Goal: Task Accomplishment & Management: Manage account settings

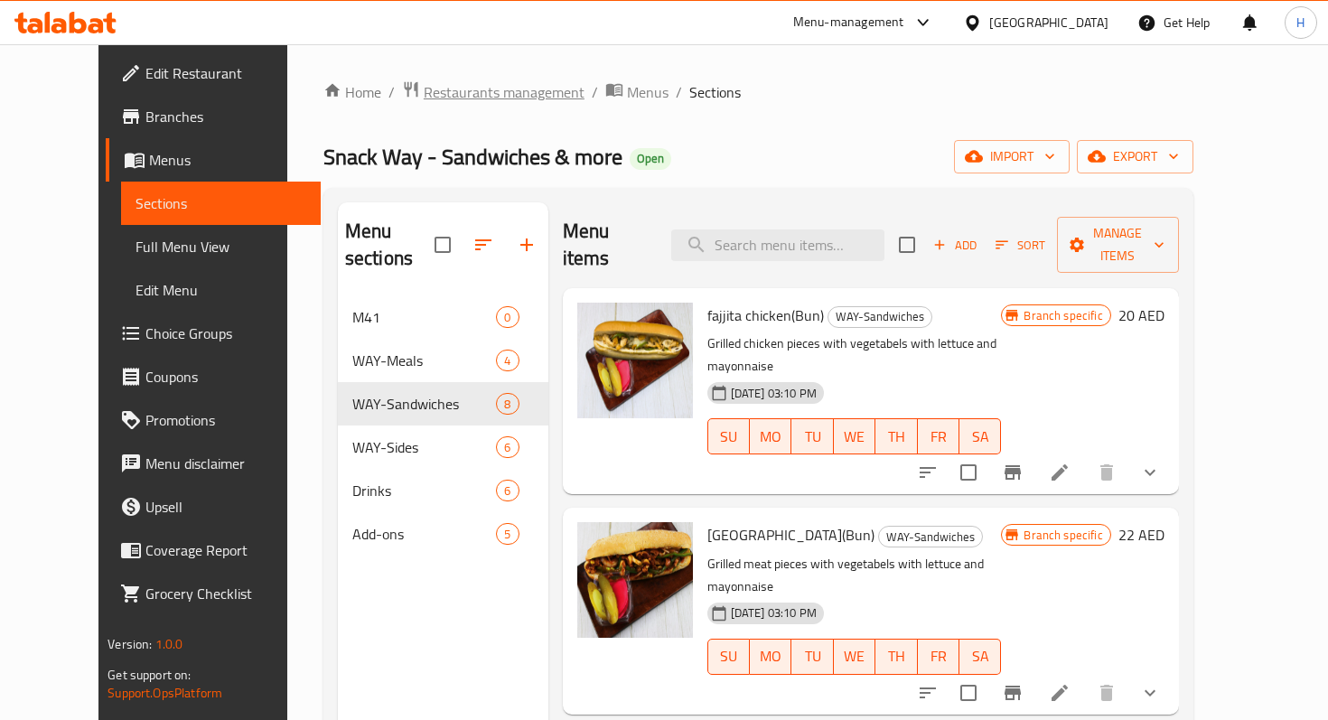
click at [448, 81] on span "Restaurants management" at bounding box center [504, 92] width 161 height 22
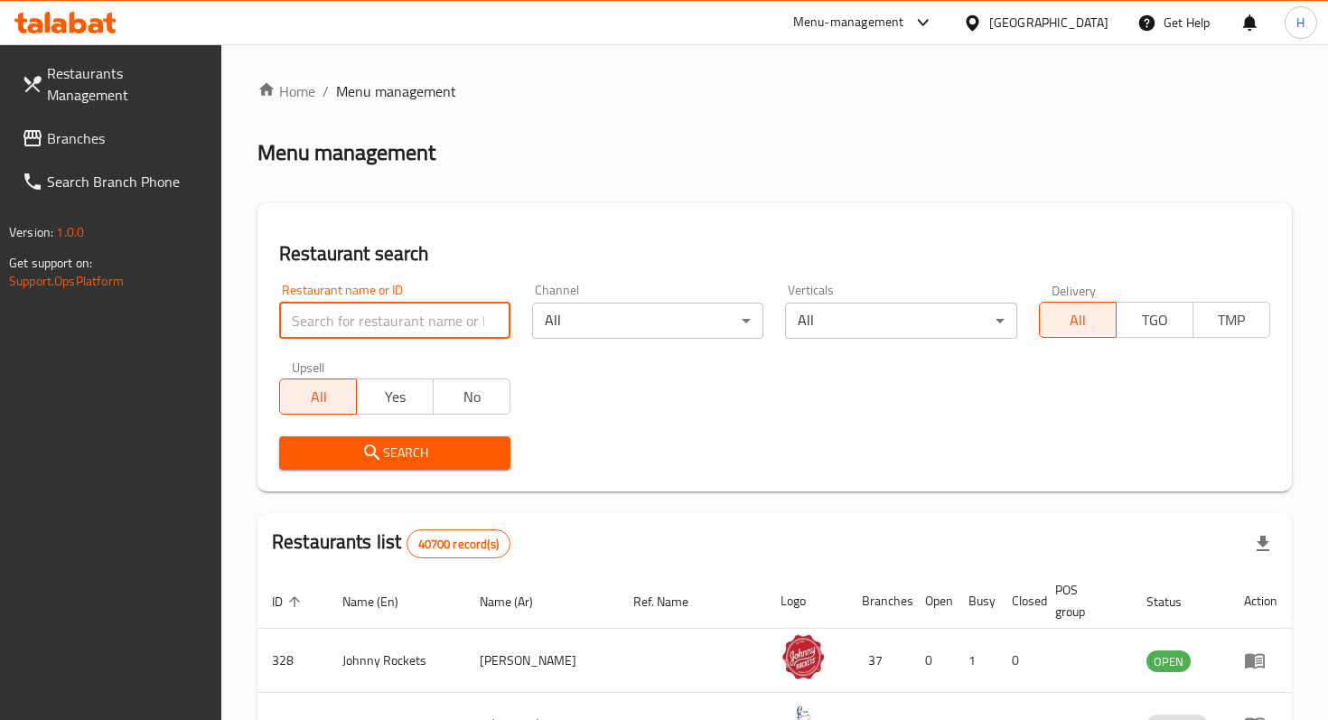
click at [343, 314] on input "search" at bounding box center [394, 321] width 231 height 36
type input "aqua marina"
click button "Search" at bounding box center [394, 452] width 231 height 33
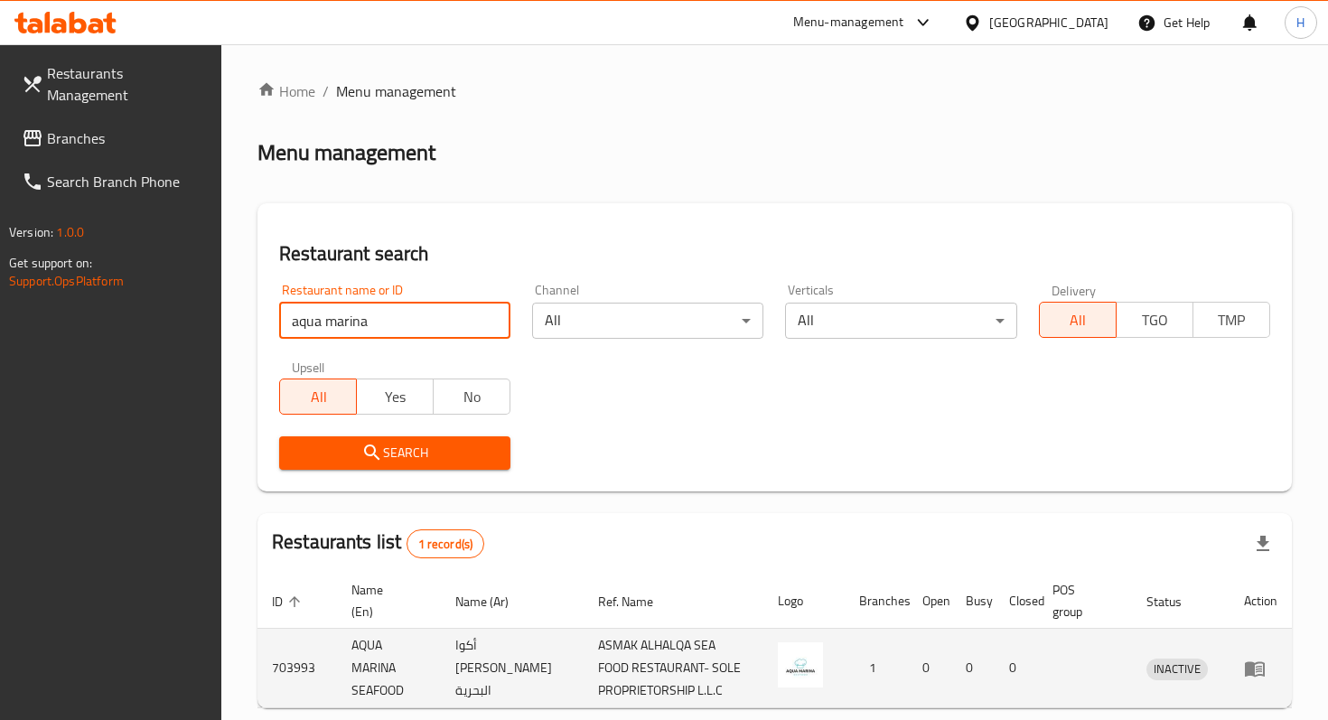
scroll to position [87, 0]
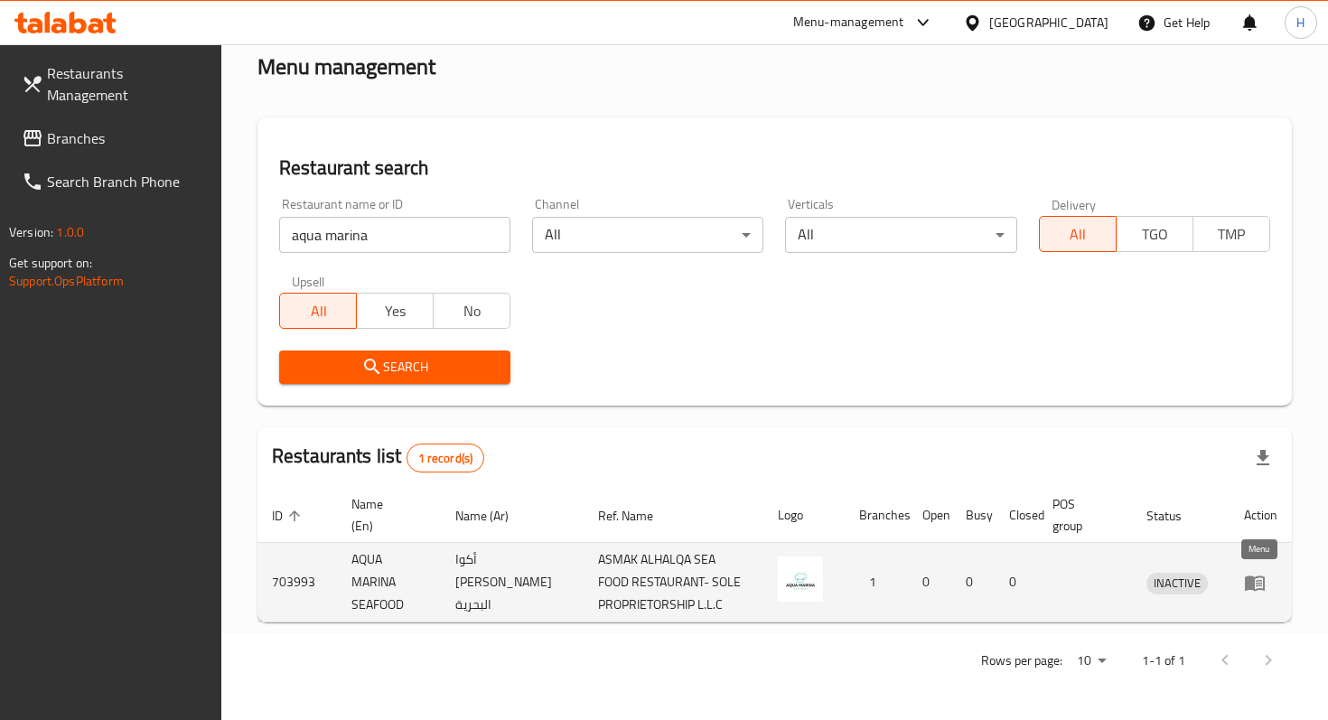
click at [1251, 583] on icon "enhanced table" at bounding box center [1255, 583] width 20 height 15
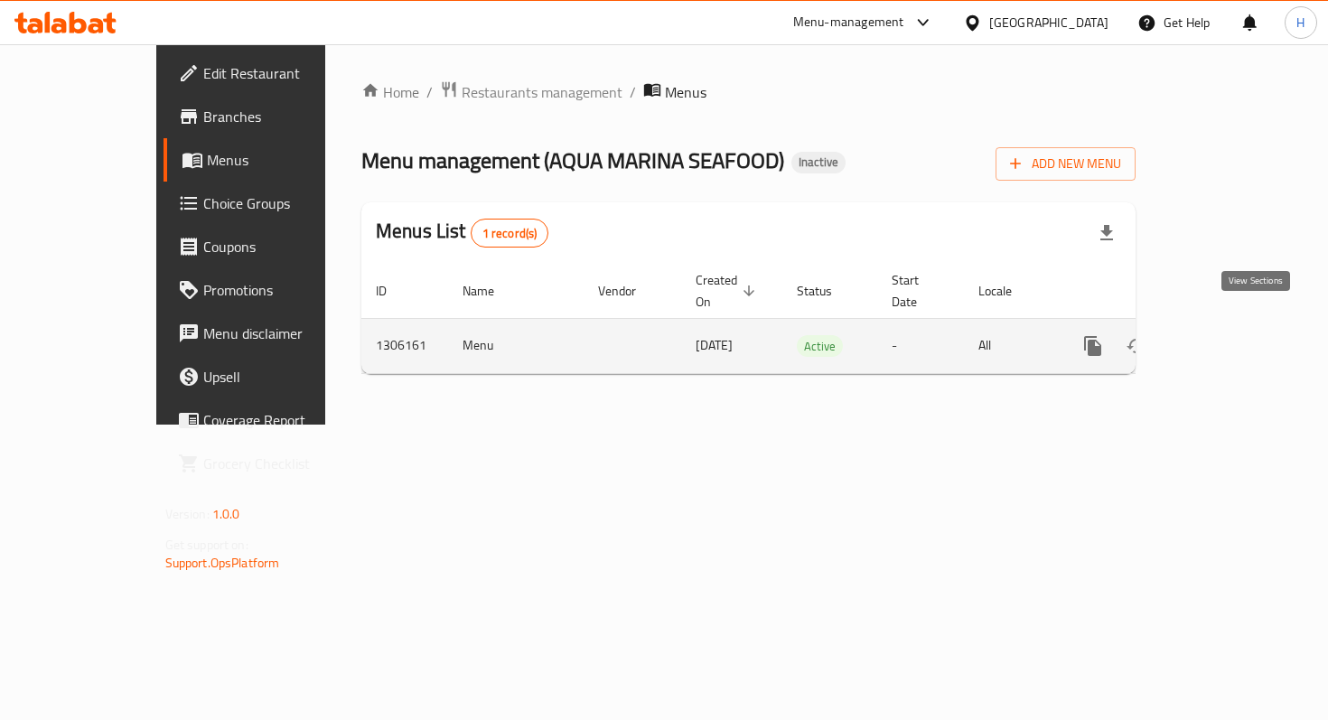
click at [1245, 338] on link "enhanced table" at bounding box center [1223, 345] width 43 height 43
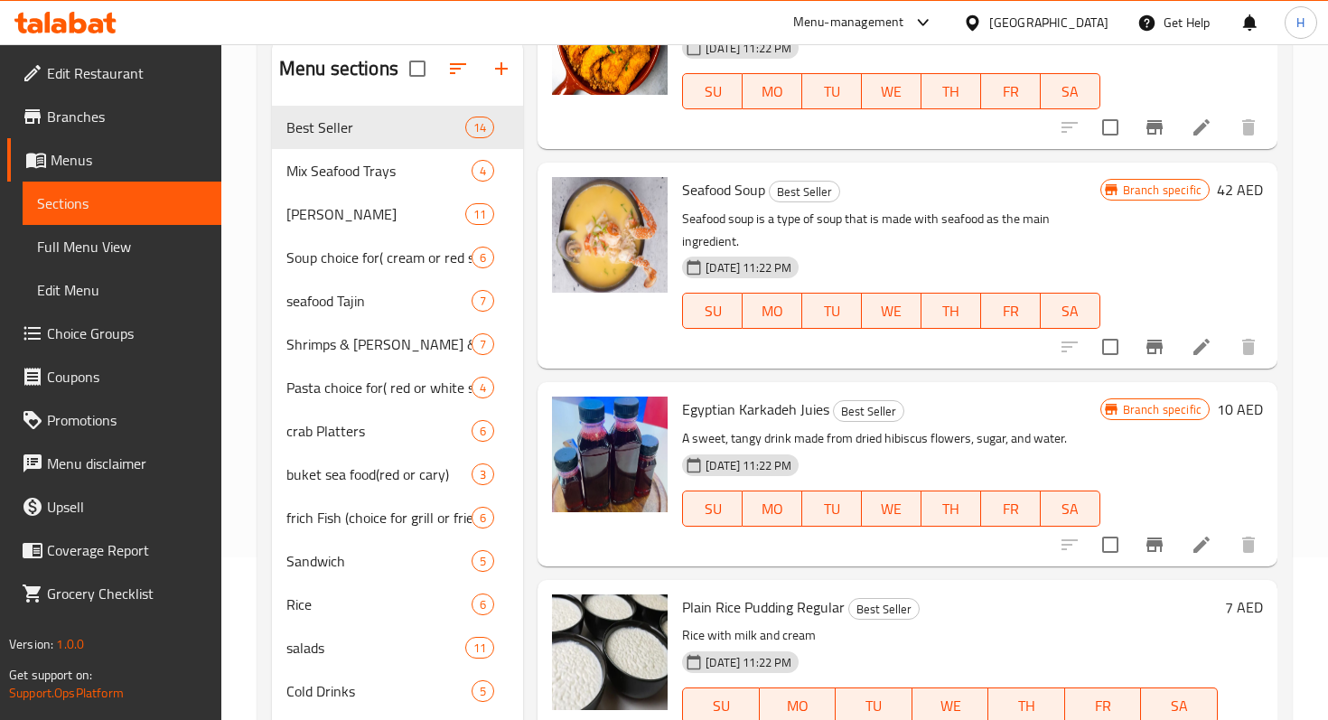
scroll to position [257, 0]
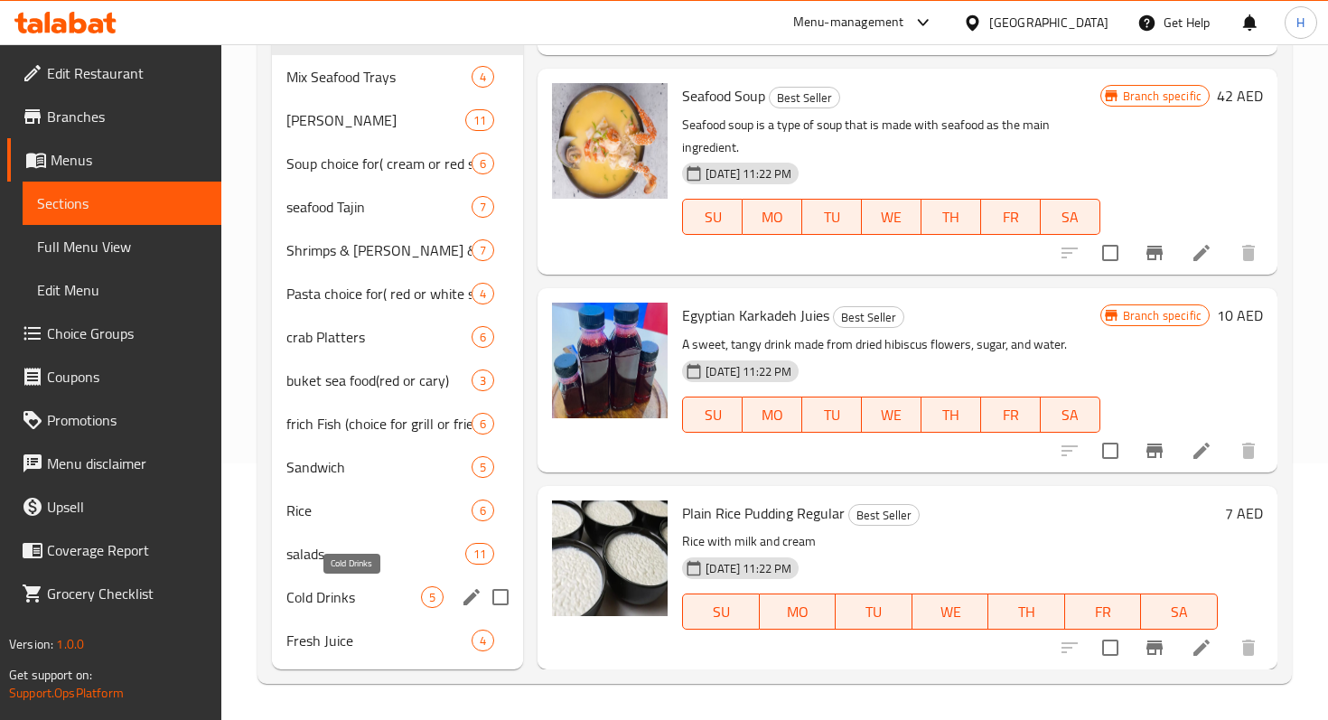
click at [340, 591] on span "Cold Drinks" at bounding box center [353, 597] width 135 height 22
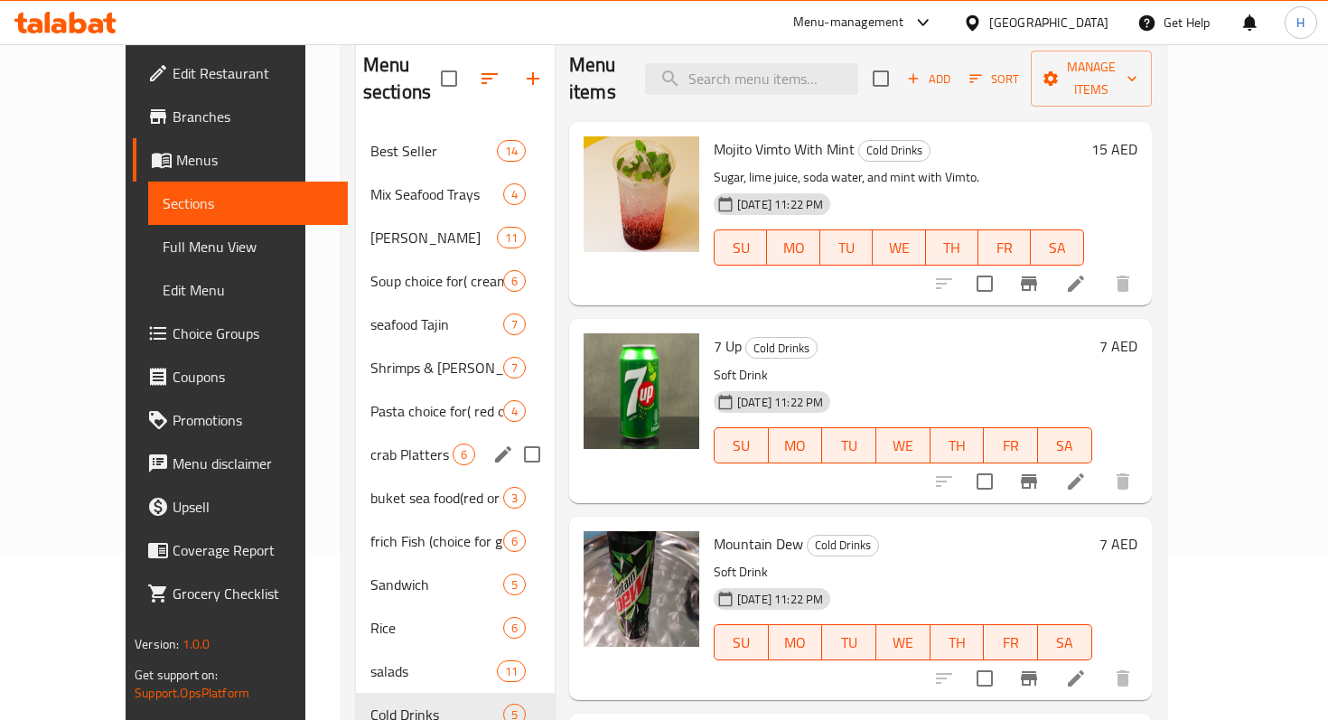
scroll to position [165, 0]
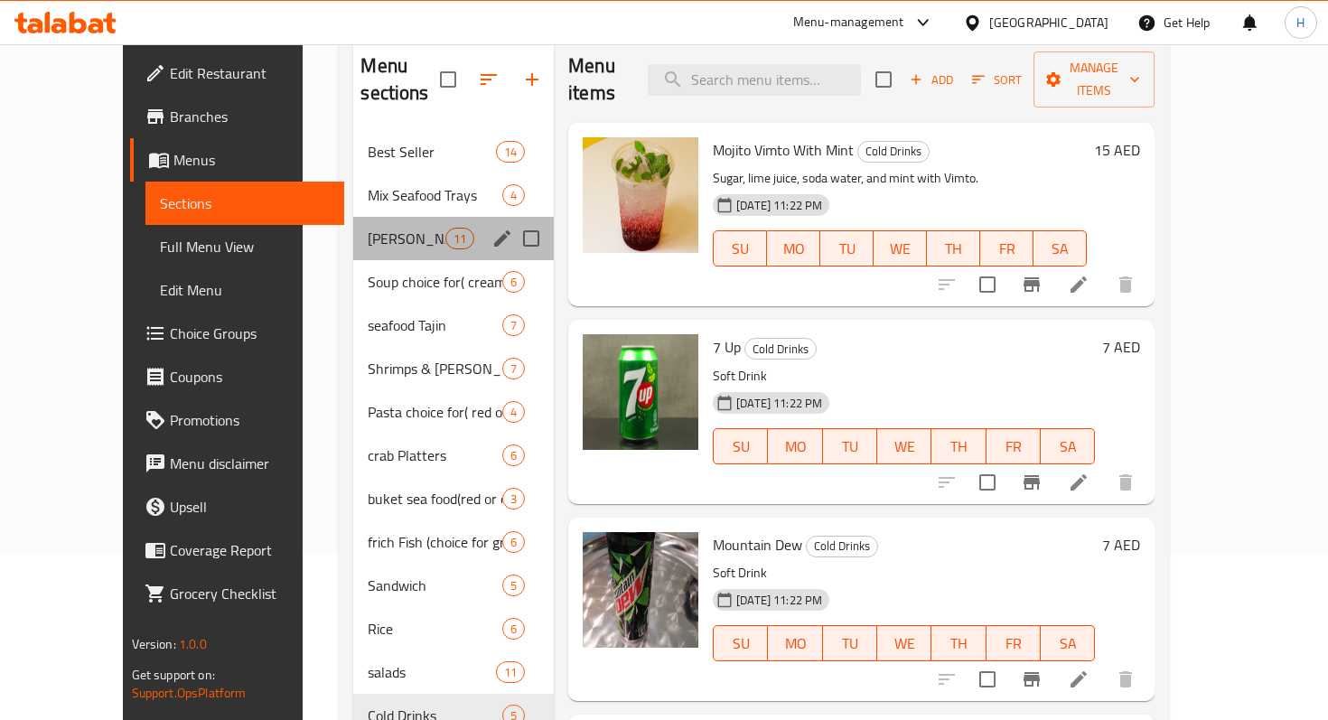
click at [353, 222] on div "[PERSON_NAME] 11" at bounding box center [453, 238] width 201 height 43
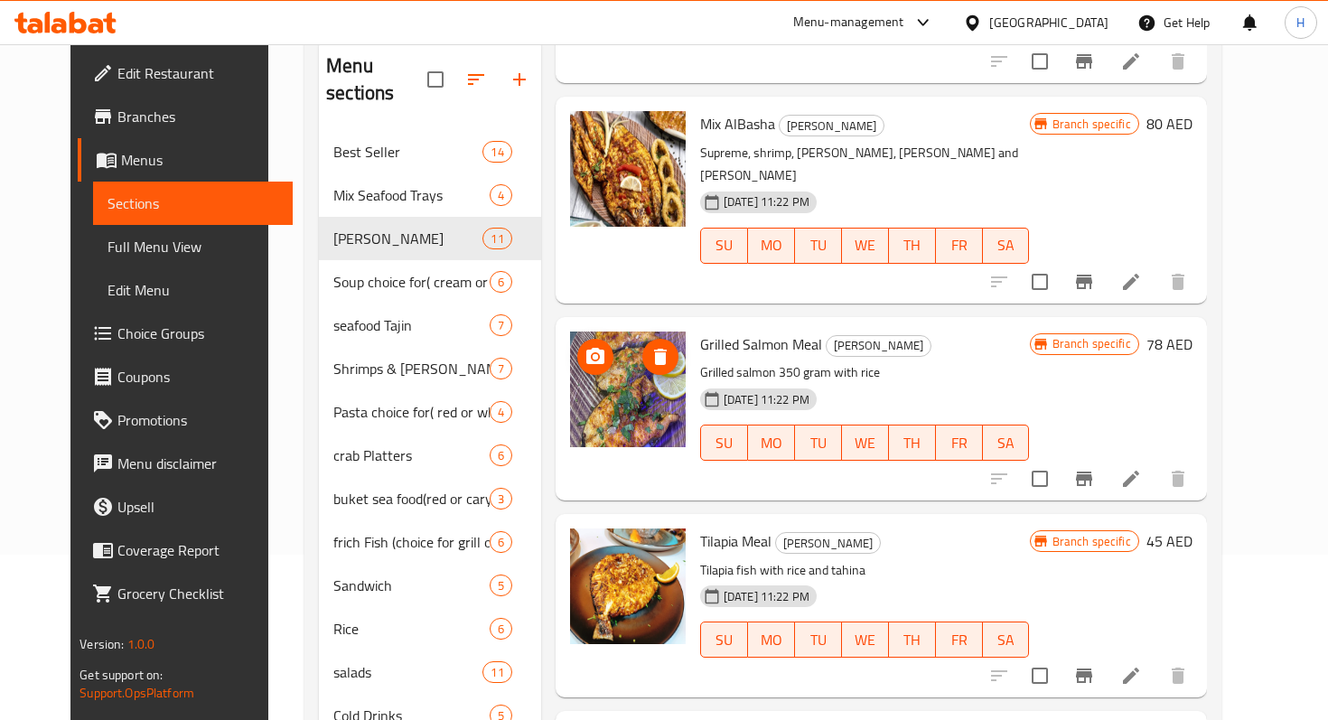
scroll to position [1515, 0]
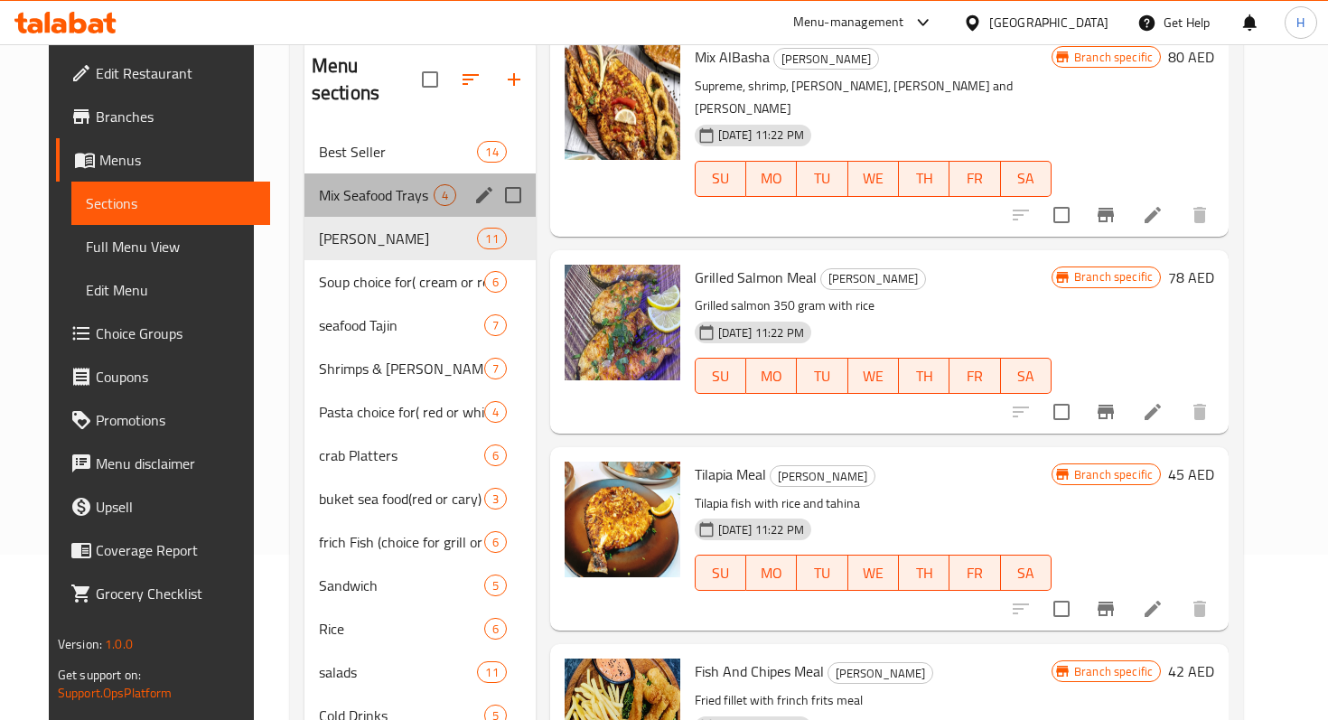
click at [329, 180] on div "Mix Seafood Trays 4" at bounding box center [420, 195] width 231 height 43
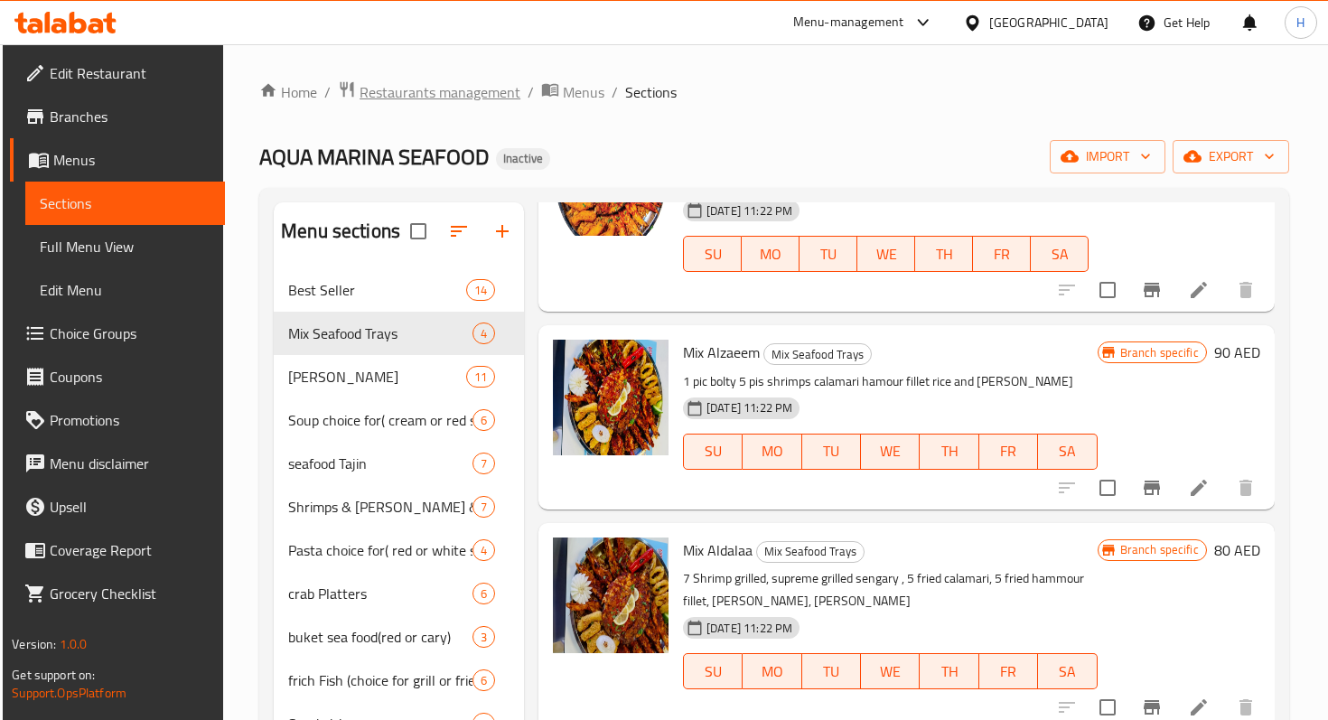
click at [427, 100] on span "Restaurants management" at bounding box center [440, 92] width 161 height 22
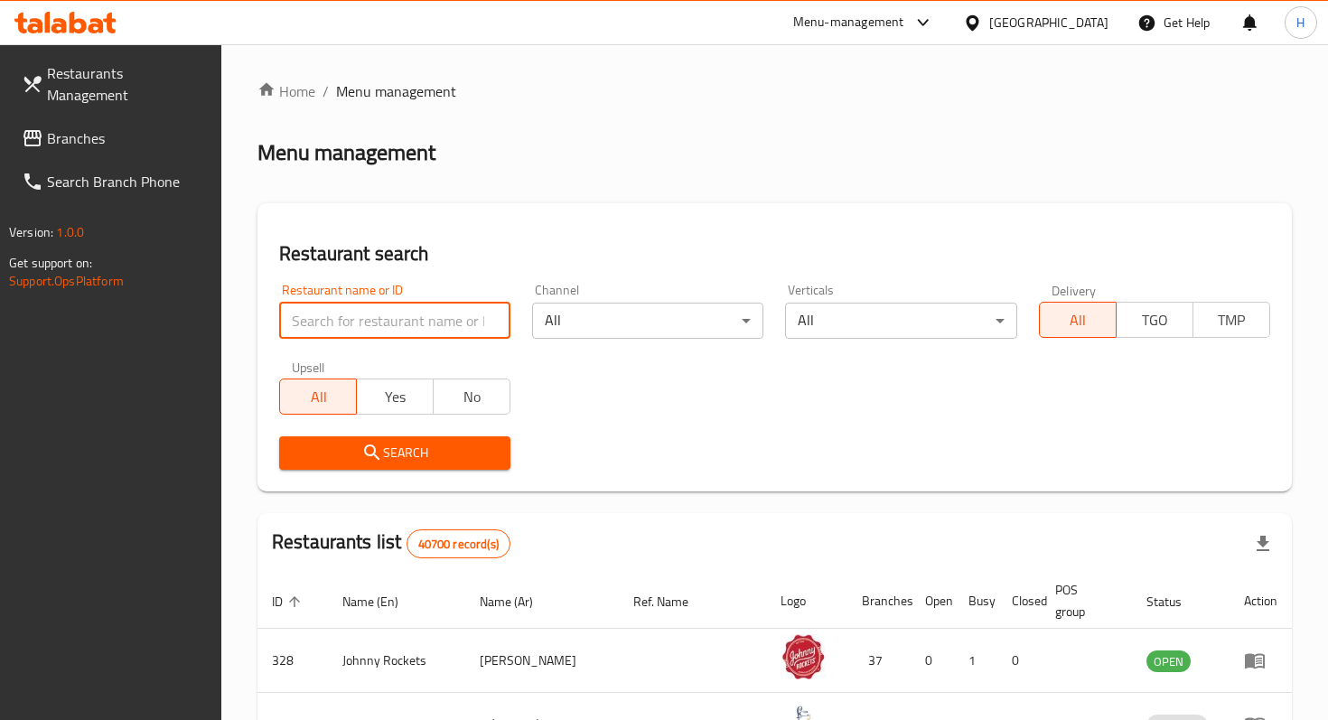
click at [336, 307] on input "search" at bounding box center [394, 321] width 231 height 36
click at [381, 327] on input "search" at bounding box center [394, 321] width 231 height 36
type input "be healthy"
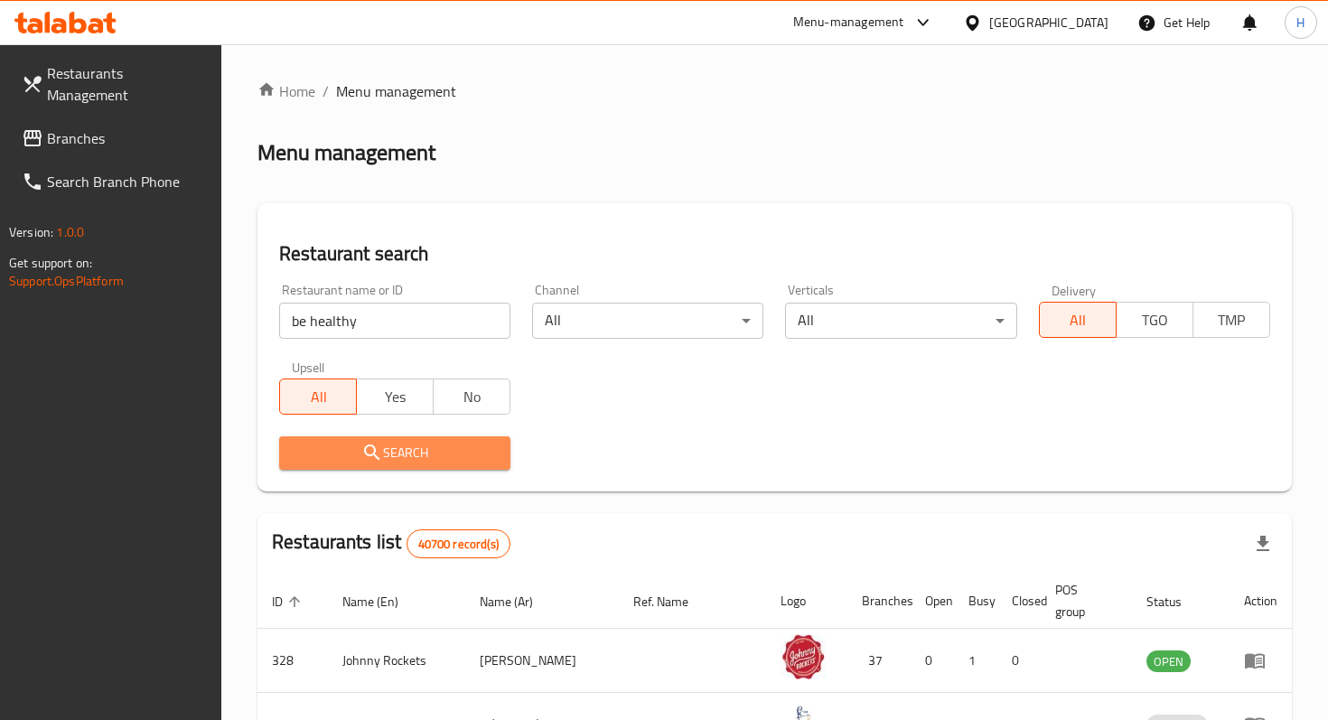
click at [401, 459] on span "Search" at bounding box center [395, 453] width 202 height 23
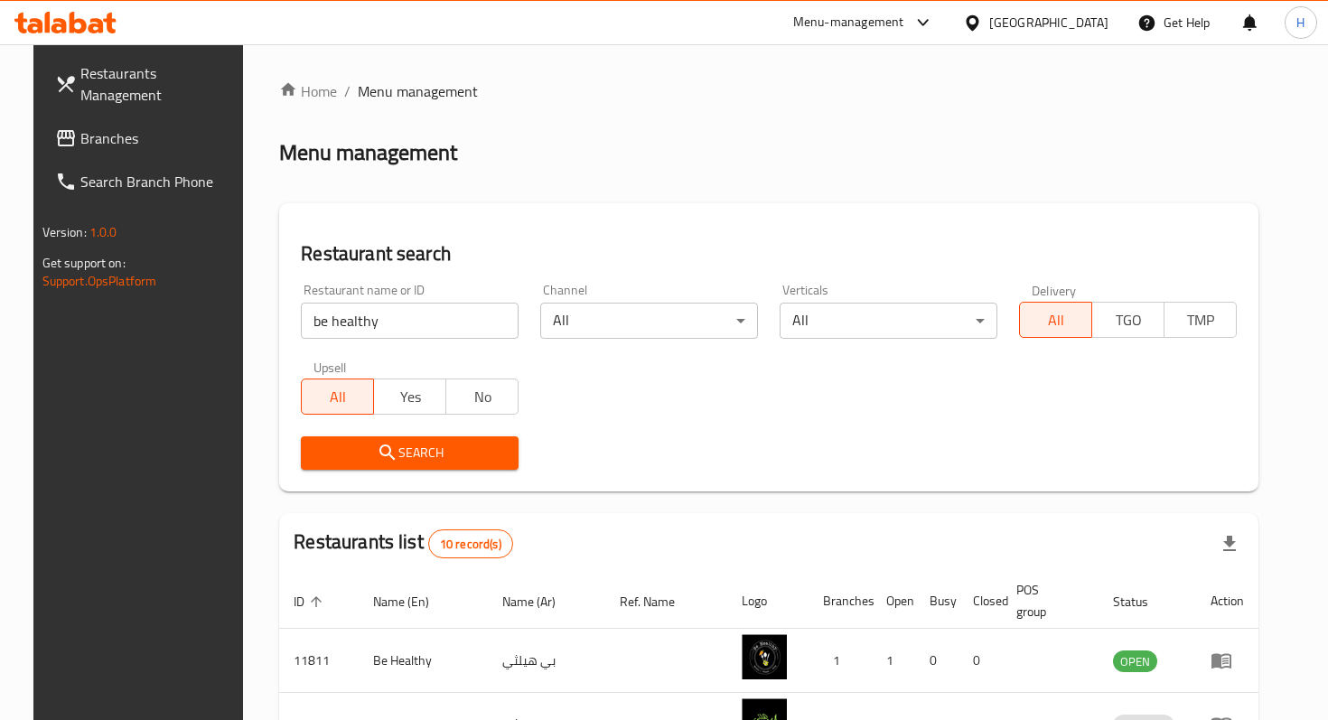
click at [103, 127] on span "Branches" at bounding box center [160, 138] width 160 height 22
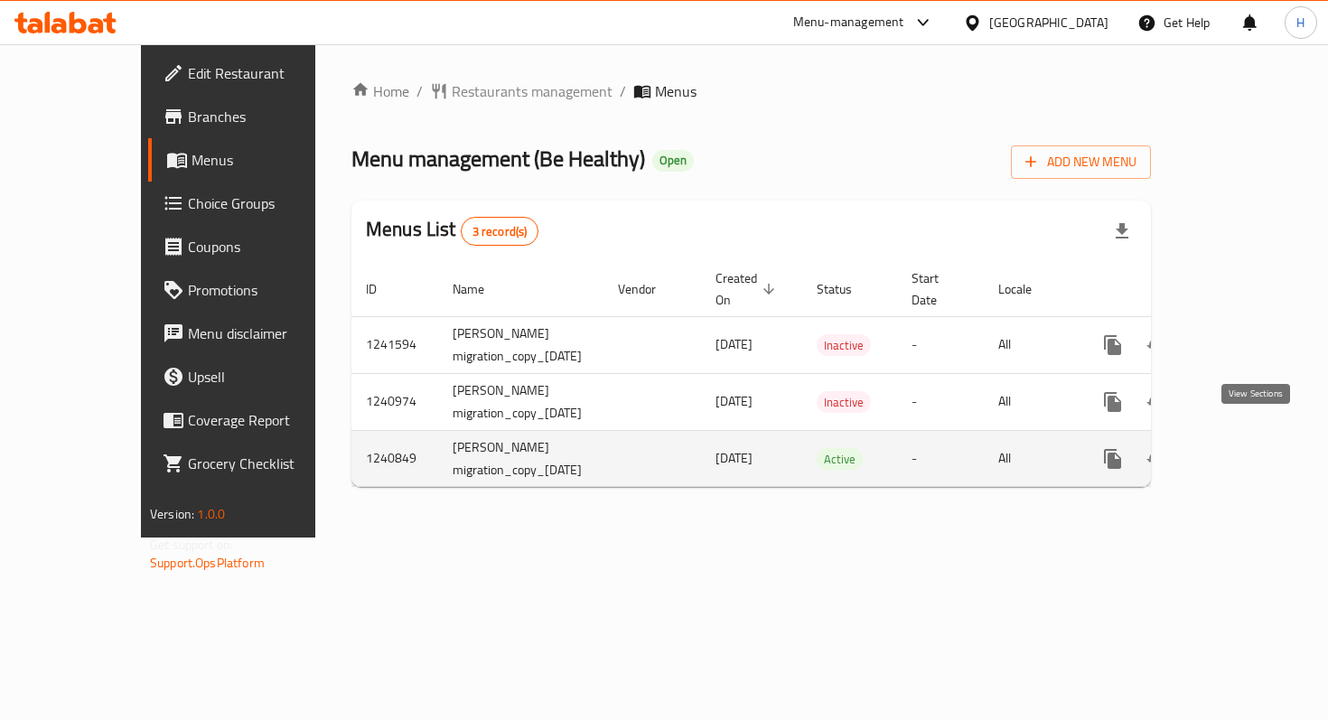
click at [1252, 451] on icon "enhanced table" at bounding box center [1243, 459] width 16 height 16
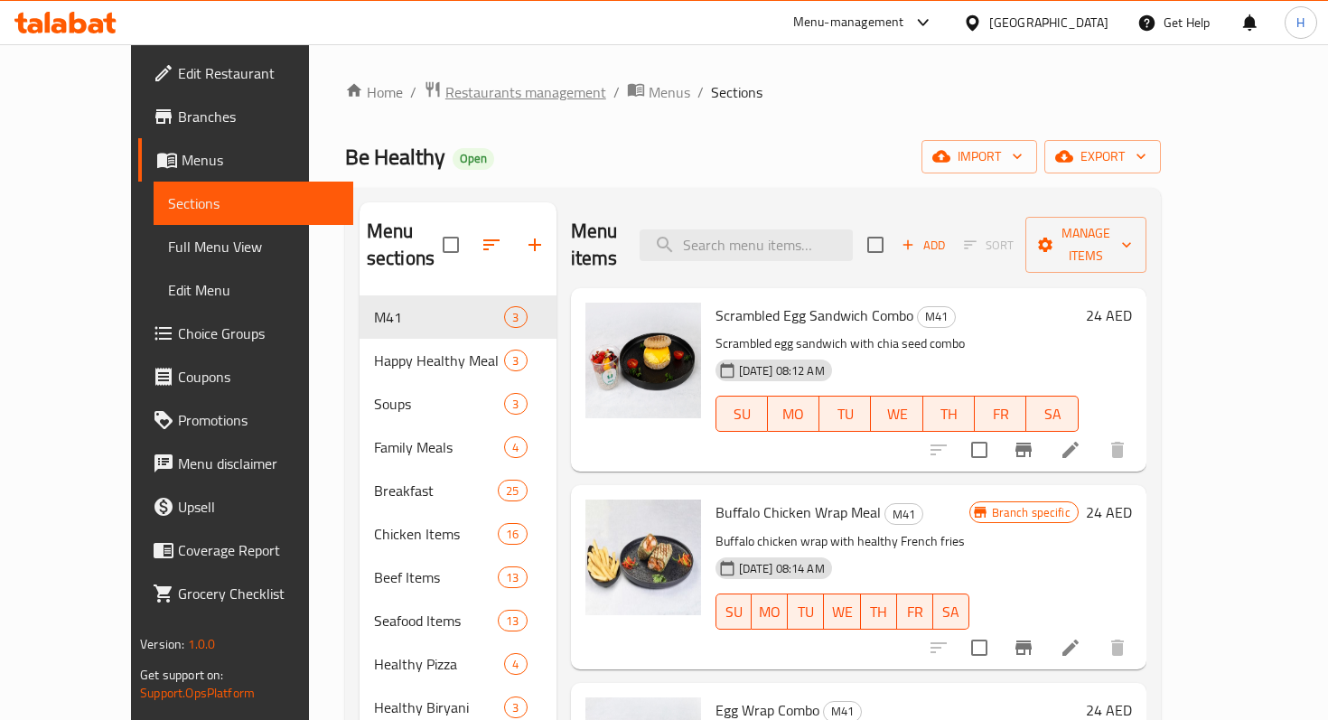
click at [446, 98] on span "Restaurants management" at bounding box center [526, 92] width 161 height 22
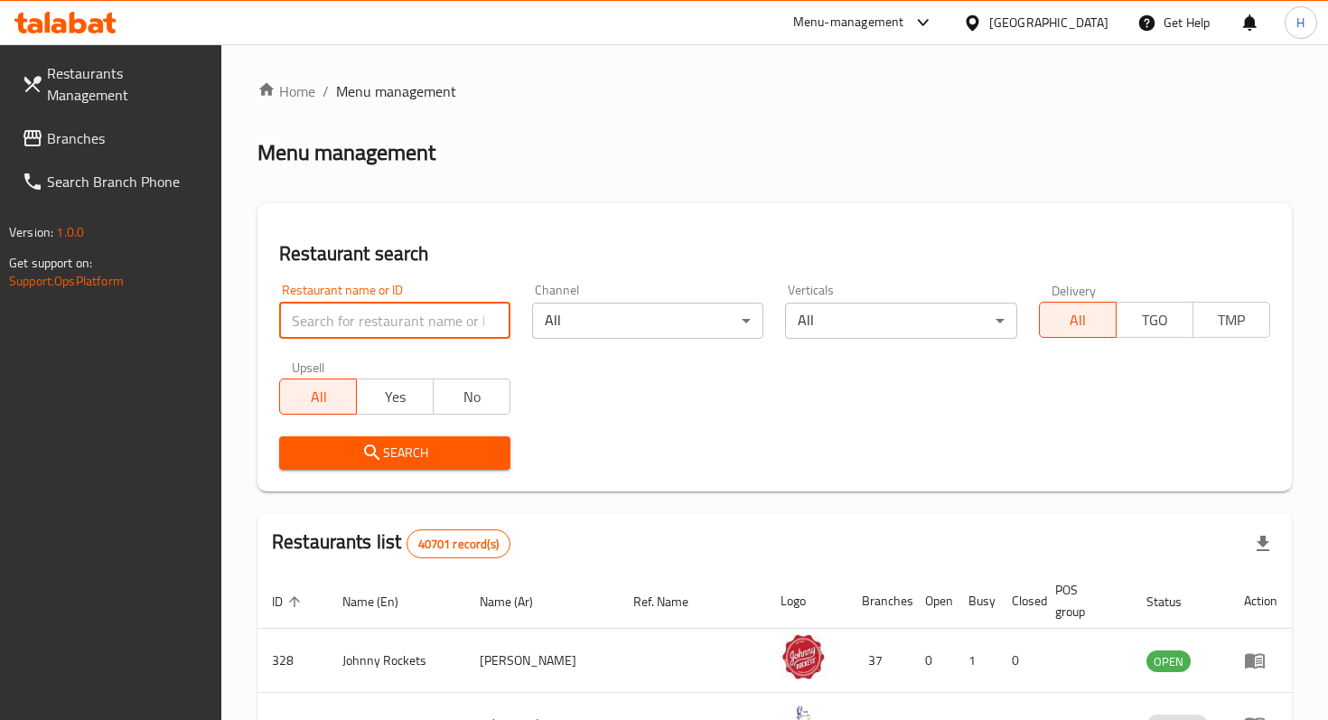
click at [333, 314] on input "search" at bounding box center [394, 321] width 231 height 36
type input "kaaketna"
click at [146, 127] on span "Branches" at bounding box center [127, 138] width 160 height 22
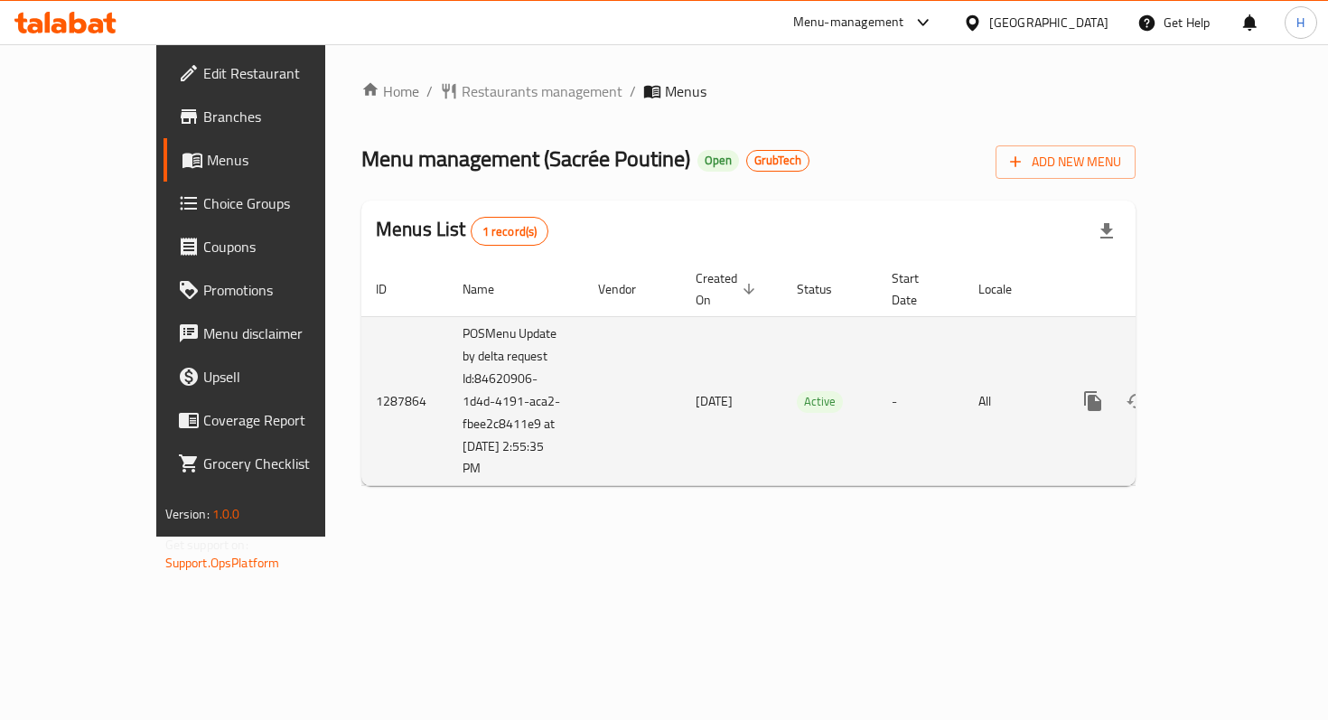
click at [1234, 390] on icon "enhanced table" at bounding box center [1224, 401] width 22 height 22
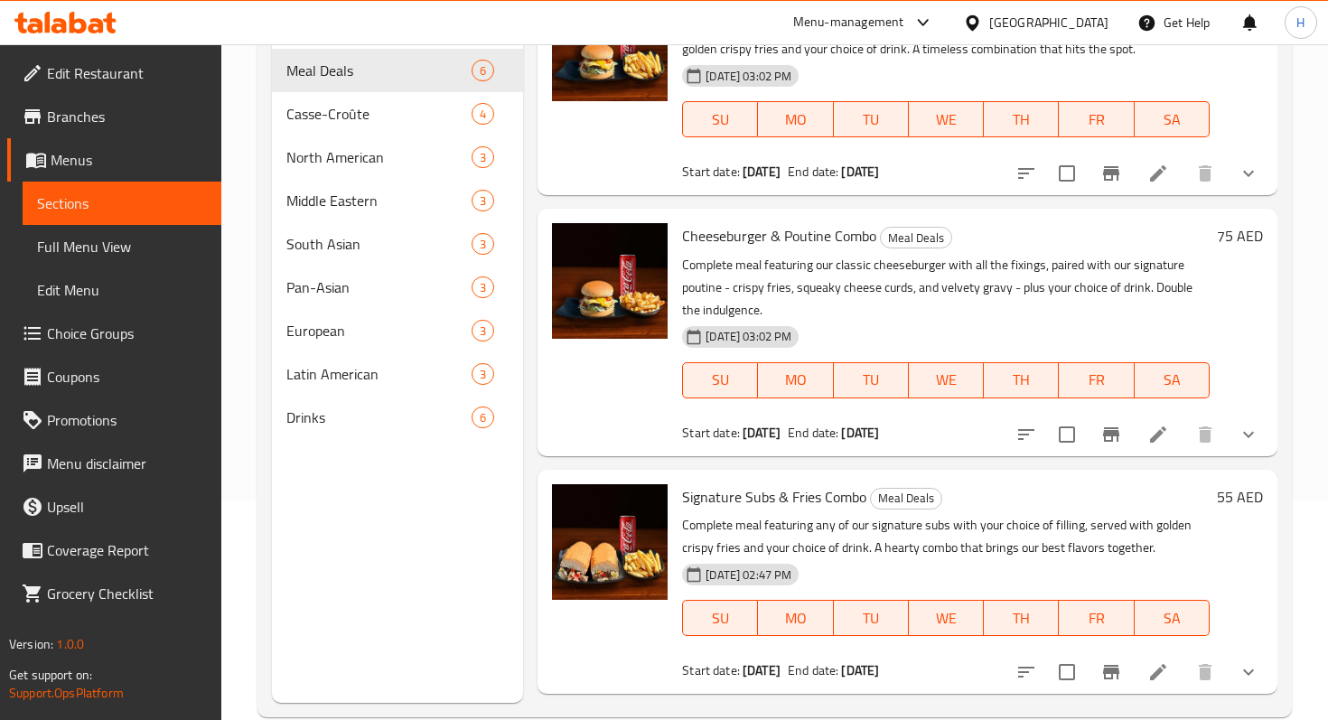
scroll to position [431, 0]
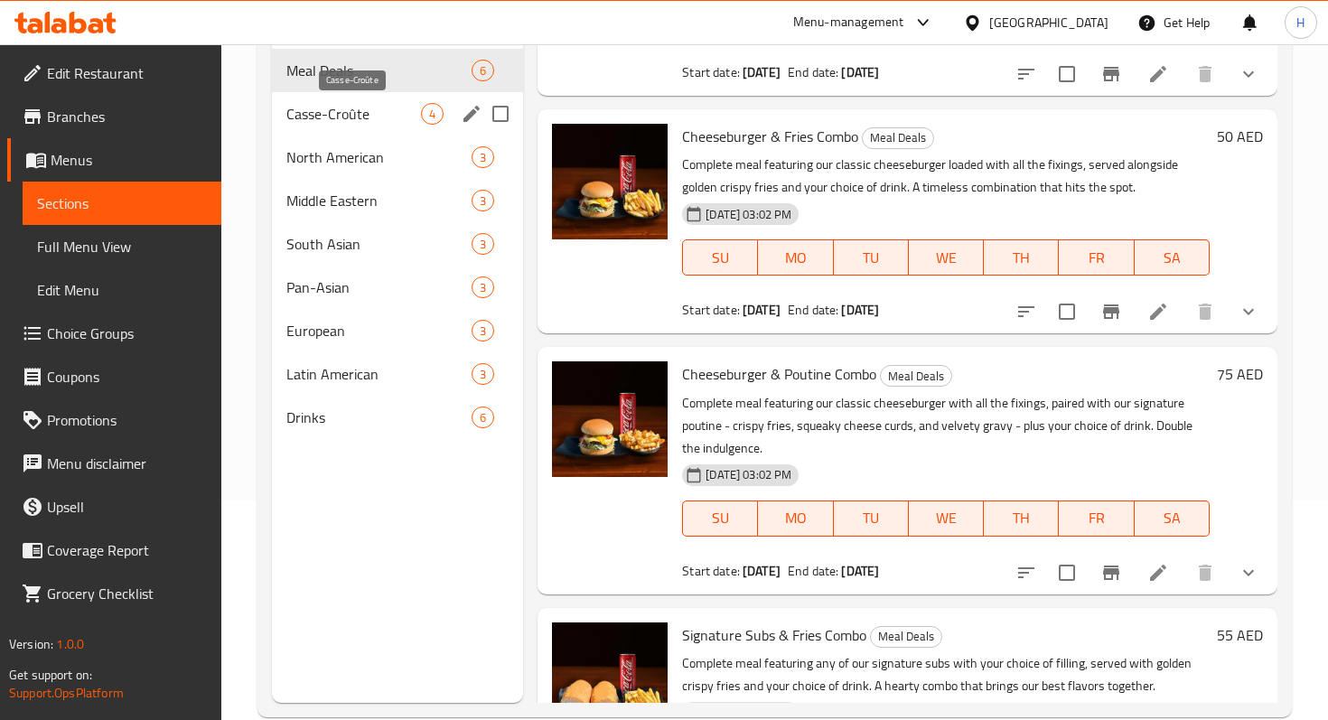
click at [323, 117] on span "Casse-Croûte" at bounding box center [353, 114] width 135 height 22
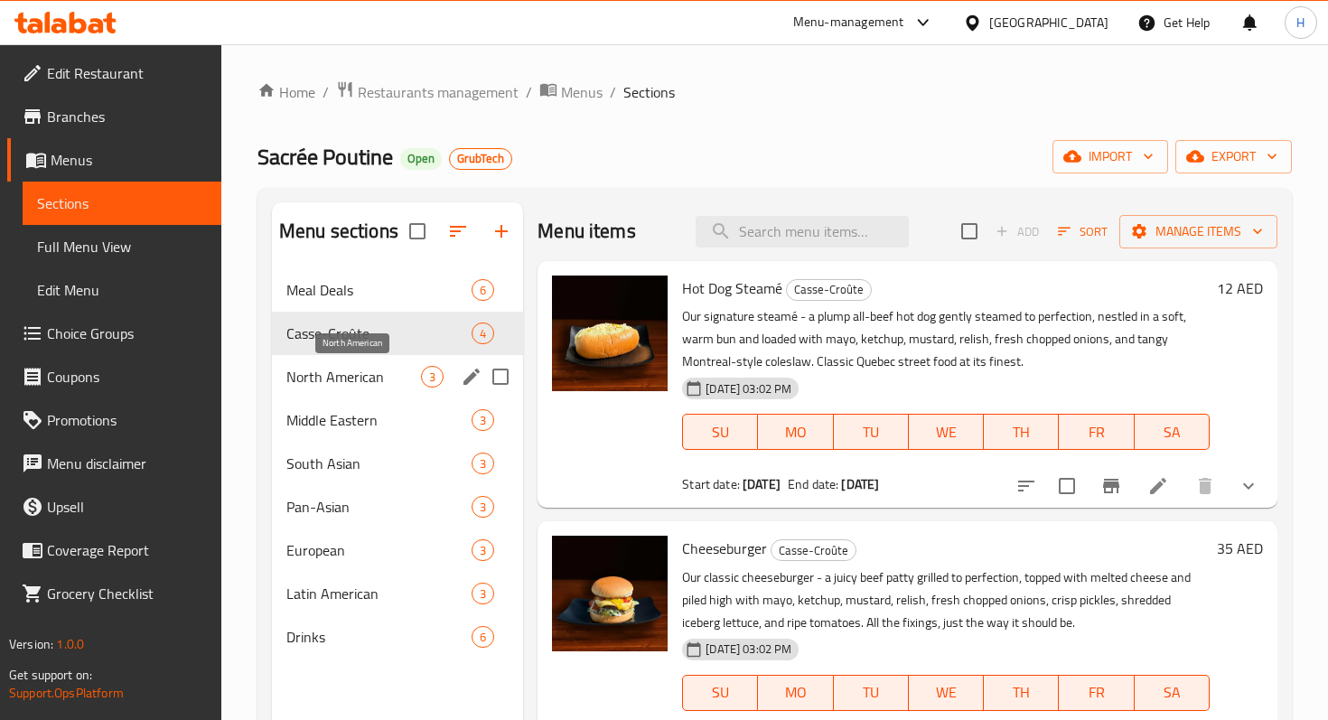
click at [373, 379] on span "North American" at bounding box center [353, 377] width 135 height 22
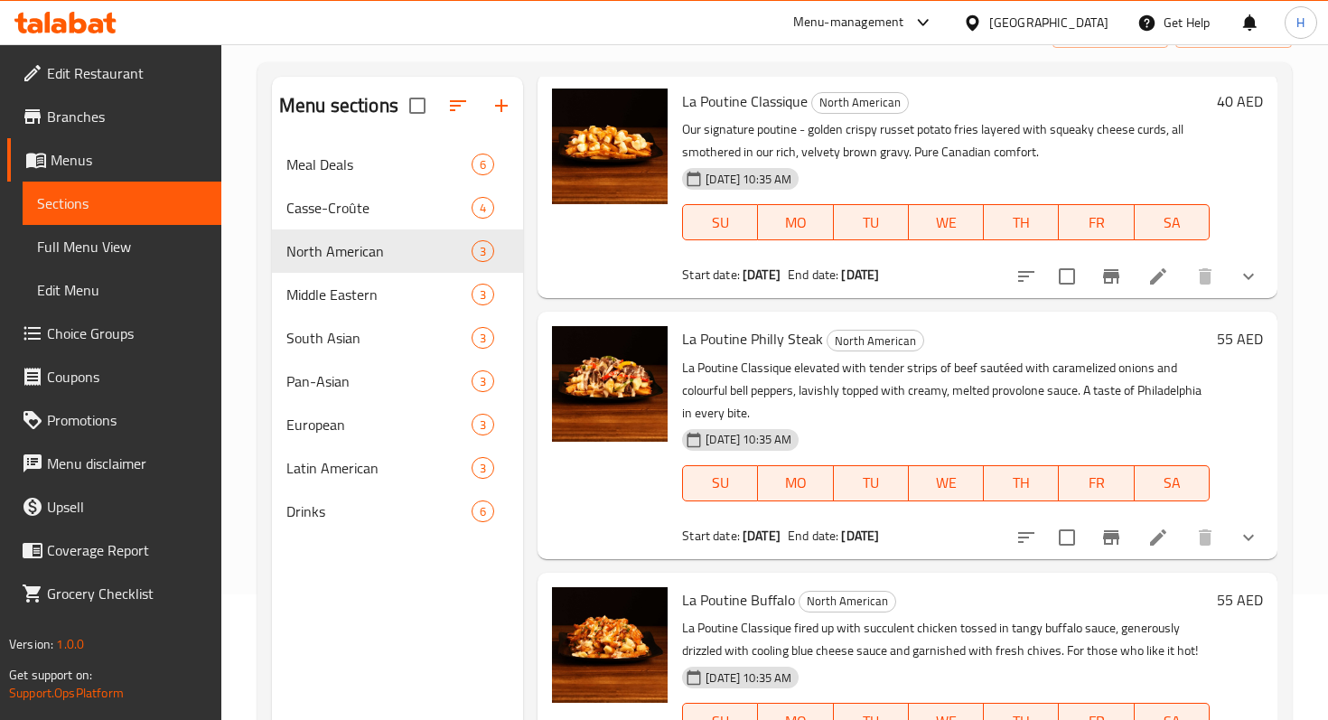
scroll to position [253, 0]
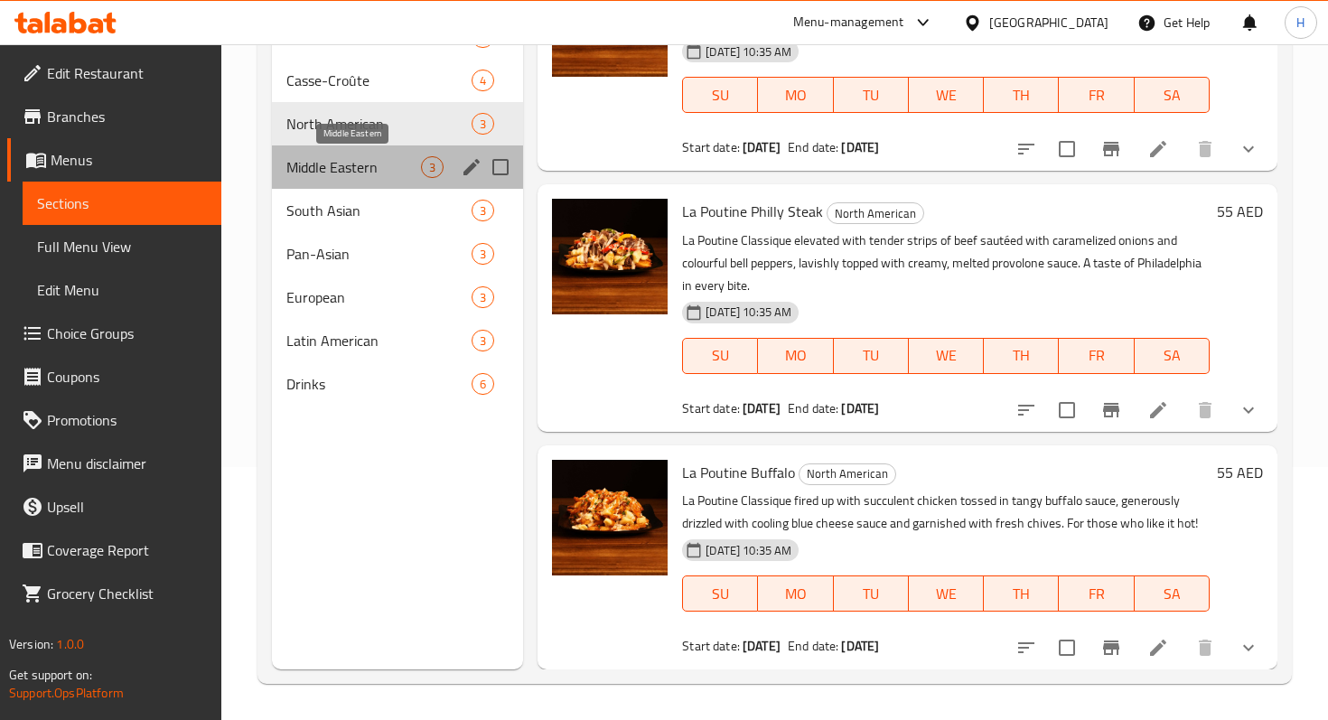
click at [358, 169] on span "Middle Eastern" at bounding box center [353, 167] width 135 height 22
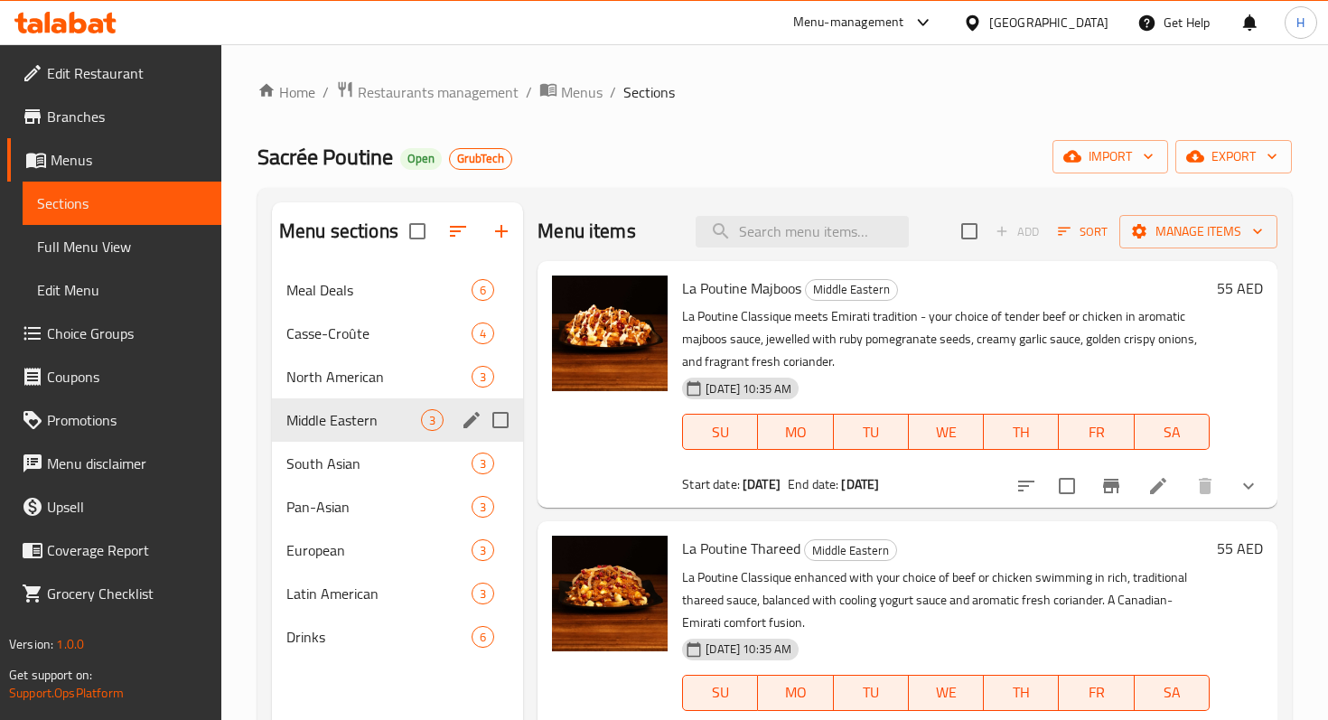
click at [334, 442] on div "South Asian 3" at bounding box center [397, 463] width 251 height 43
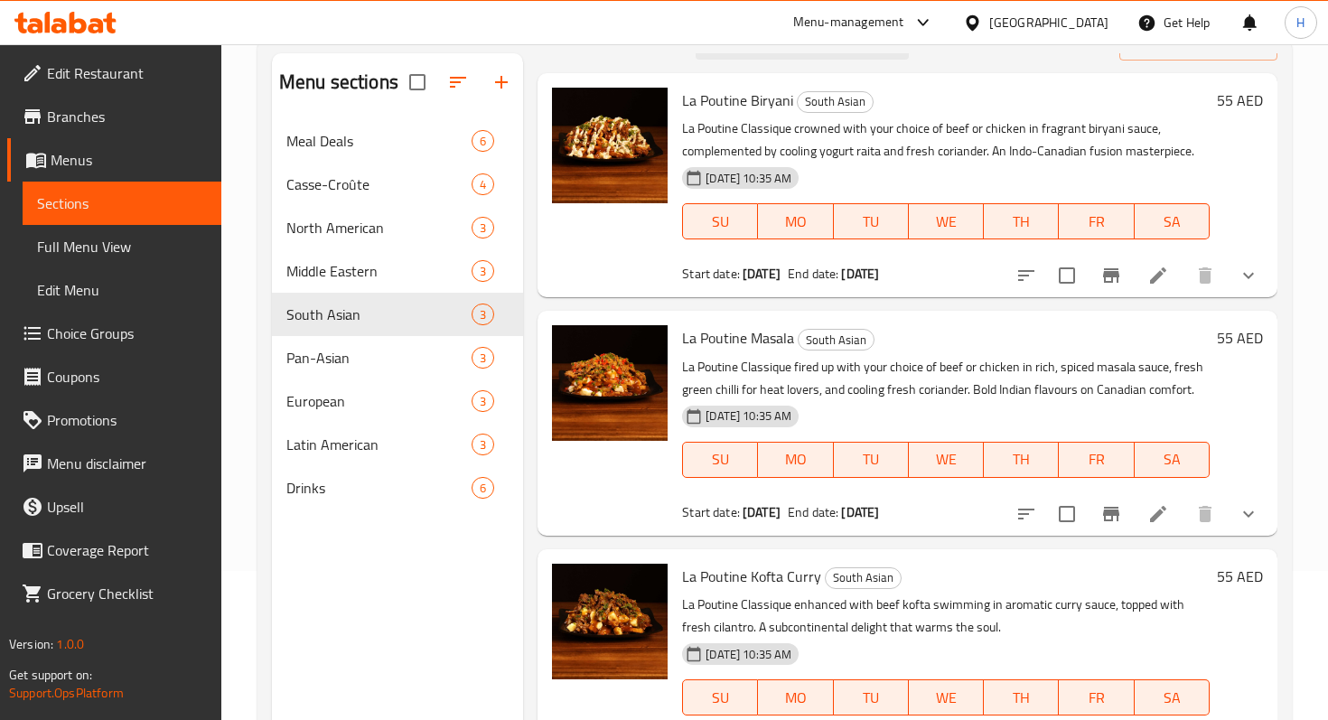
scroll to position [253, 0]
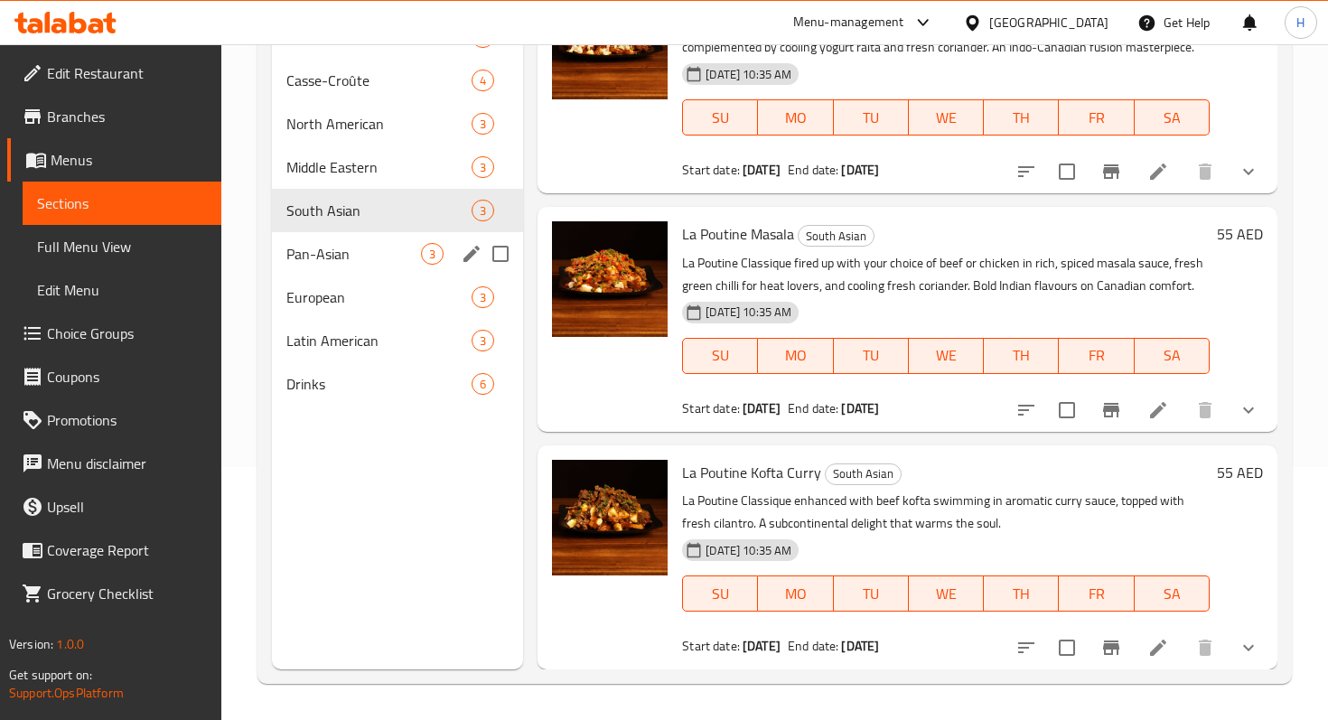
click at [319, 246] on span "Pan-Asian" at bounding box center [353, 254] width 135 height 22
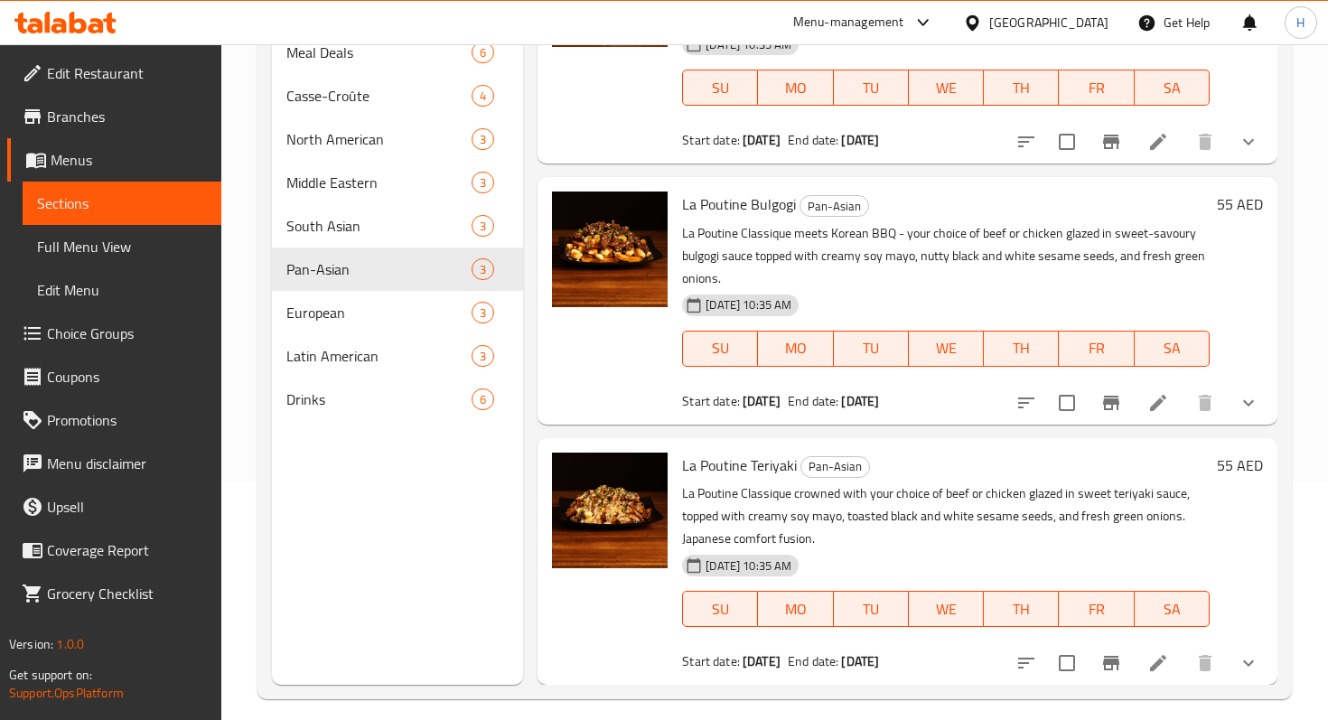
scroll to position [253, 0]
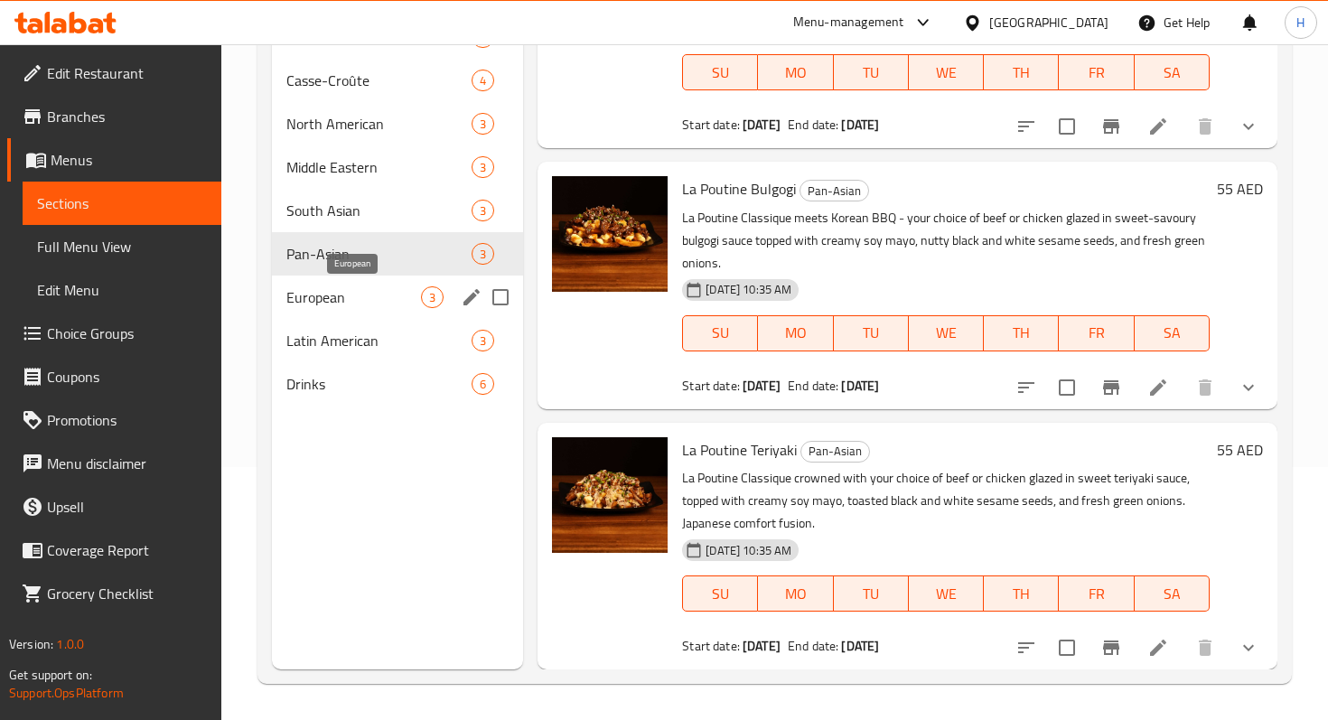
click at [374, 293] on span "European" at bounding box center [353, 297] width 135 height 22
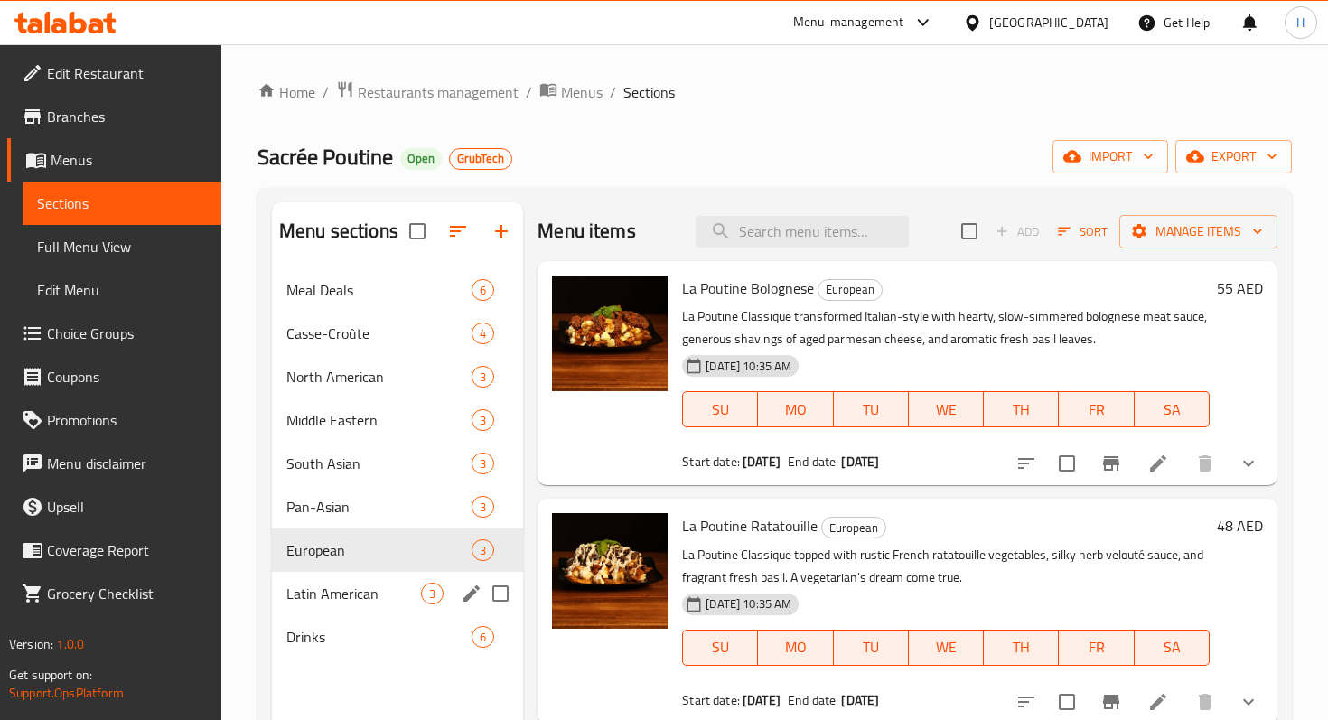
click at [356, 575] on div "Latin American 3" at bounding box center [397, 593] width 251 height 43
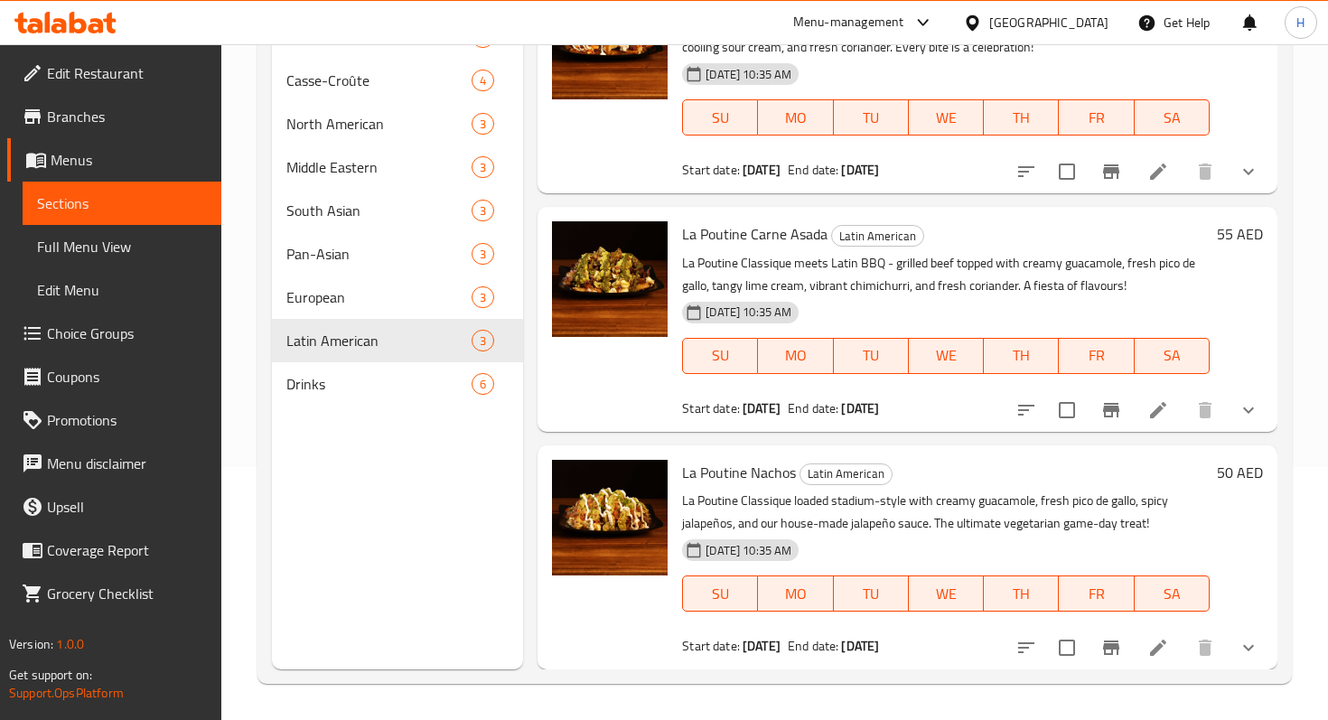
click at [267, 385] on div "Menu sections Meal Deals 6 Casse-Croûte 4 North American 3 Middle Eastern 3 Sou…" at bounding box center [775, 309] width 1035 height 749
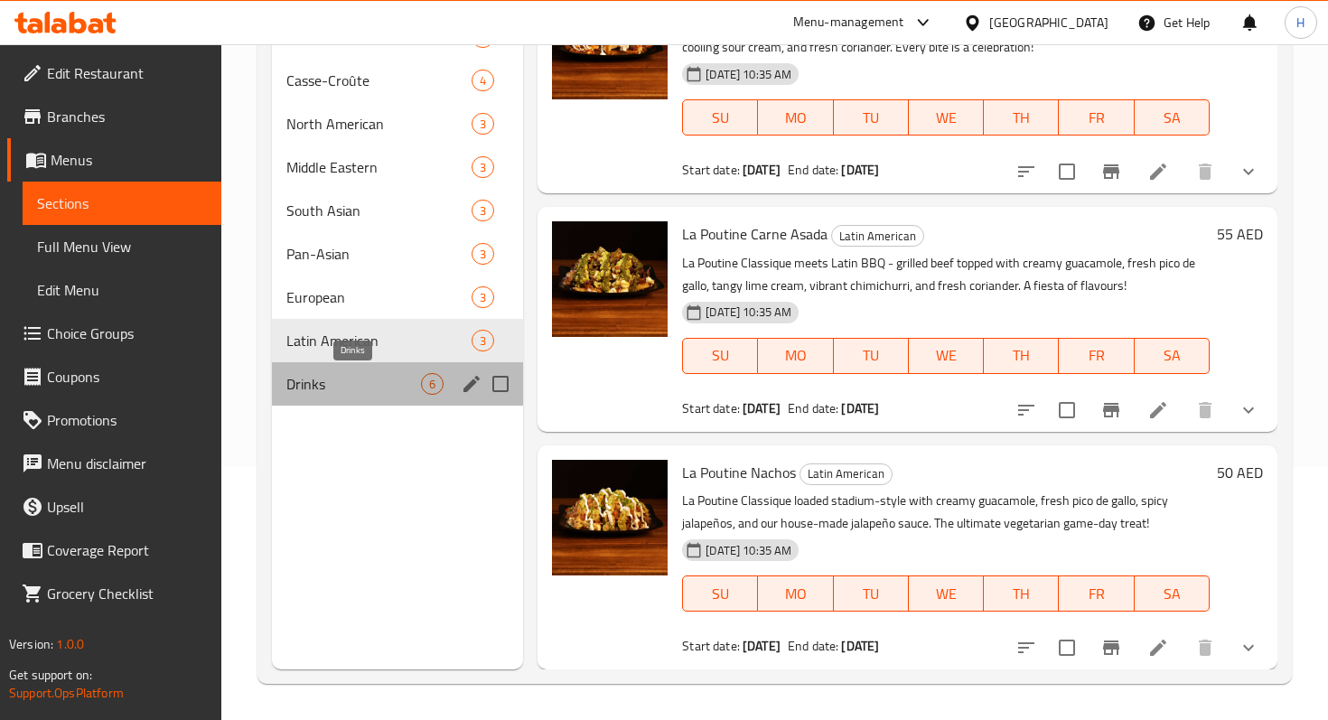
click at [322, 385] on span "Drinks" at bounding box center [353, 384] width 135 height 22
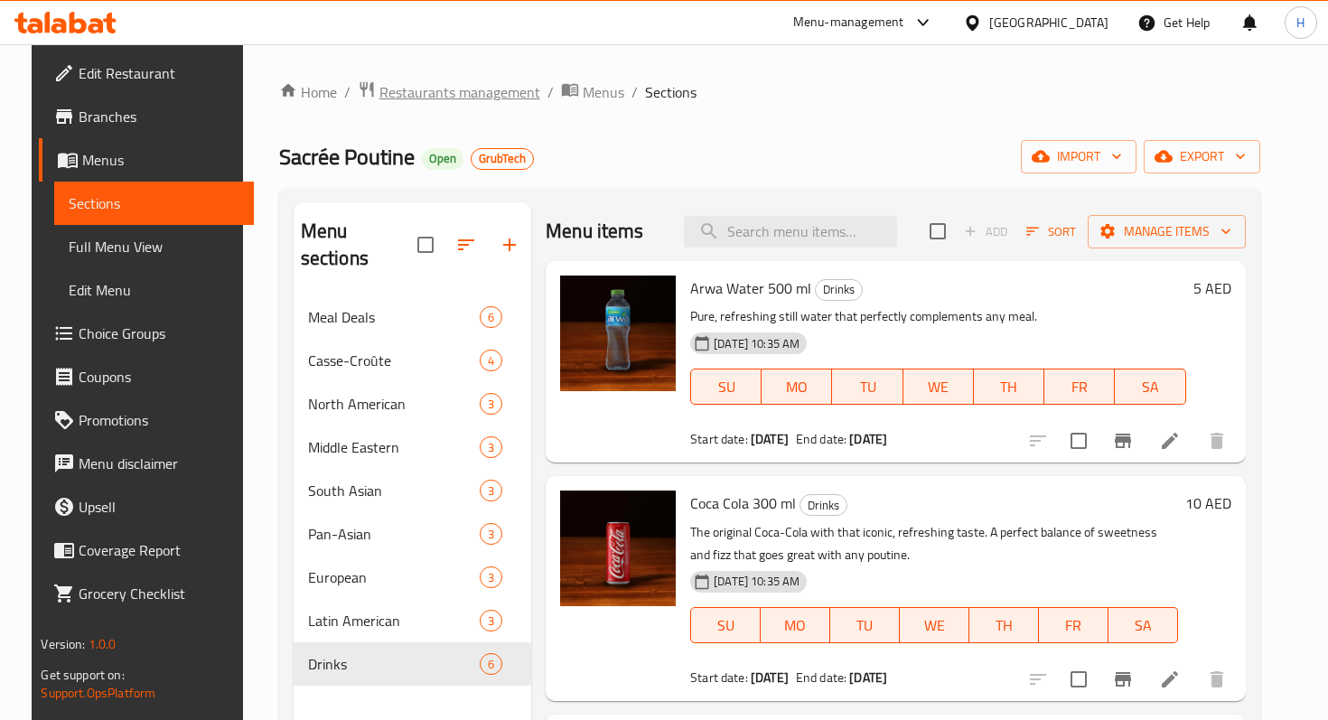
click at [465, 99] on span "Restaurants management" at bounding box center [460, 92] width 161 height 22
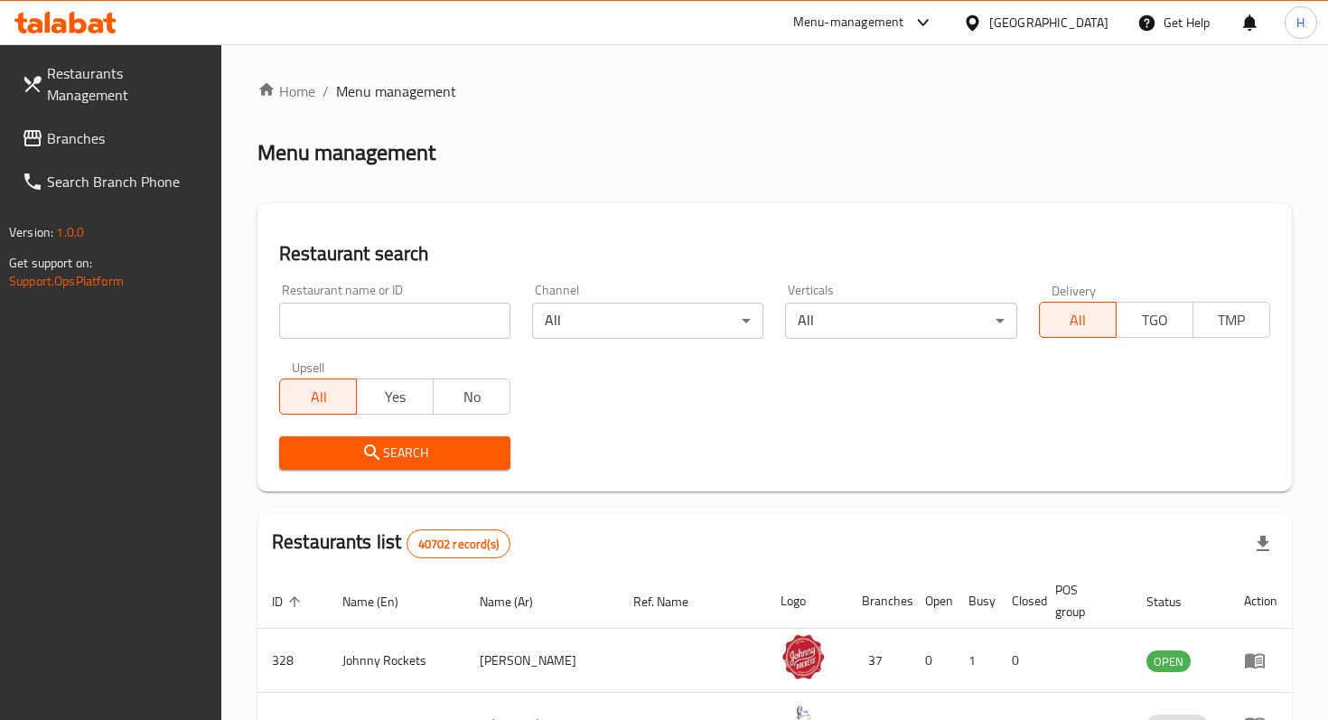
click at [390, 323] on input "search" at bounding box center [394, 321] width 231 height 36
type input "kaaketna"
click at [156, 128] on link "Branches" at bounding box center [114, 138] width 214 height 43
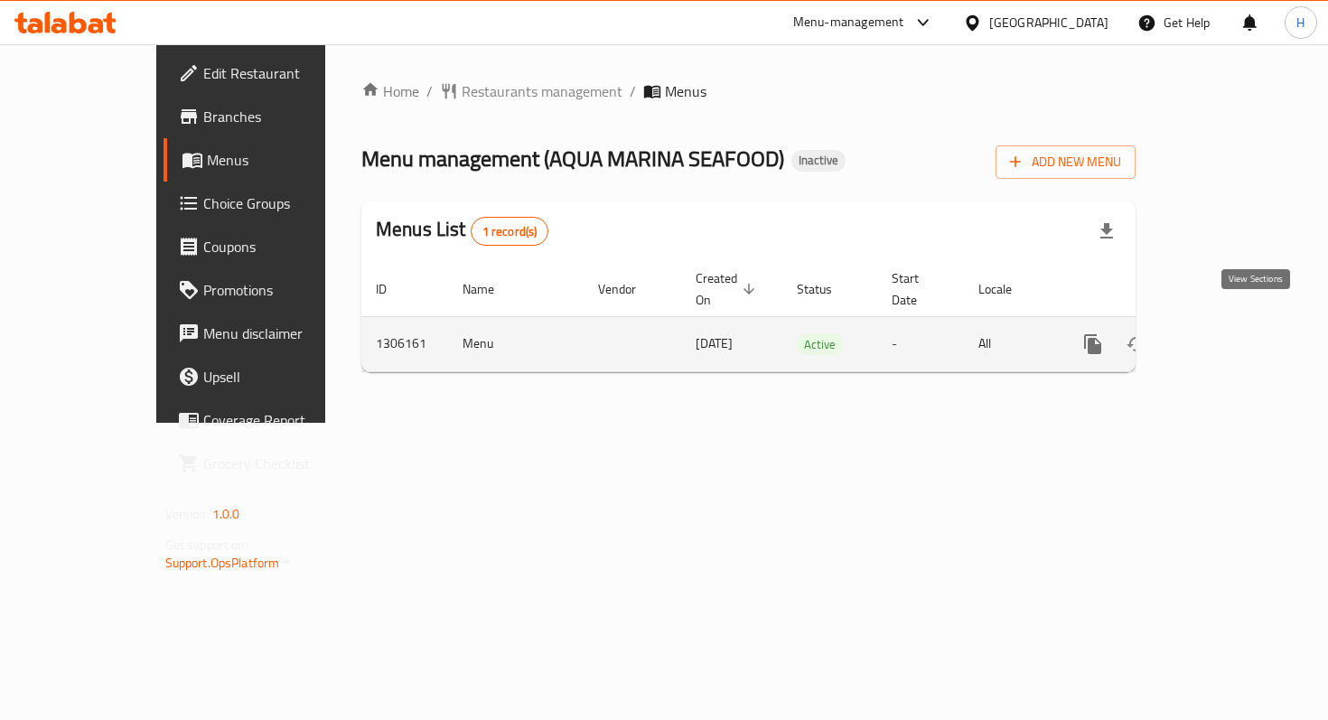
click at [1234, 333] on icon "enhanced table" at bounding box center [1224, 344] width 22 height 22
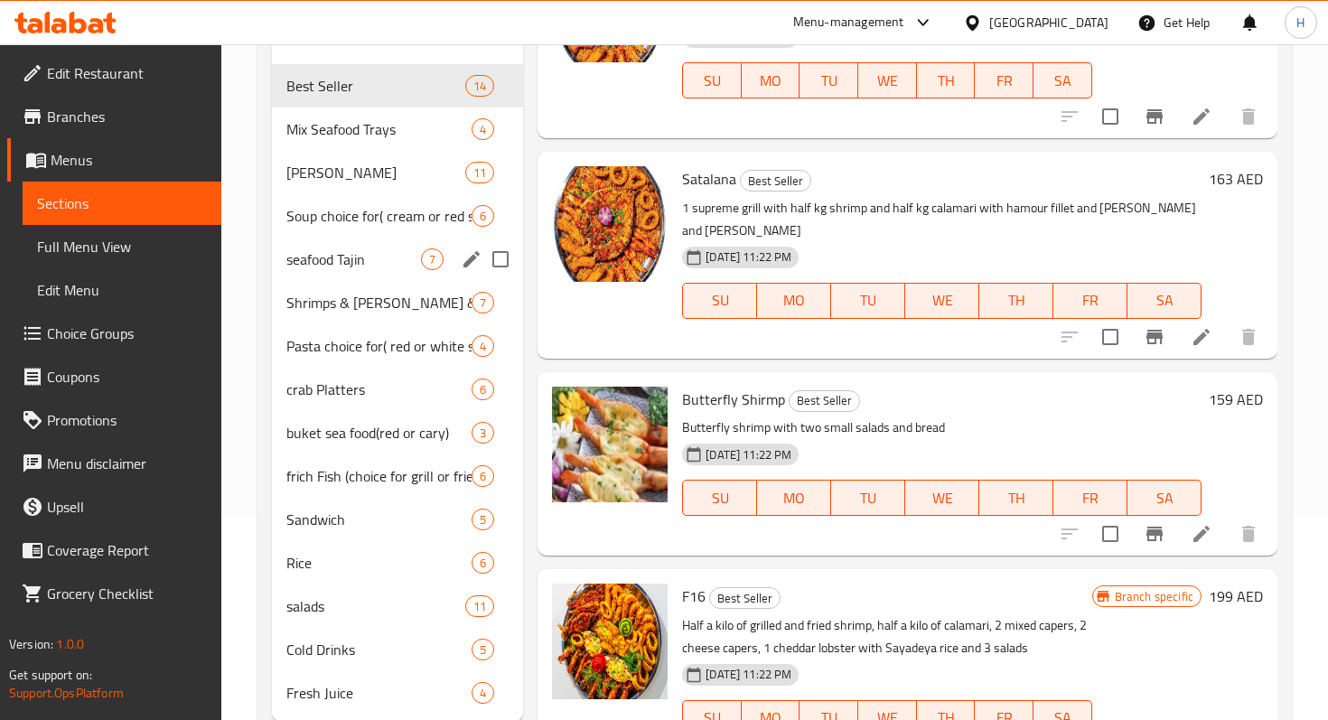
scroll to position [202, 0]
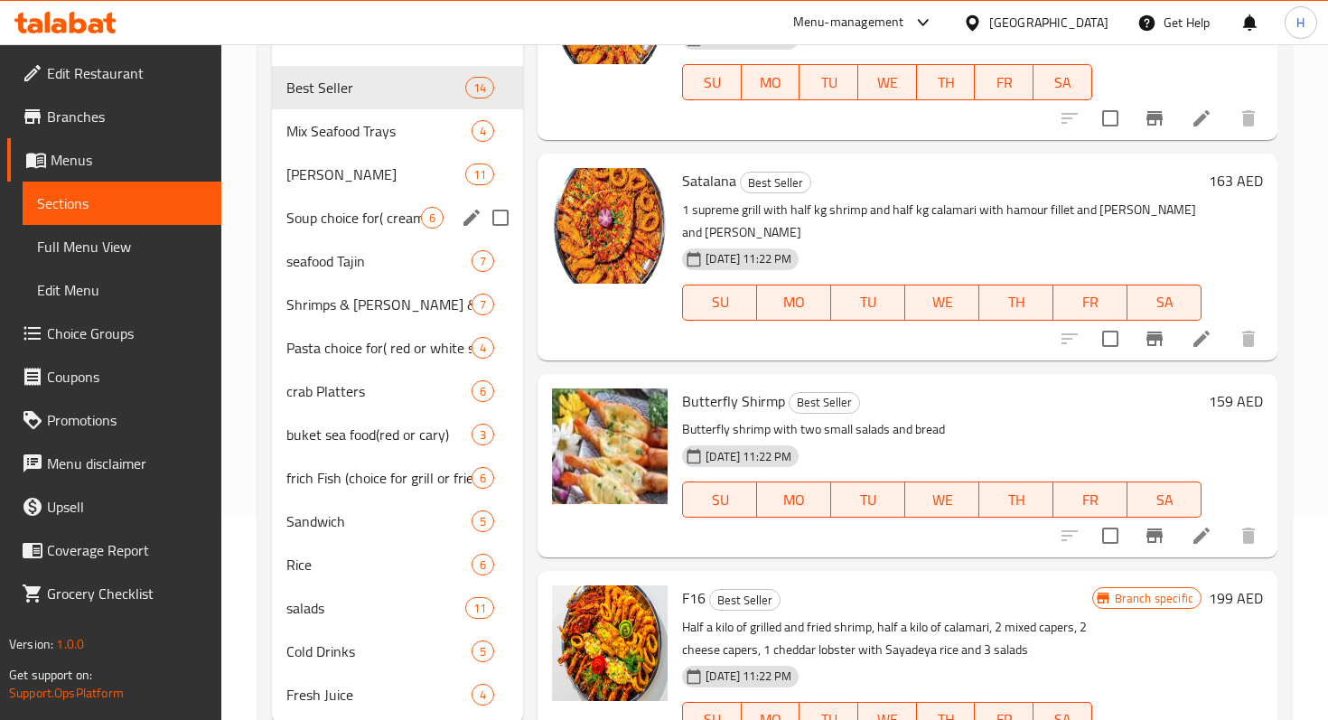
click at [387, 237] on div "Soup choice for( cream or red souce) 6" at bounding box center [397, 217] width 251 height 43
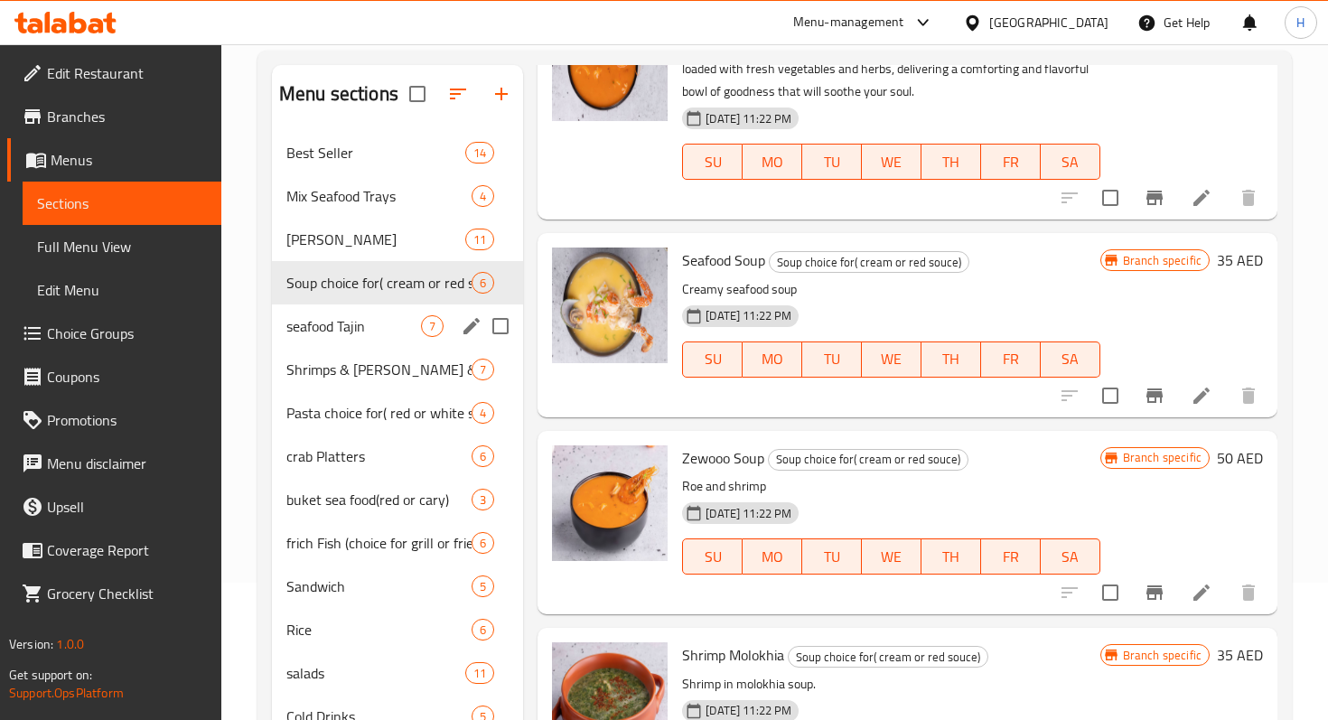
scroll to position [135, 0]
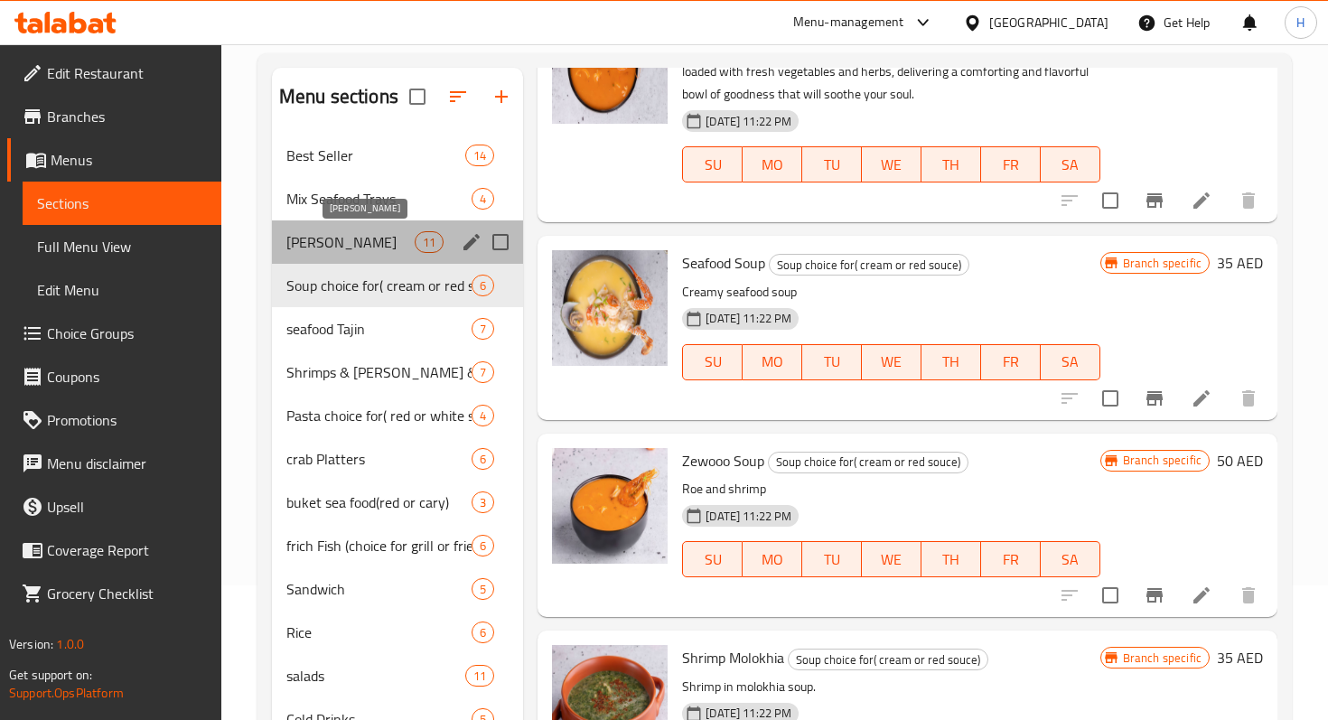
click at [346, 250] on span "King Mael" at bounding box center [350, 242] width 128 height 22
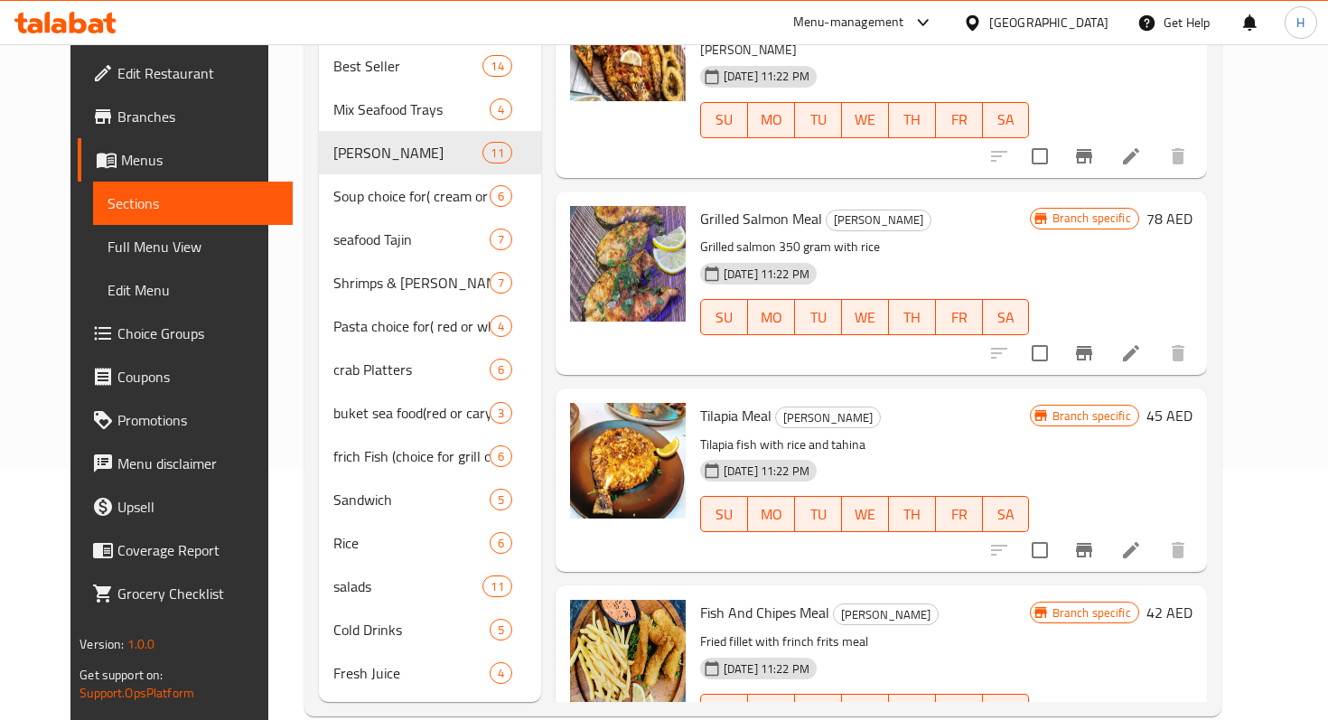
scroll to position [247, 0]
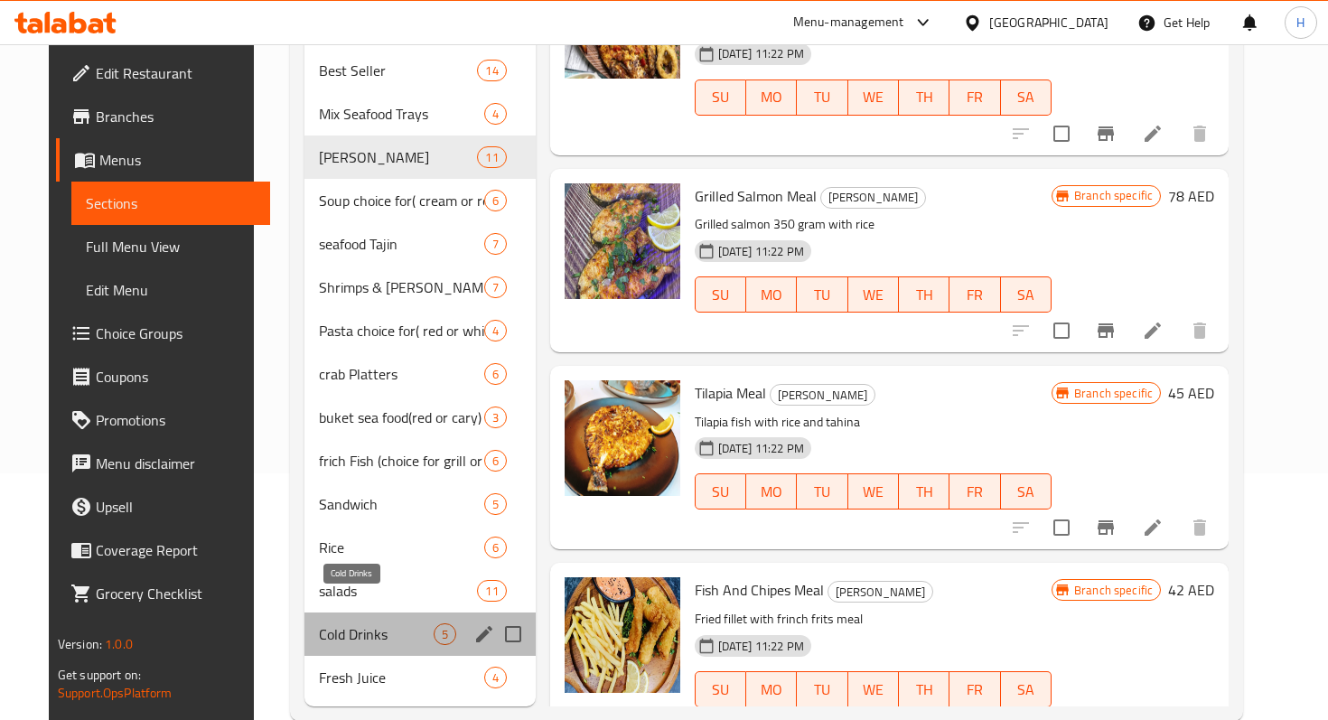
click at [324, 624] on span "Cold Drinks" at bounding box center [376, 635] width 115 height 22
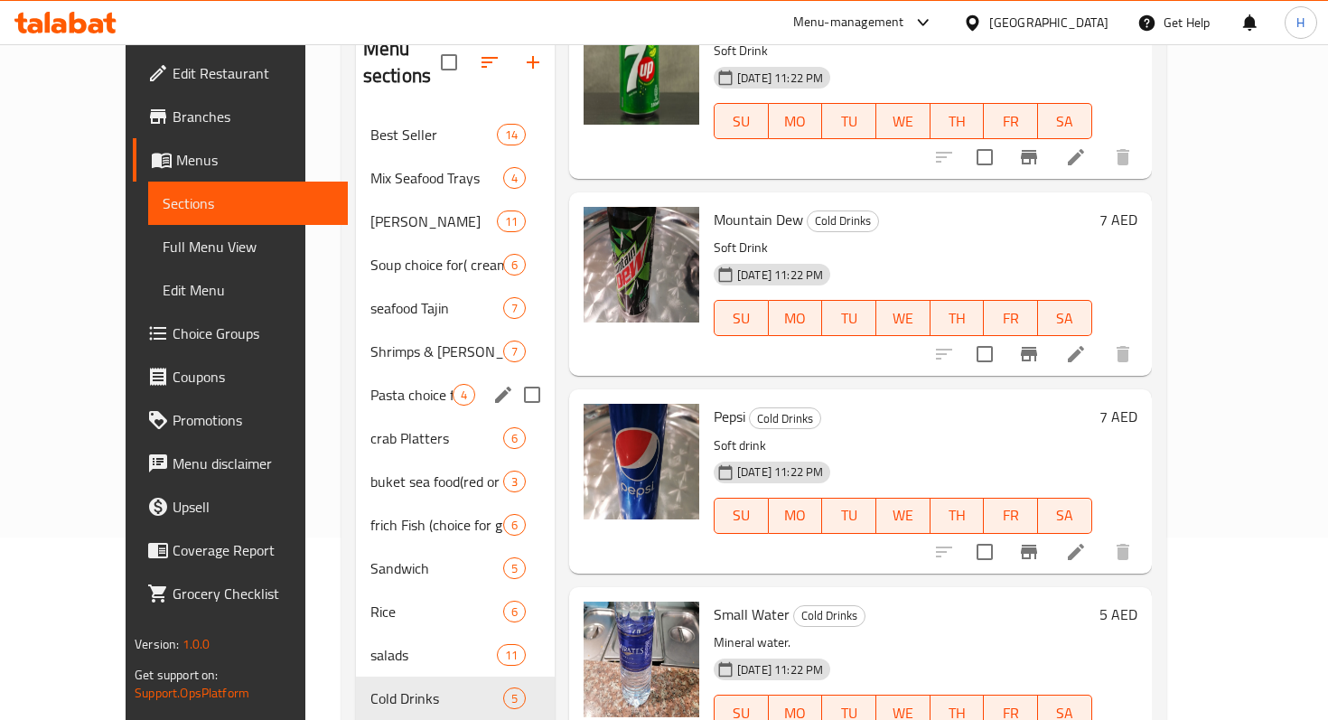
scroll to position [186, 0]
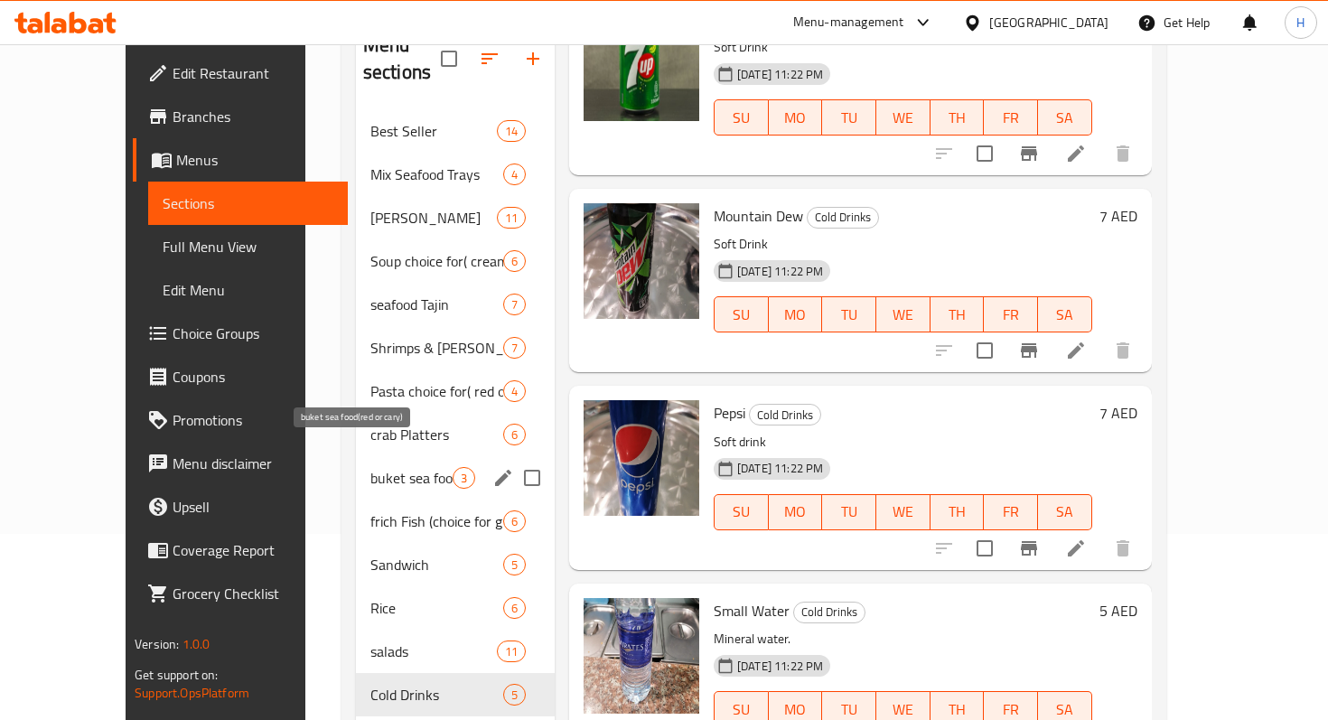
click at [371, 467] on span "buket sea food(red or cary)" at bounding box center [412, 478] width 82 height 22
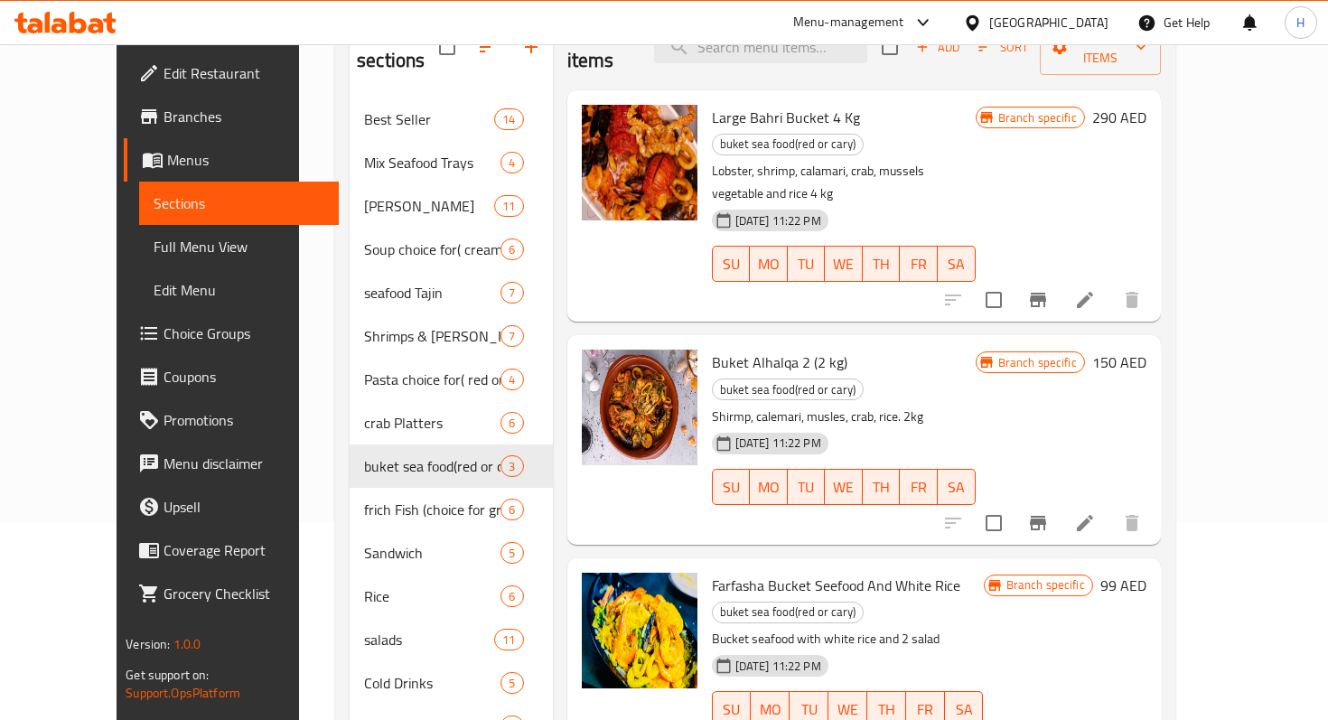
scroll to position [196, 0]
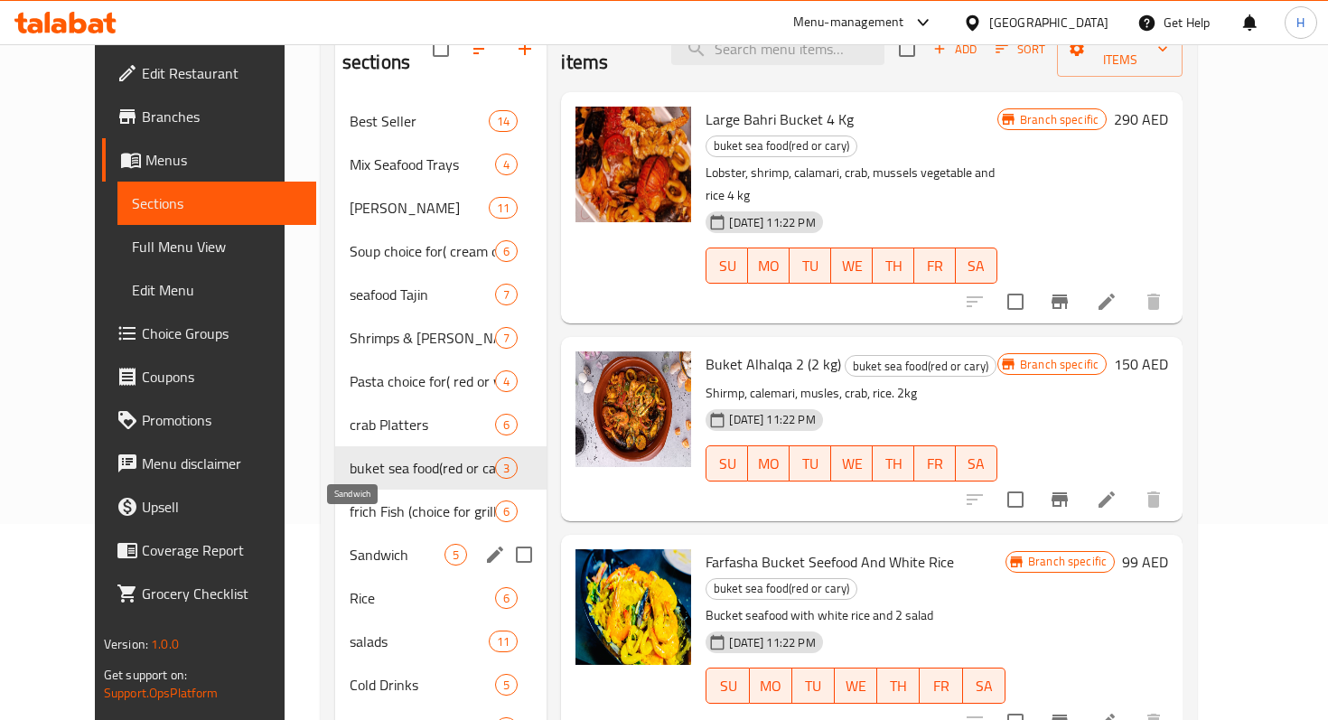
click at [350, 544] on span "Sandwich" at bounding box center [397, 555] width 95 height 22
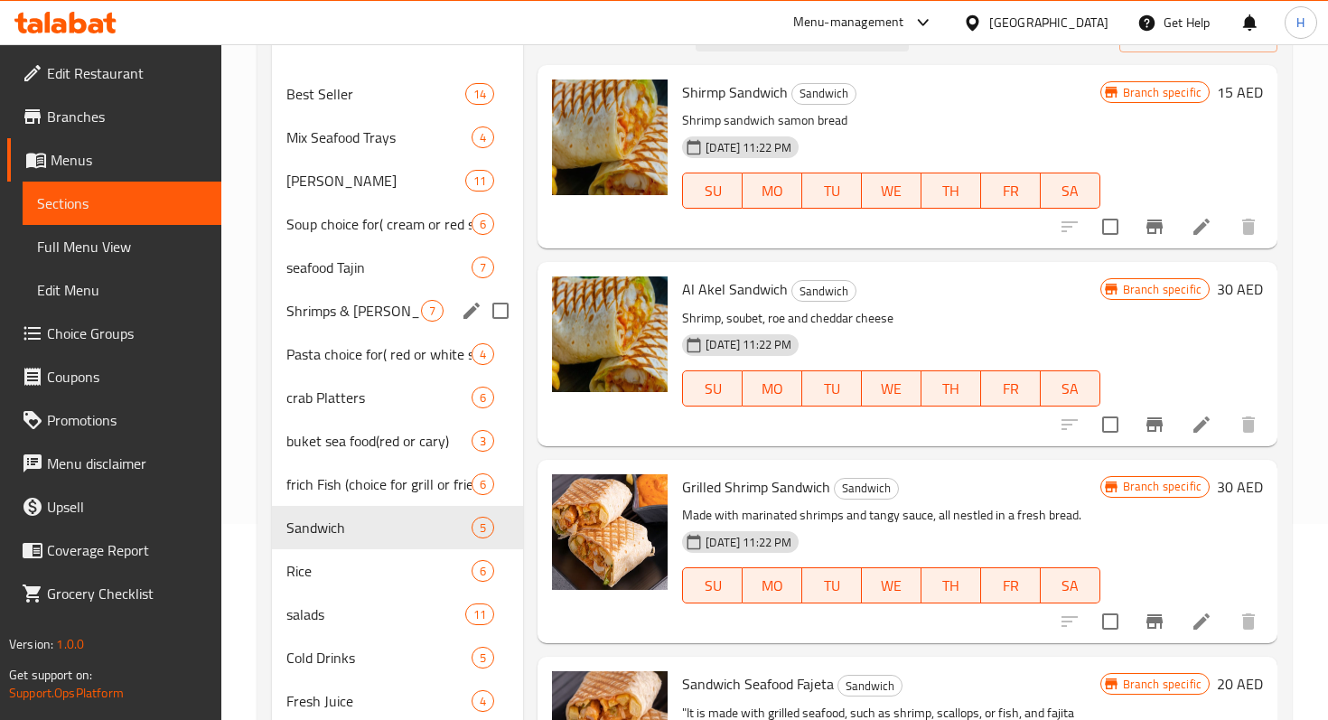
click at [374, 324] on div "Shrimps & lobster & Crab 7" at bounding box center [397, 310] width 251 height 43
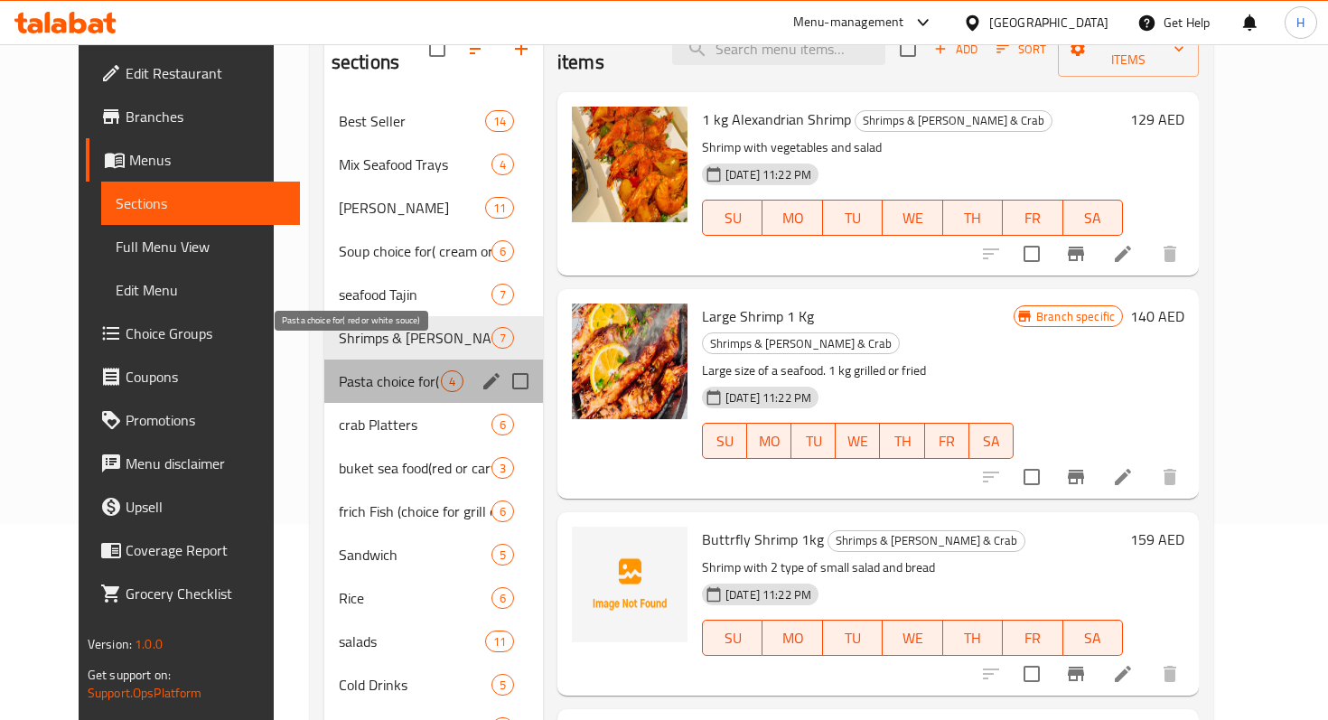
click at [357, 371] on span "Pasta choice for( red or white souce)" at bounding box center [390, 382] width 102 height 22
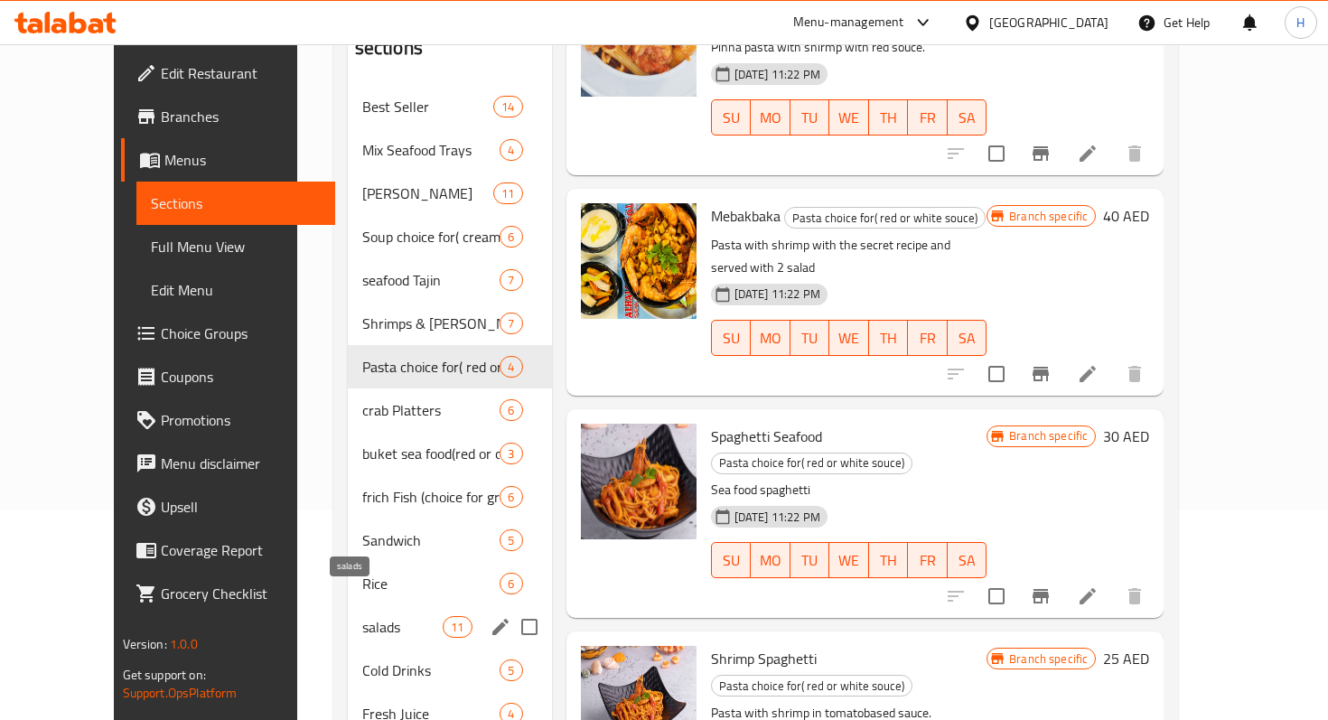
scroll to position [203, 0]
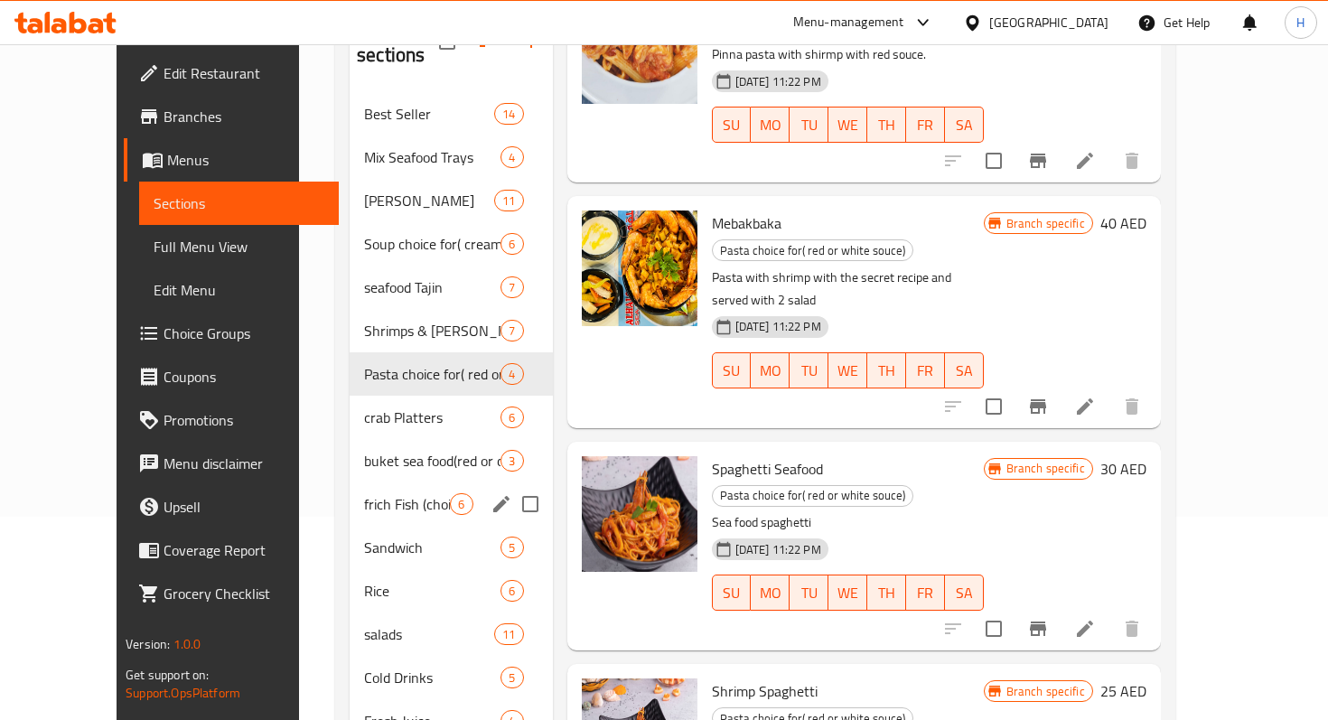
click at [350, 526] on div "Sandwich 5" at bounding box center [451, 547] width 202 height 43
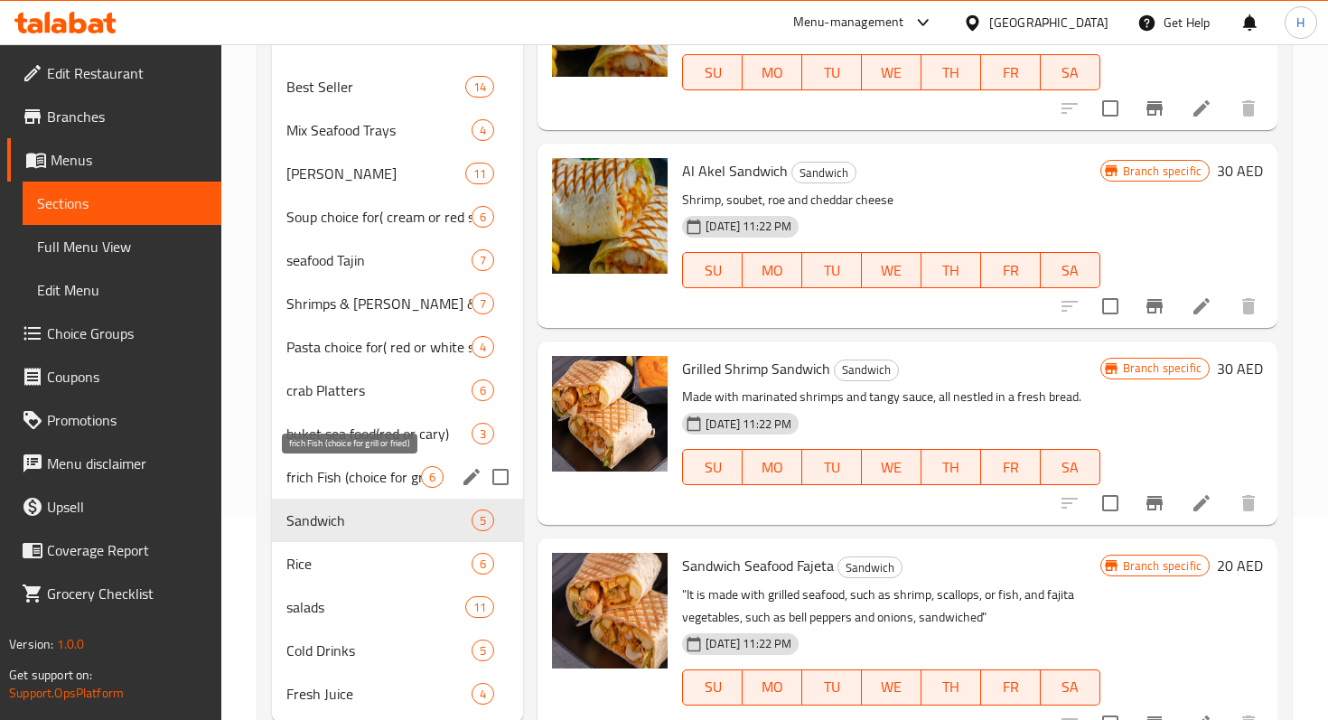
click at [336, 479] on span "frich Fish (choice for grill or fried)" at bounding box center [353, 477] width 135 height 22
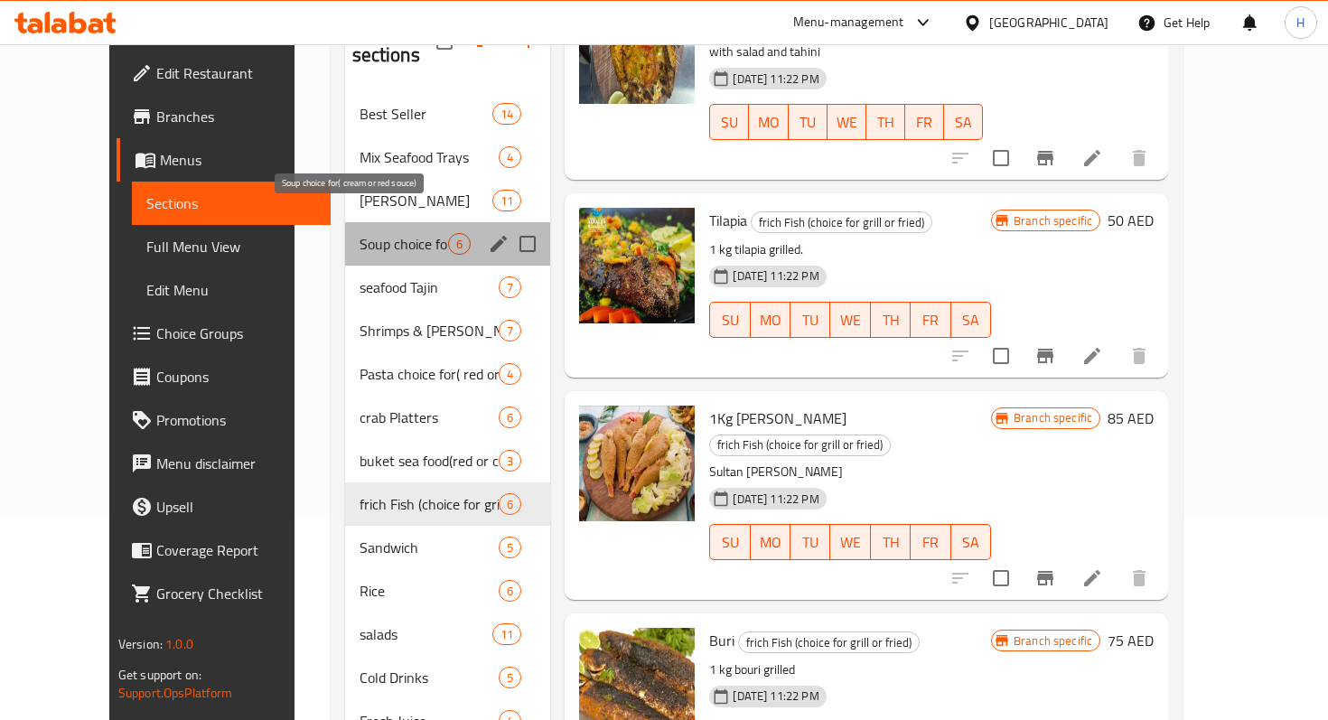
click at [360, 233] on span "Soup choice for( cream or red souce)" at bounding box center [404, 244] width 89 height 22
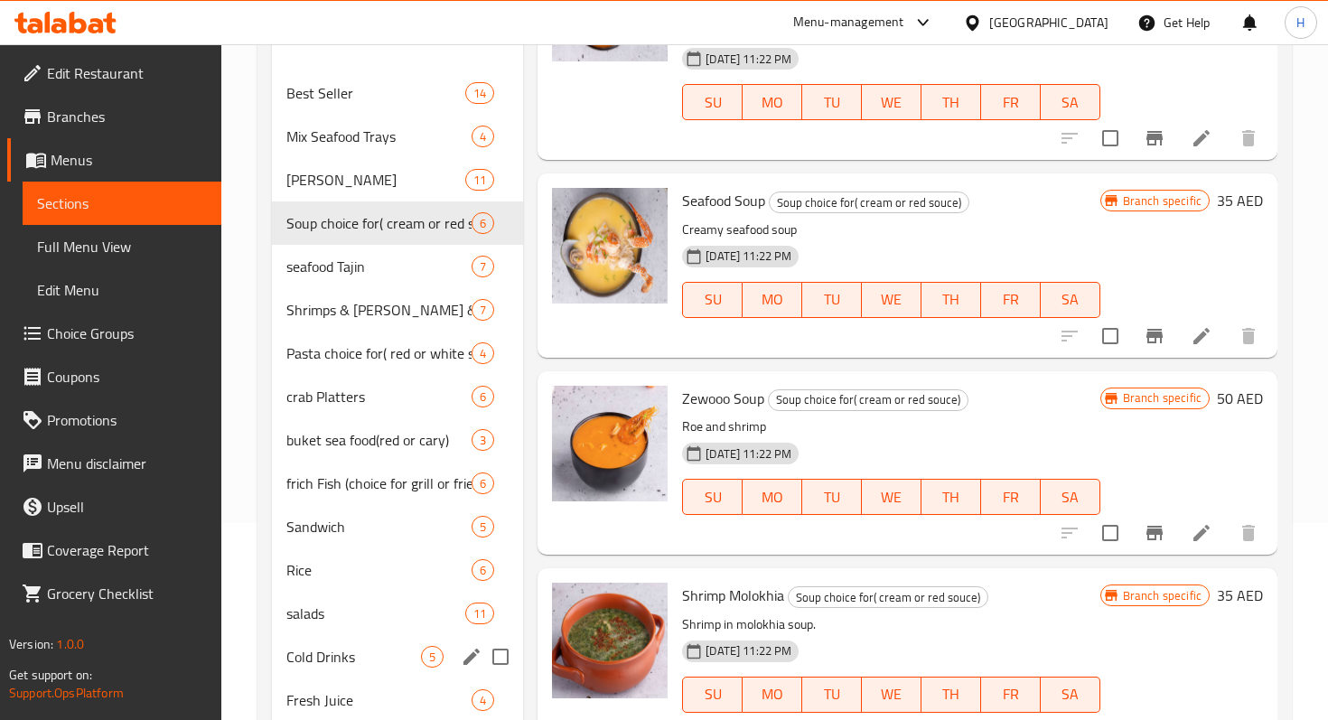
scroll to position [187, 0]
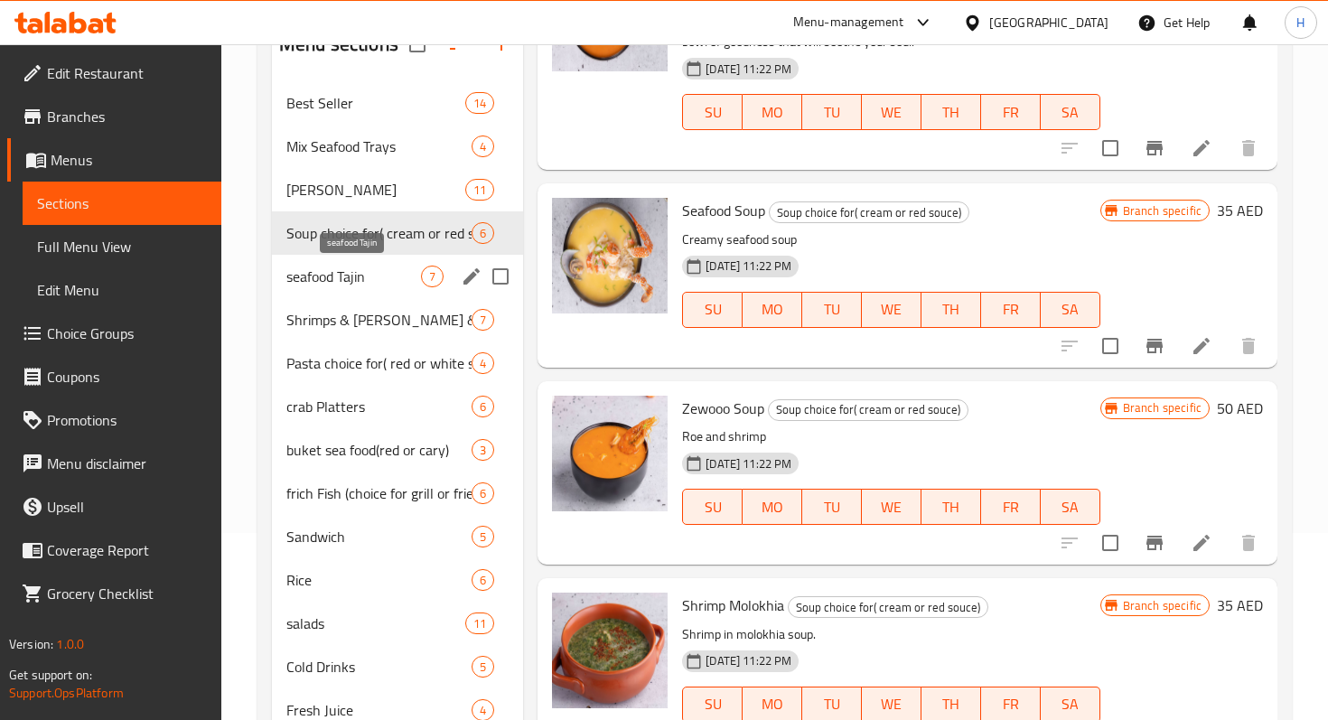
click at [320, 276] on span "seafood Tajin" at bounding box center [353, 277] width 135 height 22
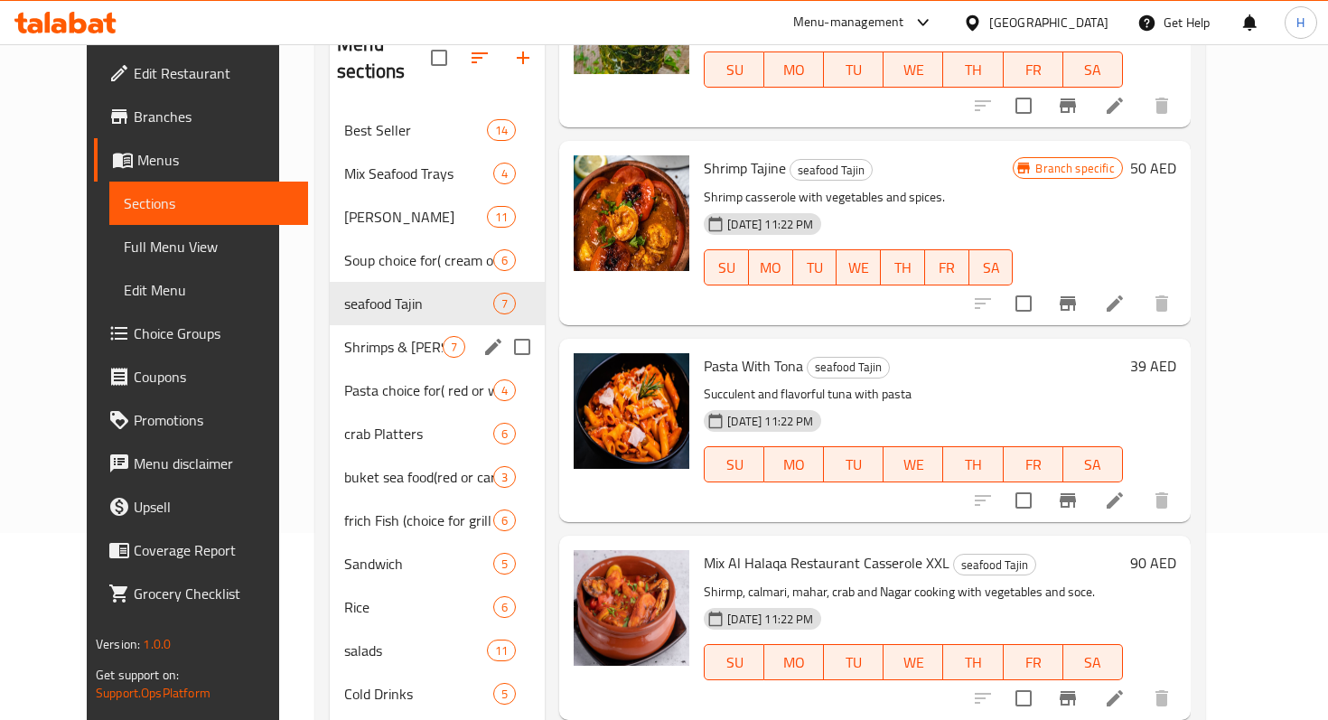
click at [338, 338] on div "Shrimps & lobster & Crab 7" at bounding box center [437, 346] width 215 height 43
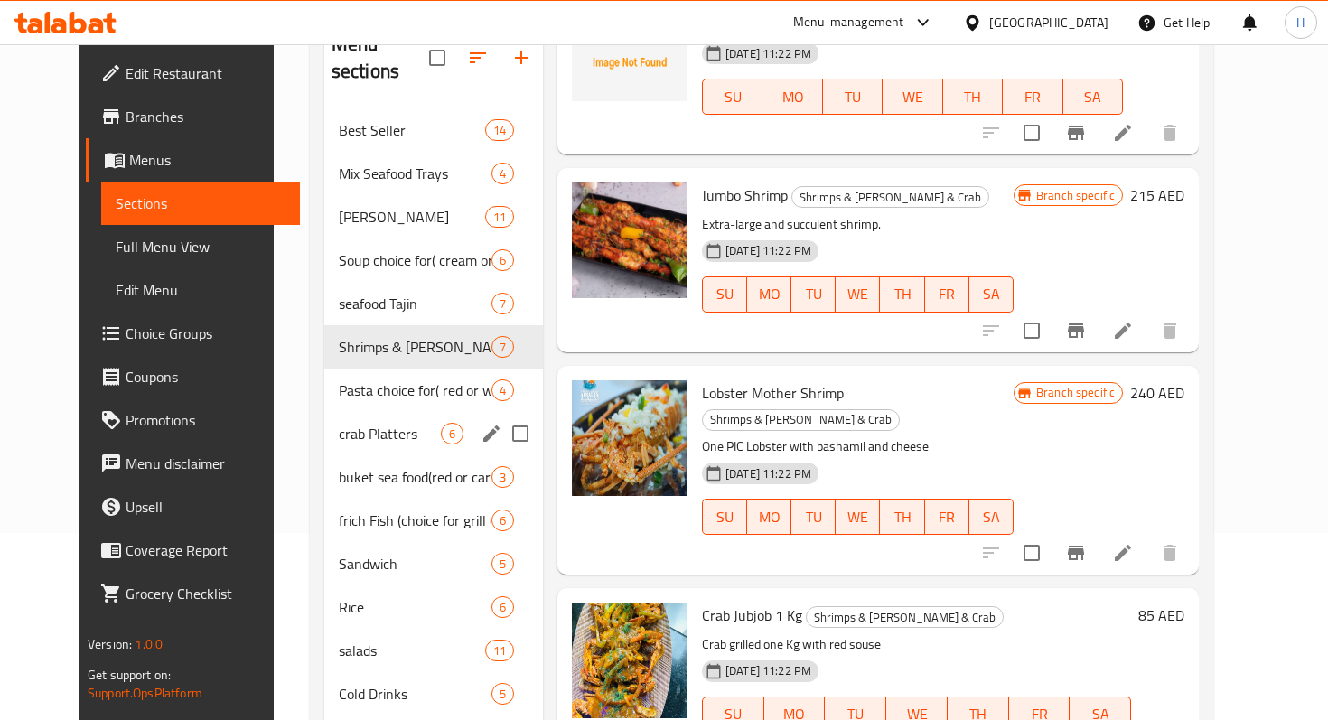
click at [354, 417] on div "crab Platters 6" at bounding box center [433, 433] width 219 height 43
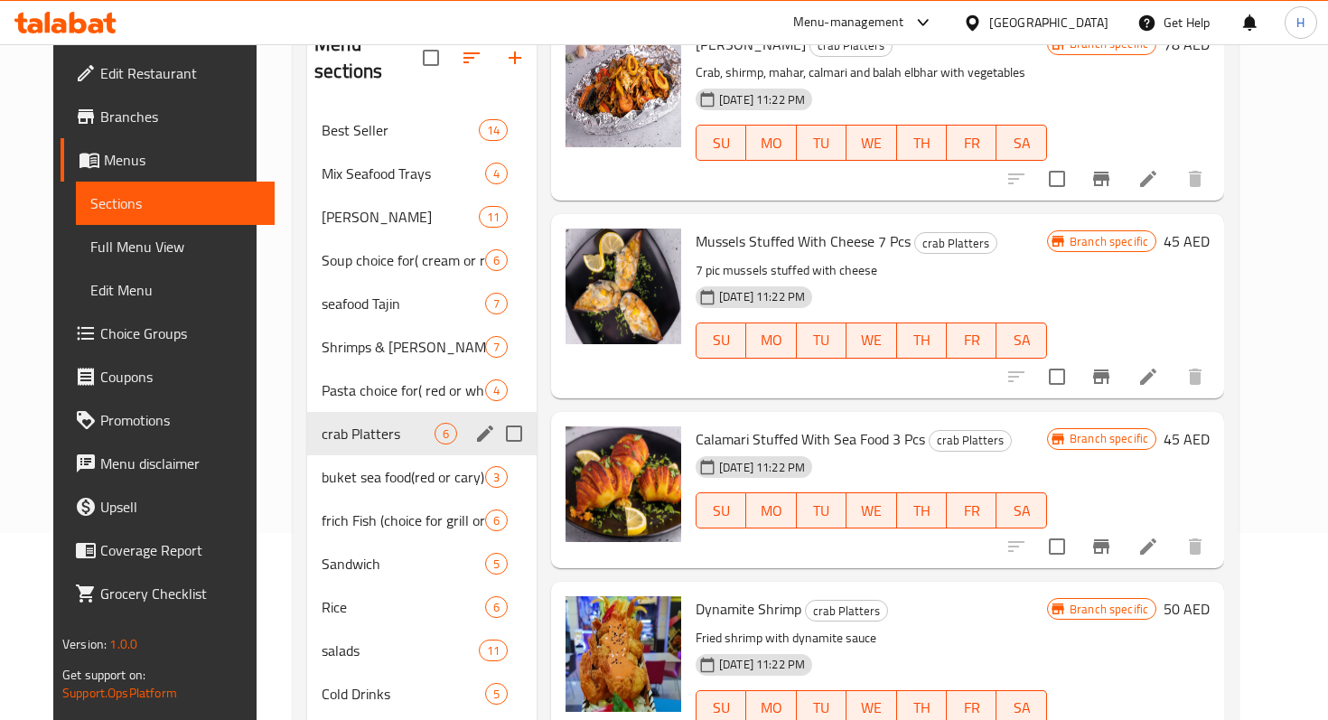
scroll to position [502, 0]
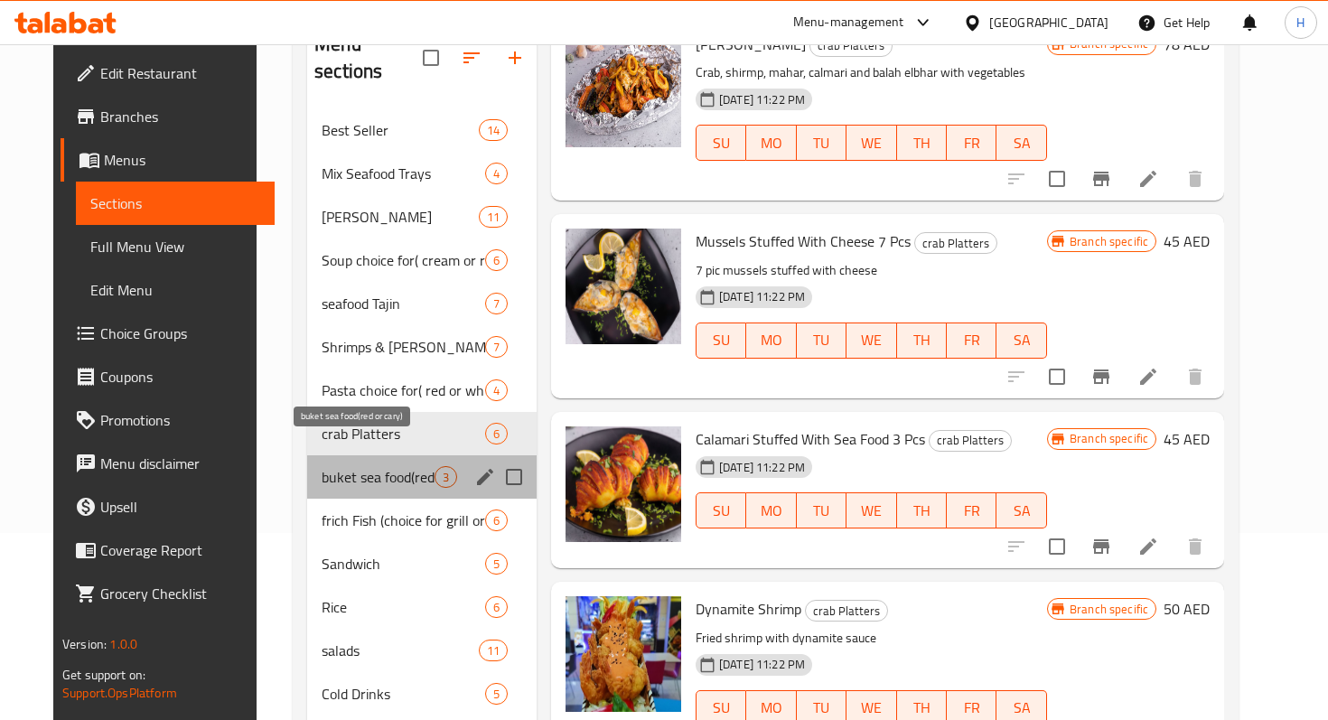
click at [349, 466] on span "buket sea food(red or cary)" at bounding box center [378, 477] width 113 height 22
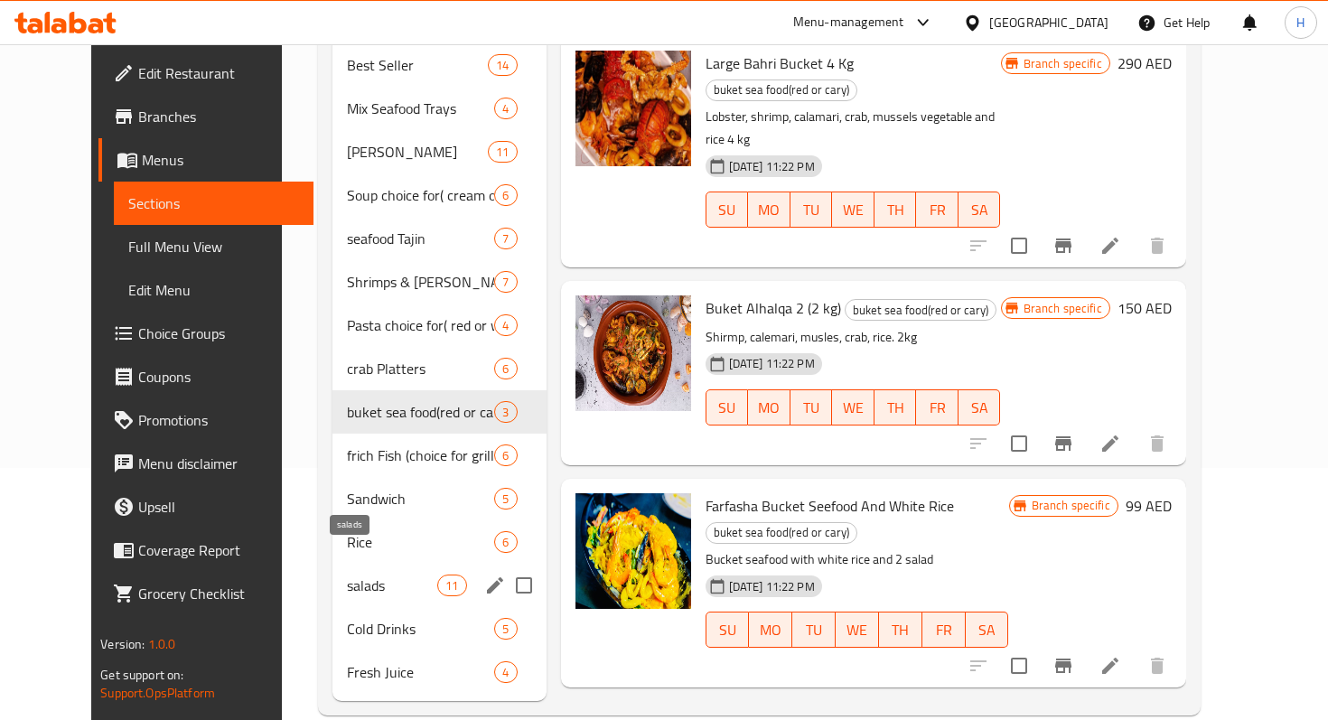
scroll to position [257, 0]
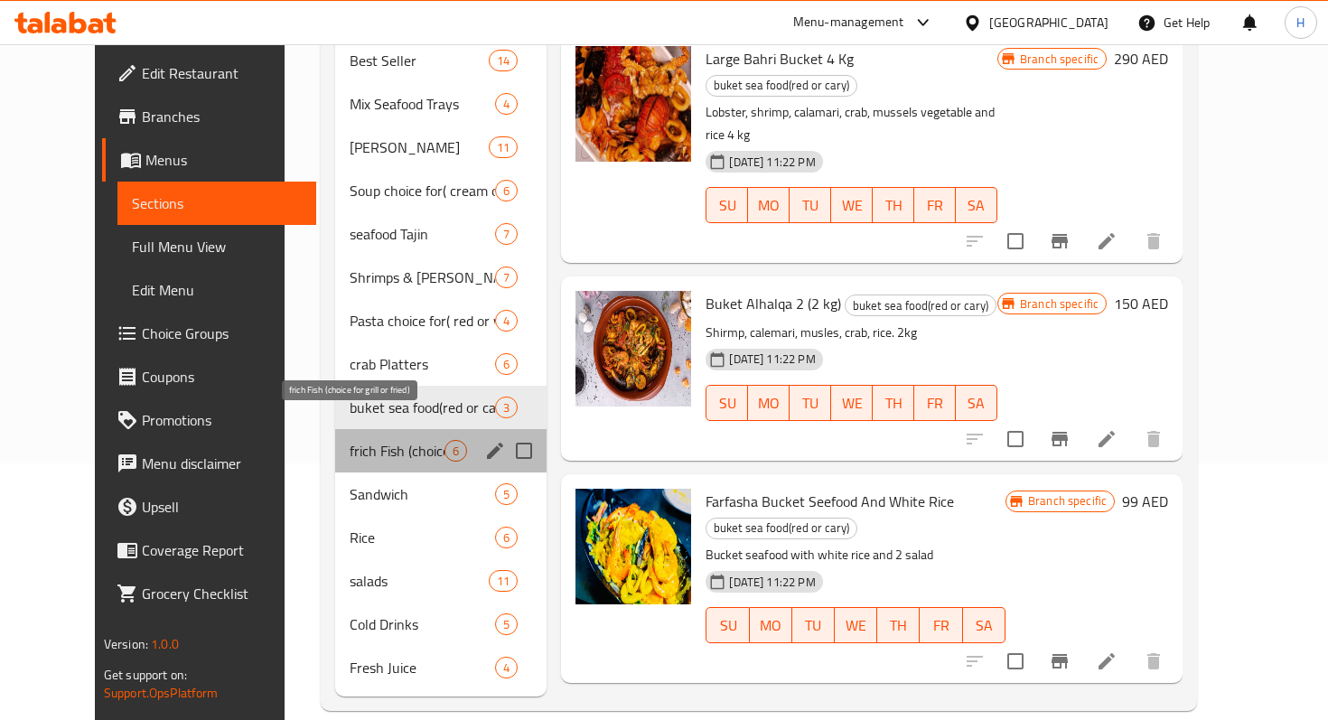
click at [350, 440] on span "frich Fish (choice for grill or fried)" at bounding box center [397, 451] width 95 height 22
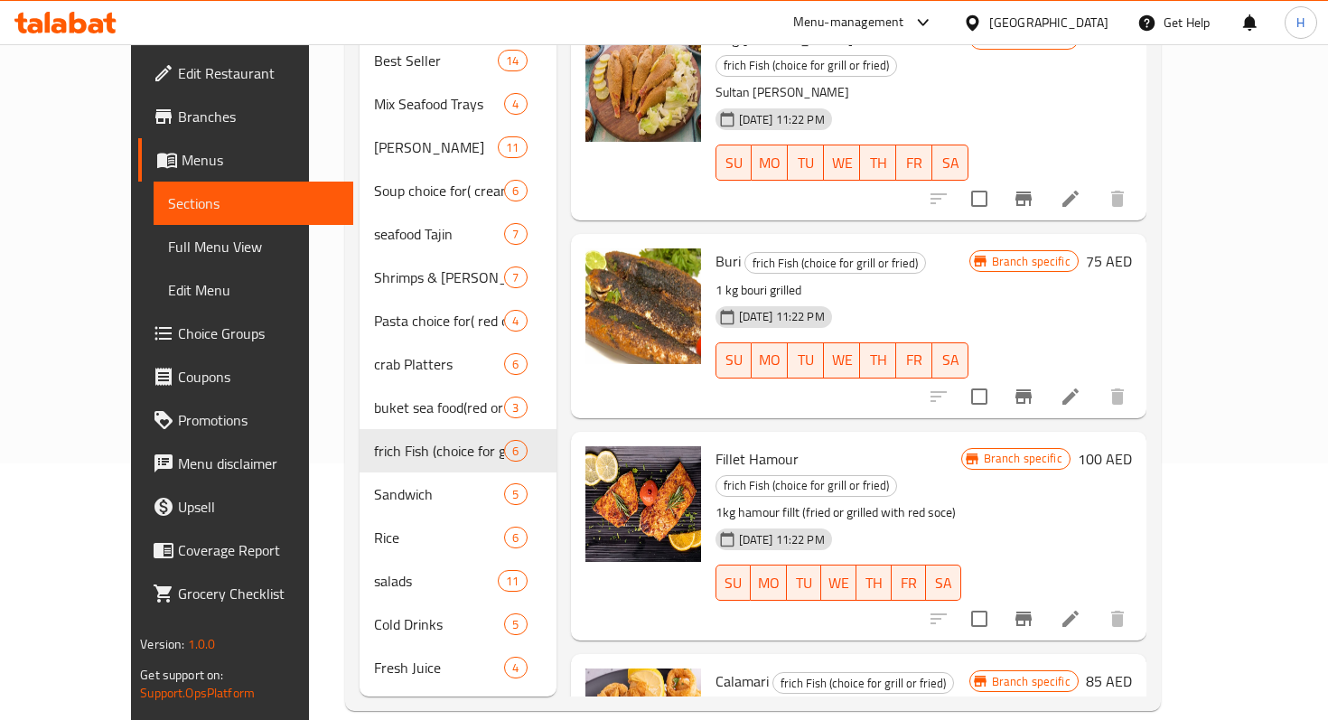
scroll to position [505, 0]
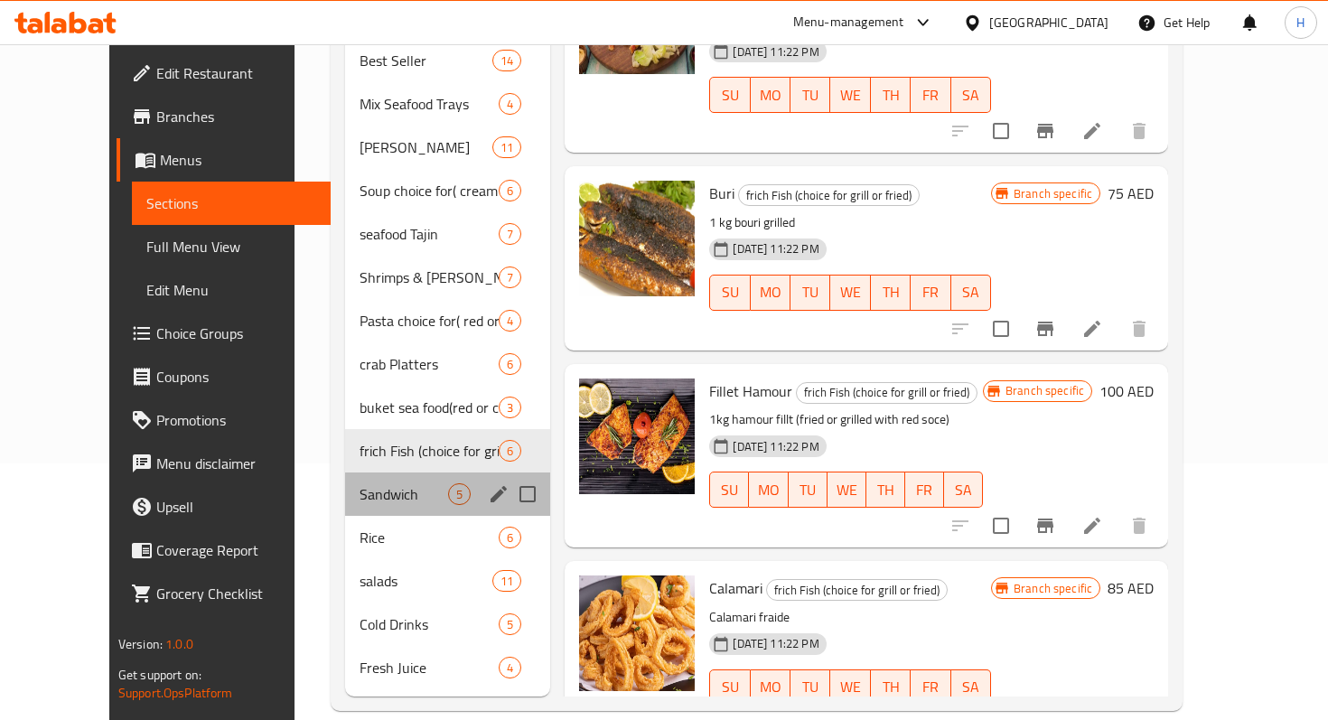
click at [345, 480] on div "Sandwich 5" at bounding box center [448, 494] width 206 height 43
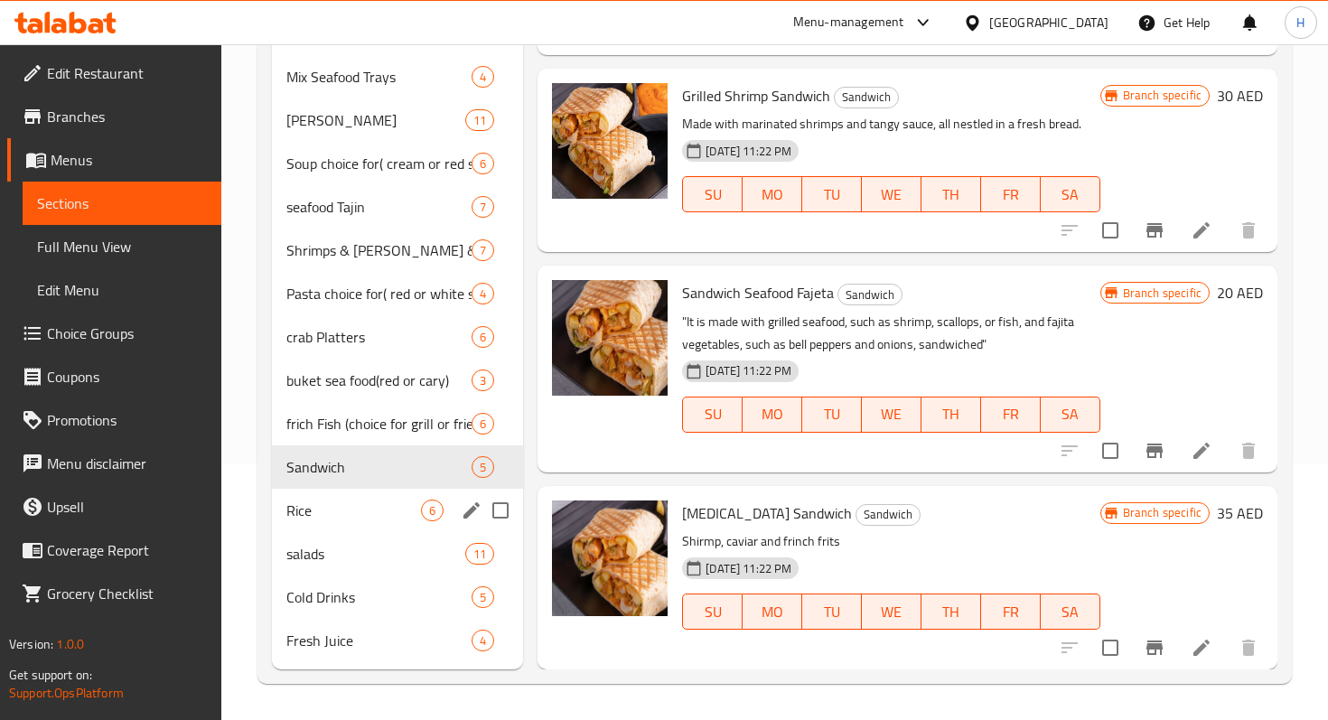
click at [327, 530] on div "Rice 6" at bounding box center [397, 510] width 251 height 43
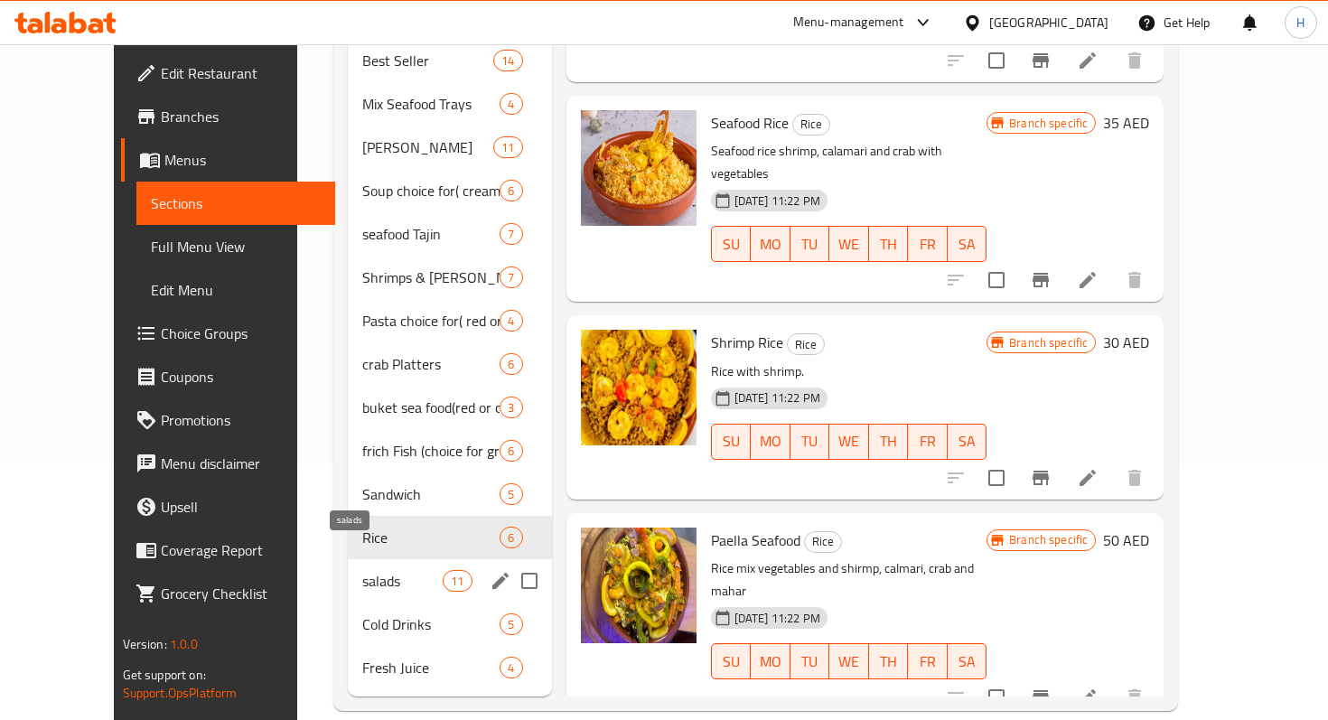
click at [362, 570] on span "salads" at bounding box center [402, 581] width 81 height 22
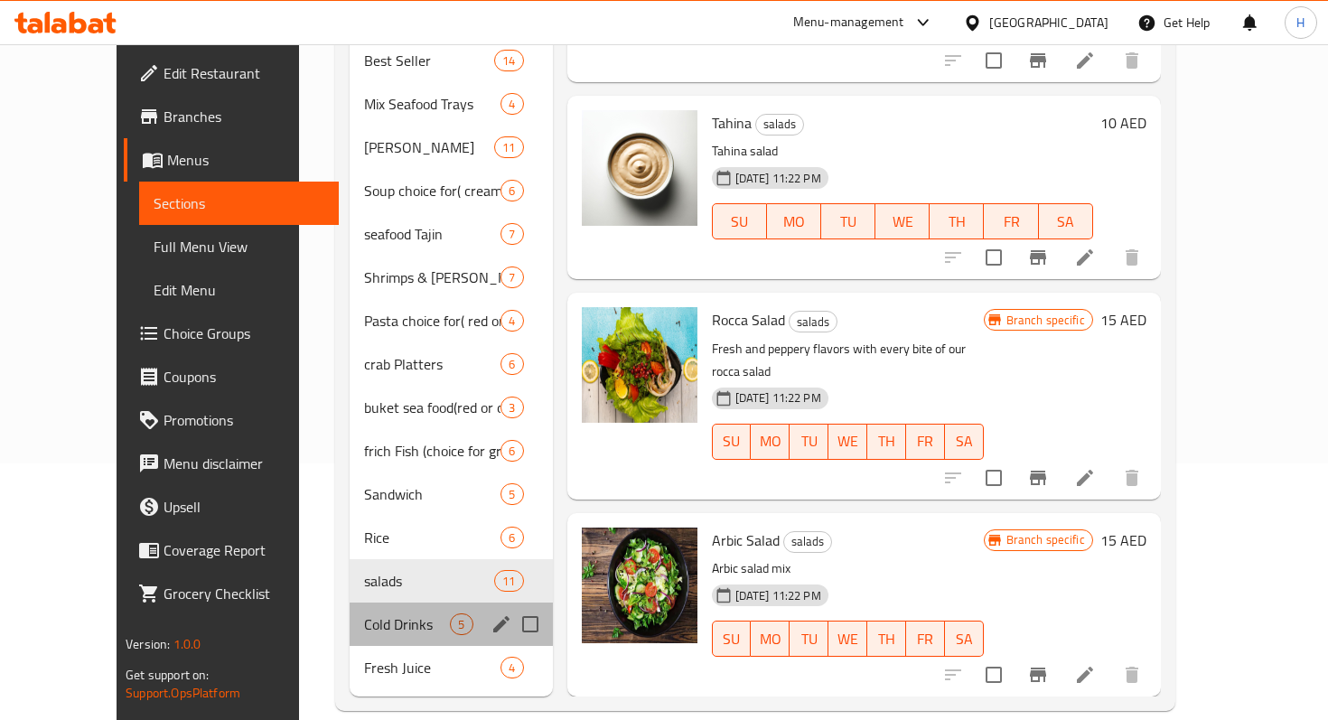
click at [350, 613] on div "Cold Drinks 5" at bounding box center [451, 624] width 202 height 43
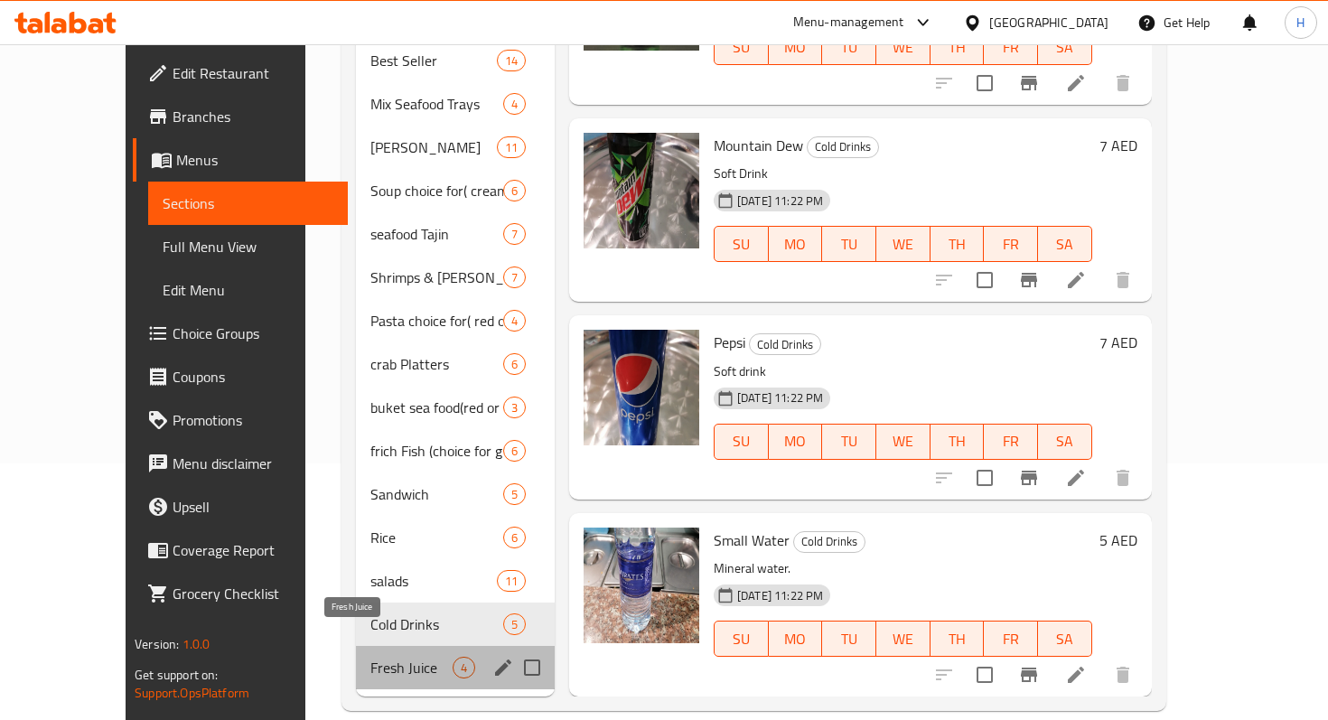
click at [371, 657] on span "Fresh Juice" at bounding box center [412, 668] width 82 height 22
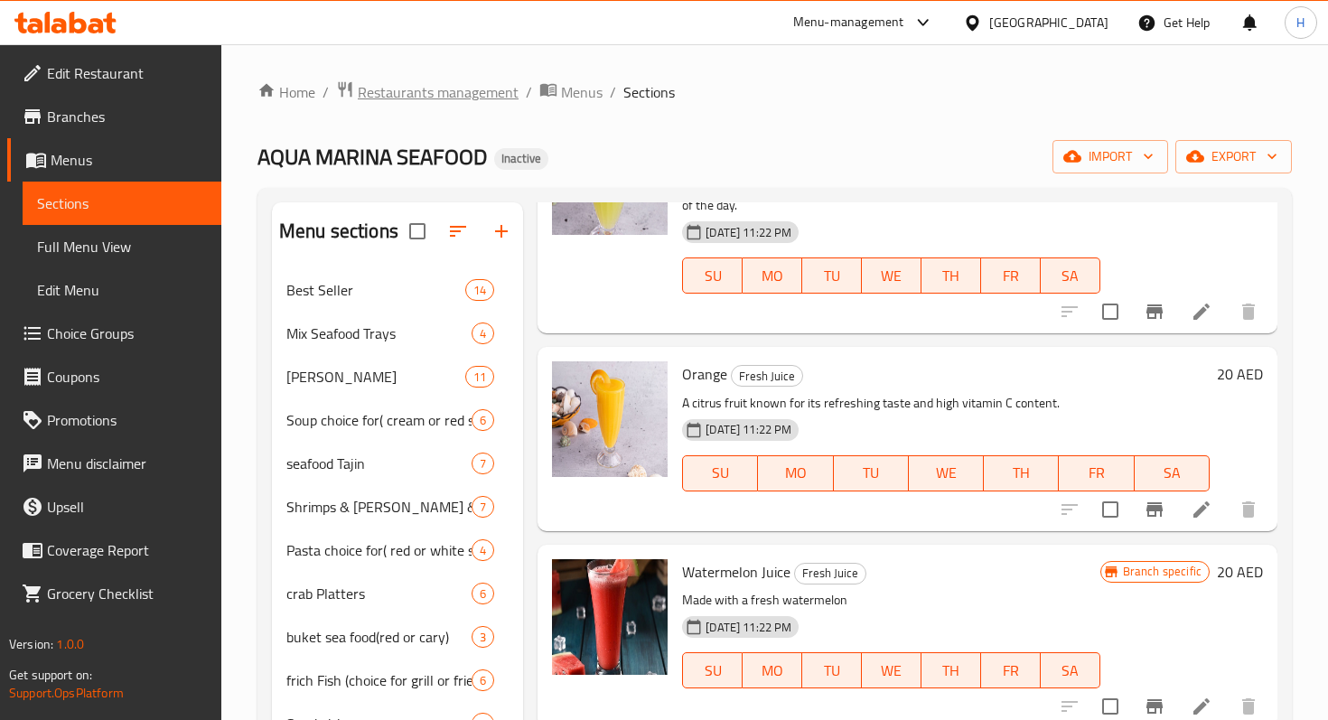
click at [431, 94] on span "Restaurants management" at bounding box center [438, 92] width 161 height 22
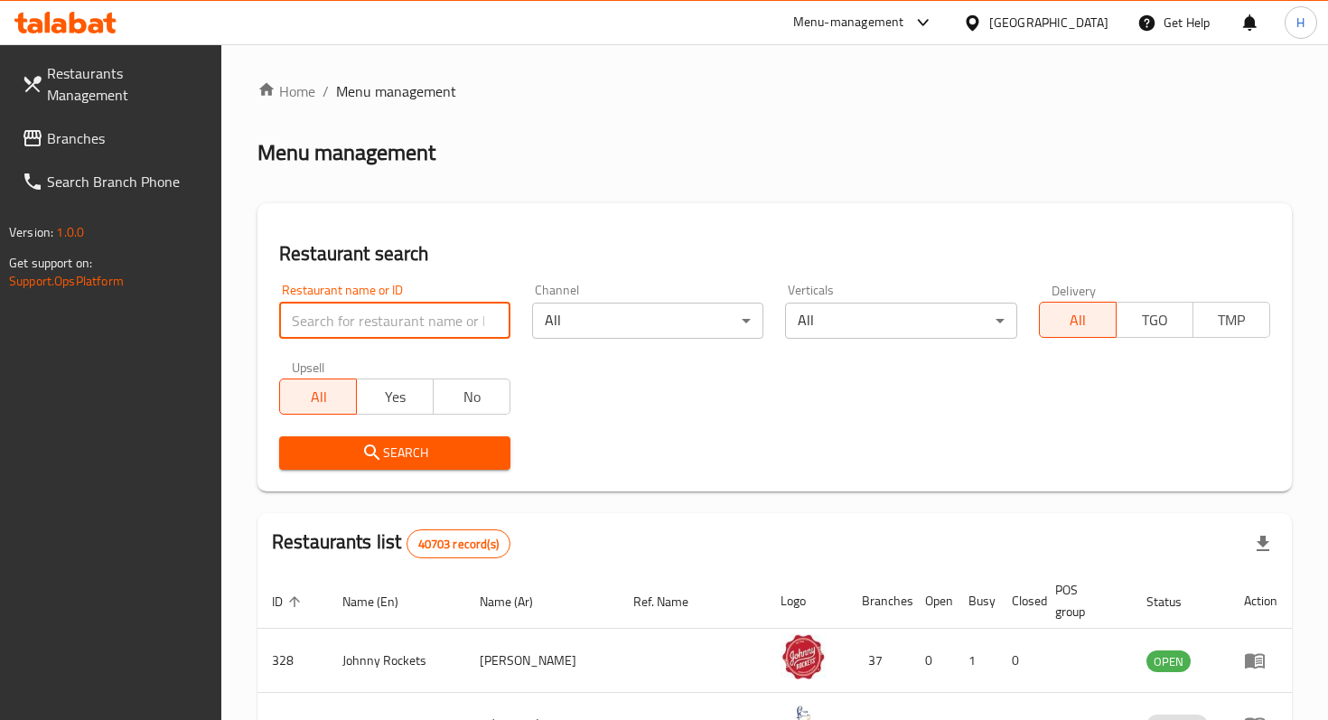
click at [354, 322] on input "search" at bounding box center [394, 321] width 231 height 36
type input "branch"
drag, startPoint x: 394, startPoint y: 314, endPoint x: 232, endPoint y: 314, distance: 161.8
click at [232, 314] on div "Home / Menu management Menu management Restaurant search Restaurant name or ID …" at bounding box center [774, 637] width 1107 height 1186
type input "flare burger"
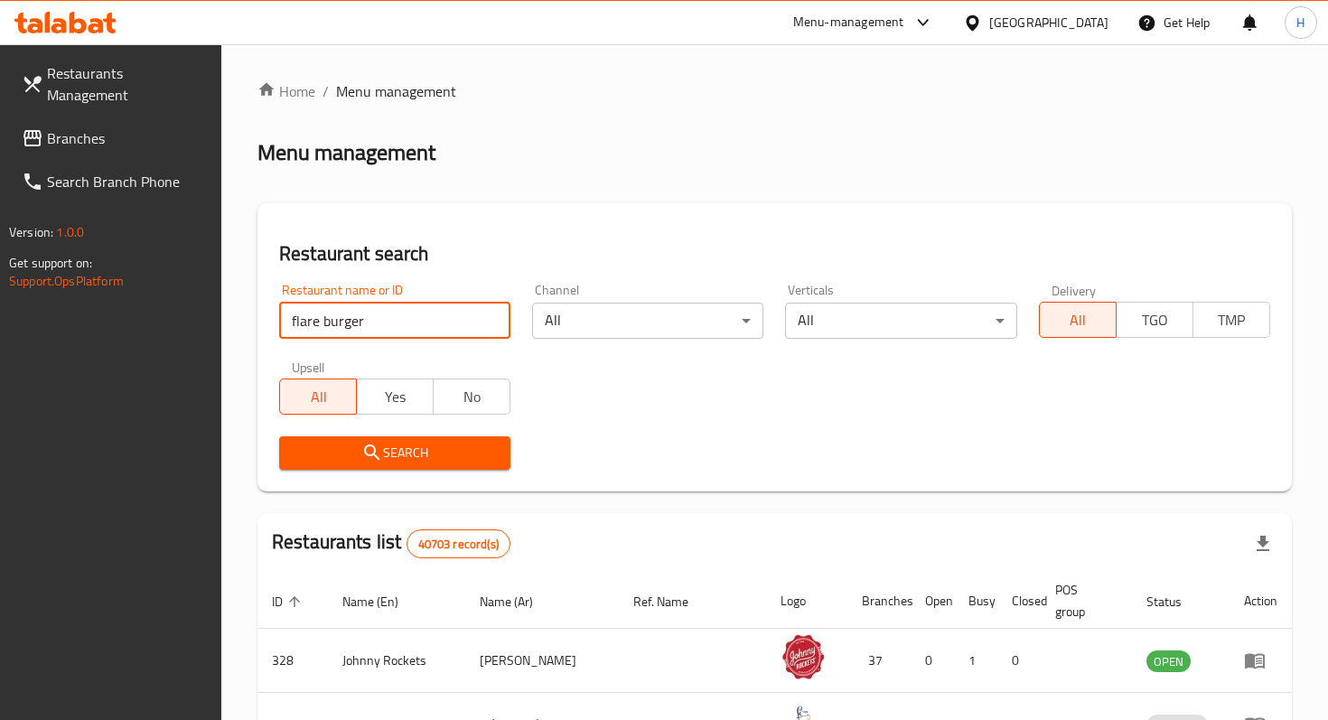
click button "Search" at bounding box center [394, 452] width 231 height 33
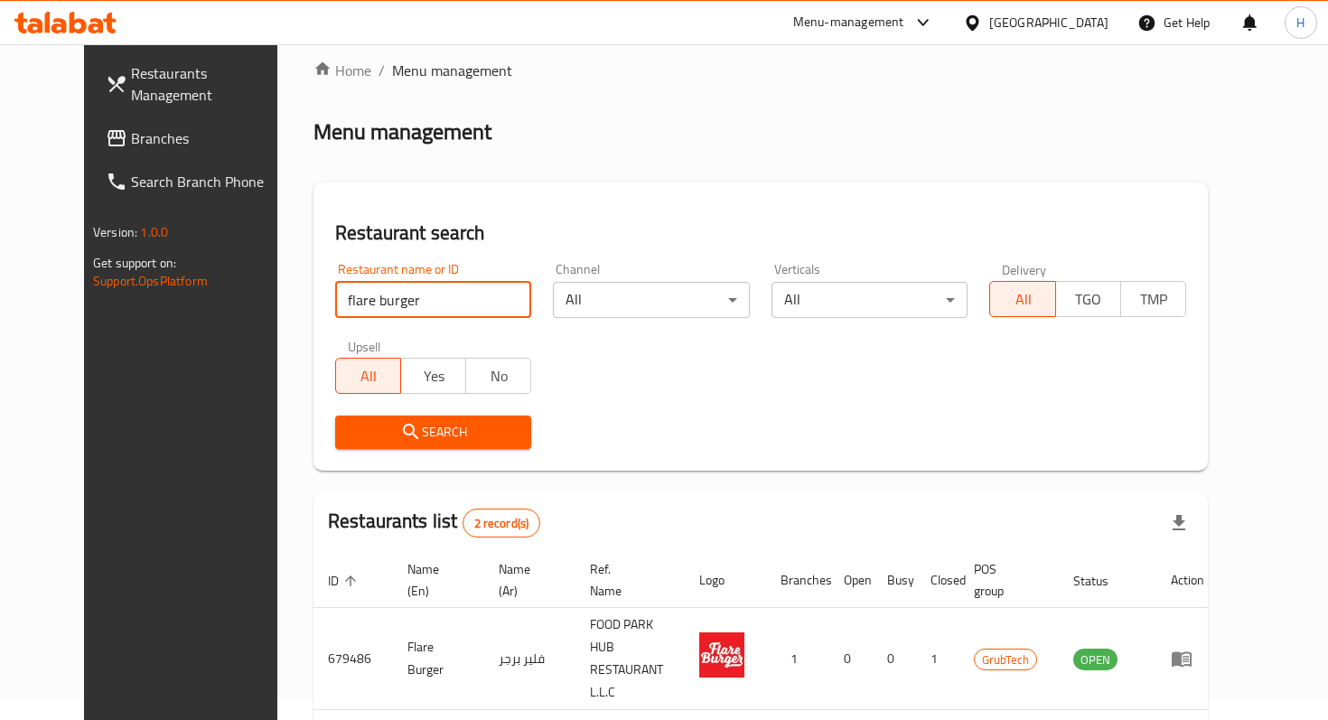
scroll to position [20, 0]
click at [131, 127] on span "Branches" at bounding box center [211, 138] width 160 height 22
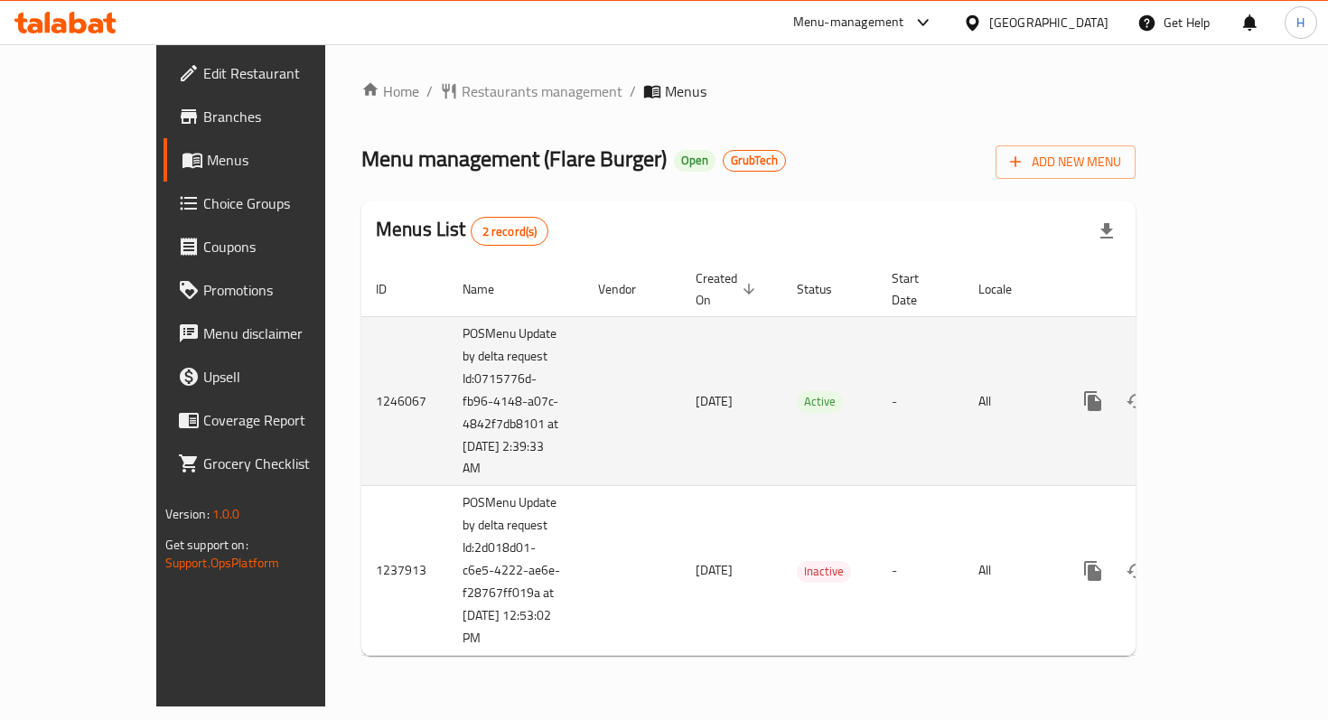
click at [1232, 393] on icon "enhanced table" at bounding box center [1223, 401] width 16 height 16
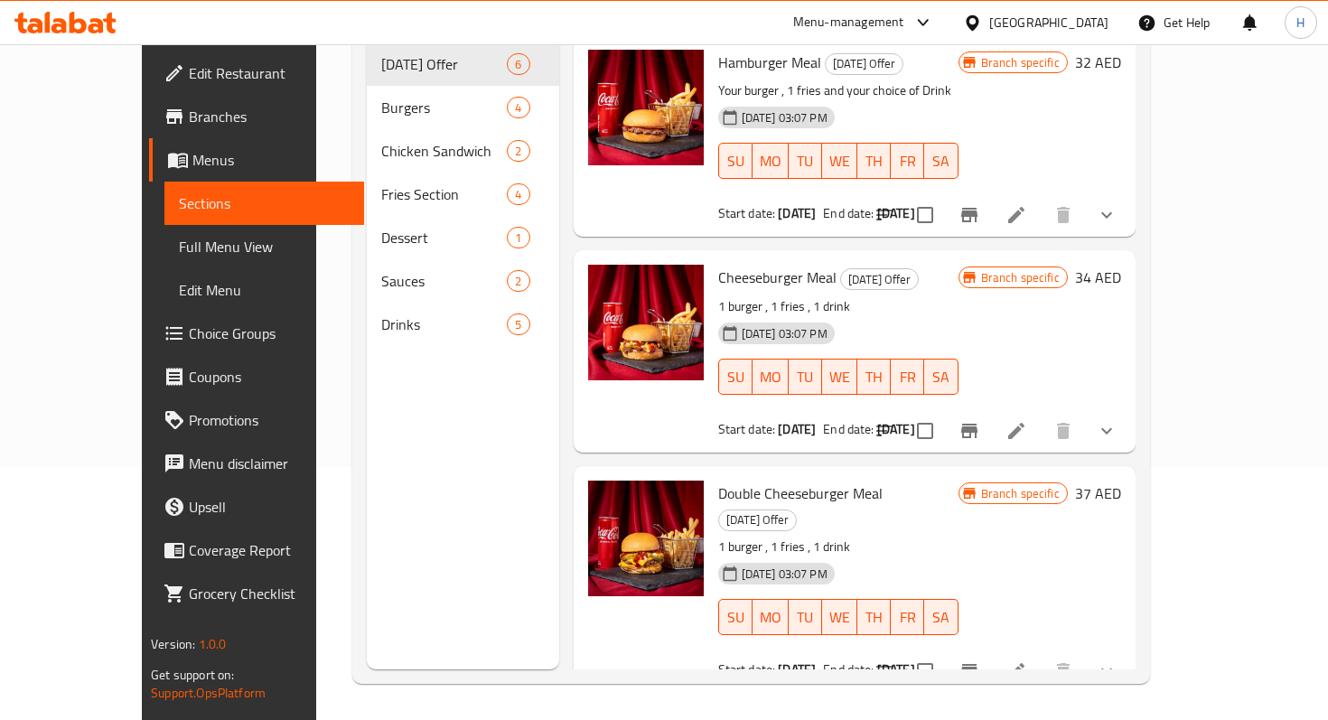
scroll to position [187, 0]
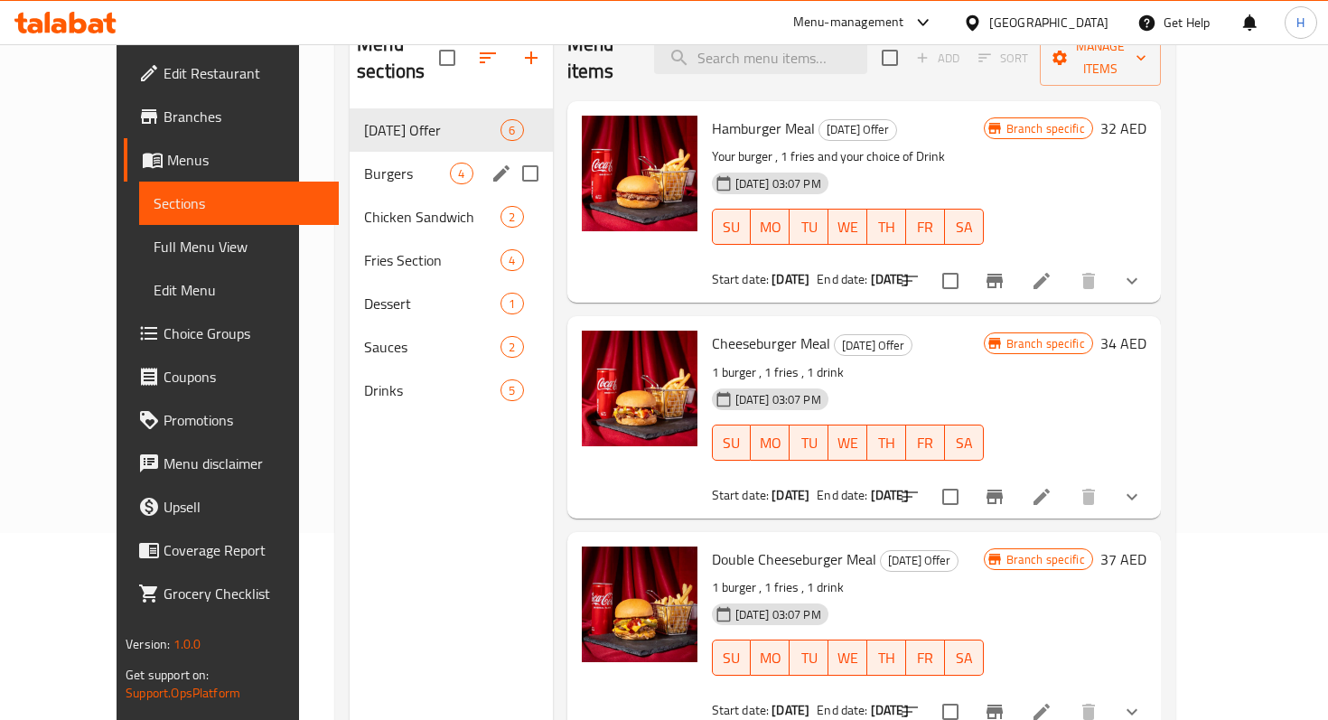
click at [364, 163] on span "Burgers" at bounding box center [407, 174] width 86 height 22
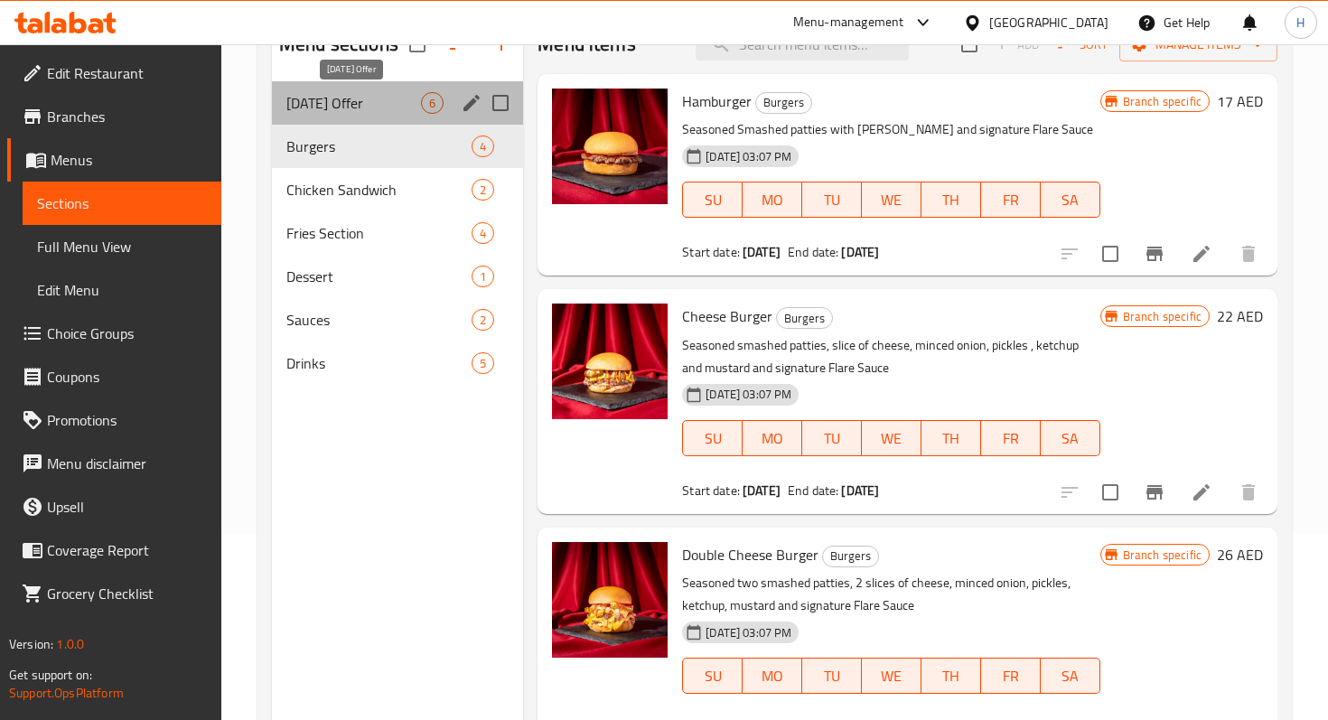
click at [325, 113] on span "[DATE] Offer" at bounding box center [353, 103] width 135 height 22
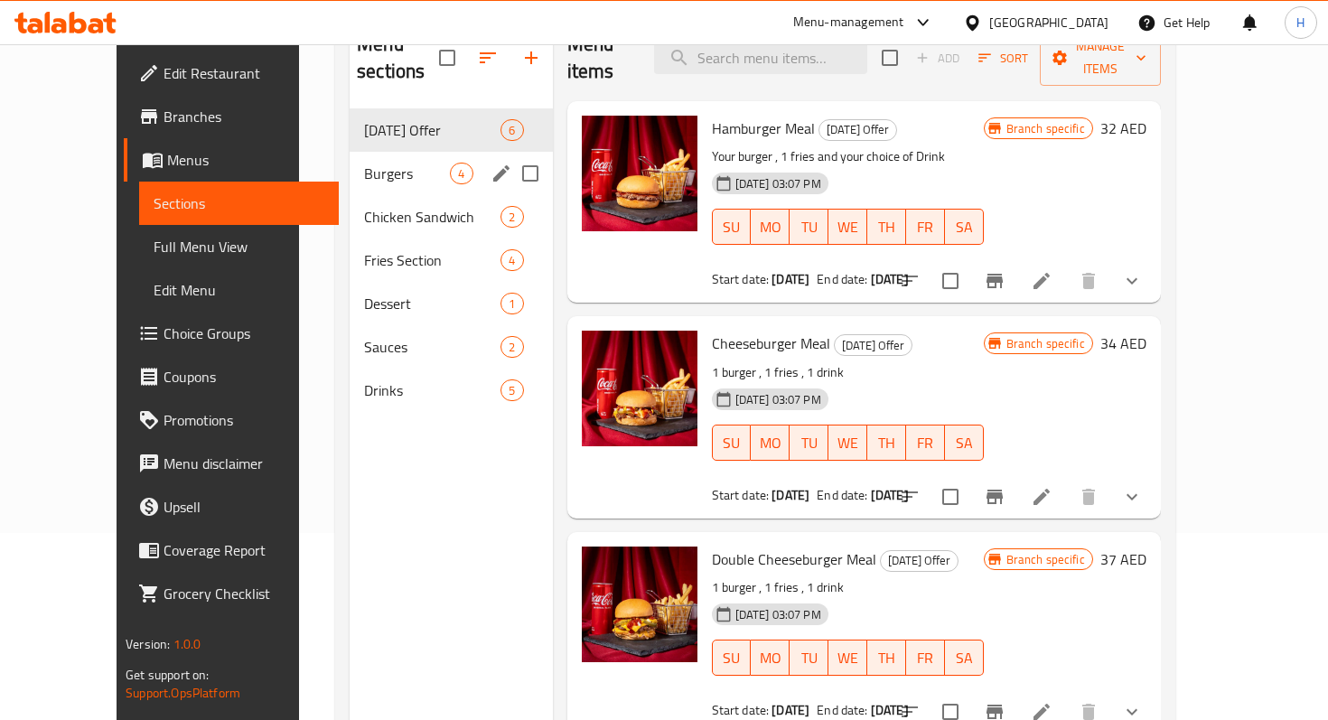
click at [403, 157] on div "Burgers 4" at bounding box center [451, 173] width 202 height 43
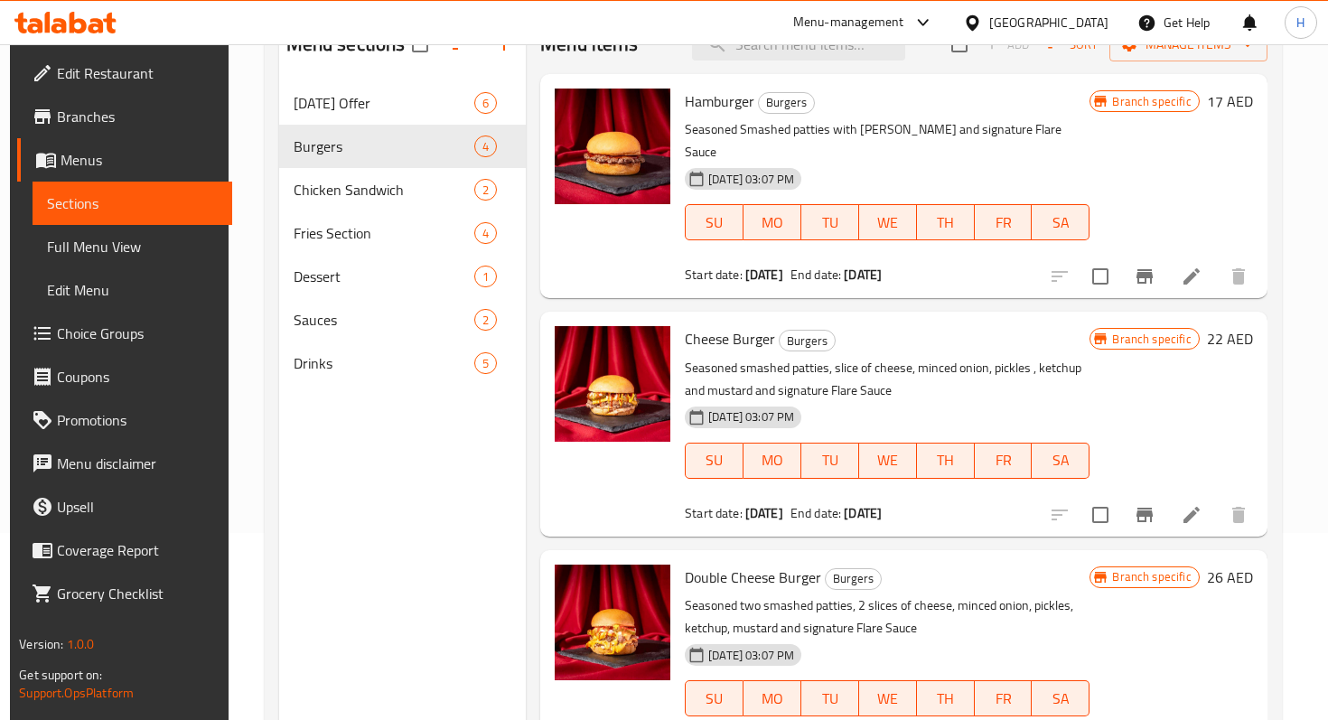
scroll to position [33, 0]
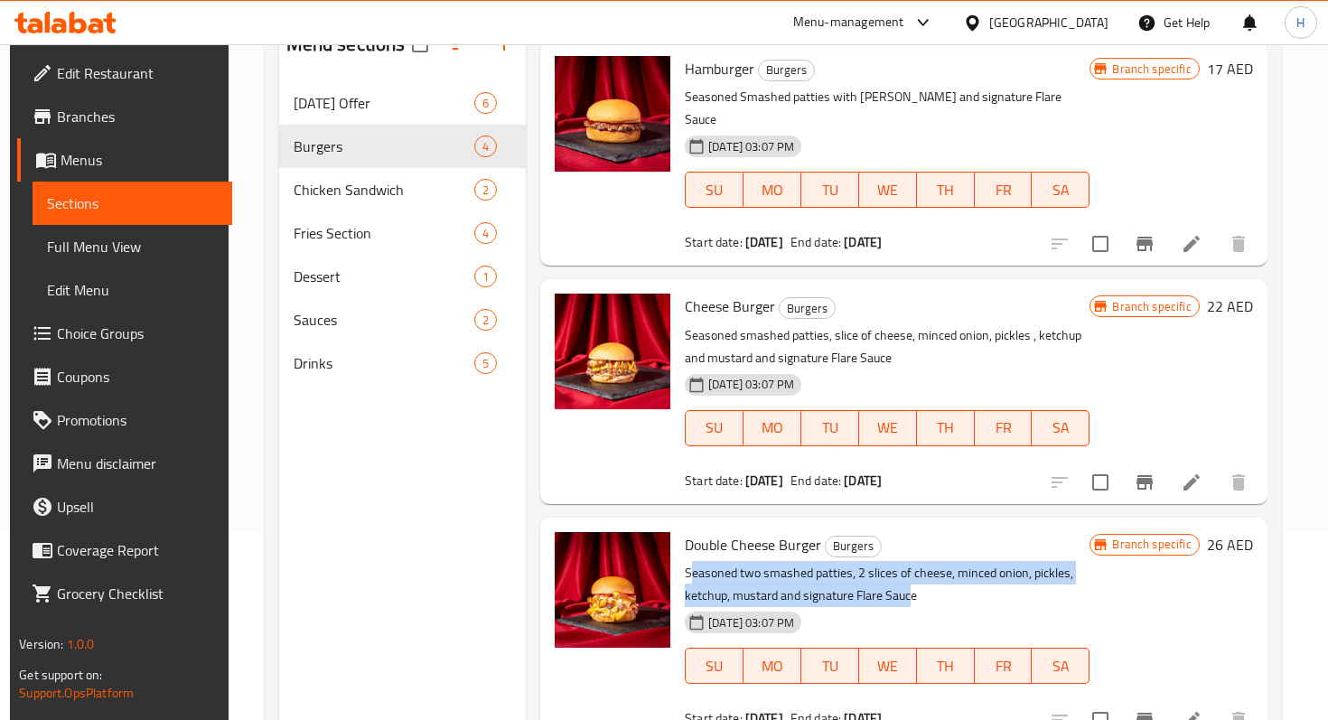
drag, startPoint x: 686, startPoint y: 554, endPoint x: 907, endPoint y: 568, distance: 221.9
click at [908, 569] on p "Seasoned two smashed patties, 2 slices of cheese, minced onion, pickles, ketchu…" at bounding box center [887, 584] width 405 height 45
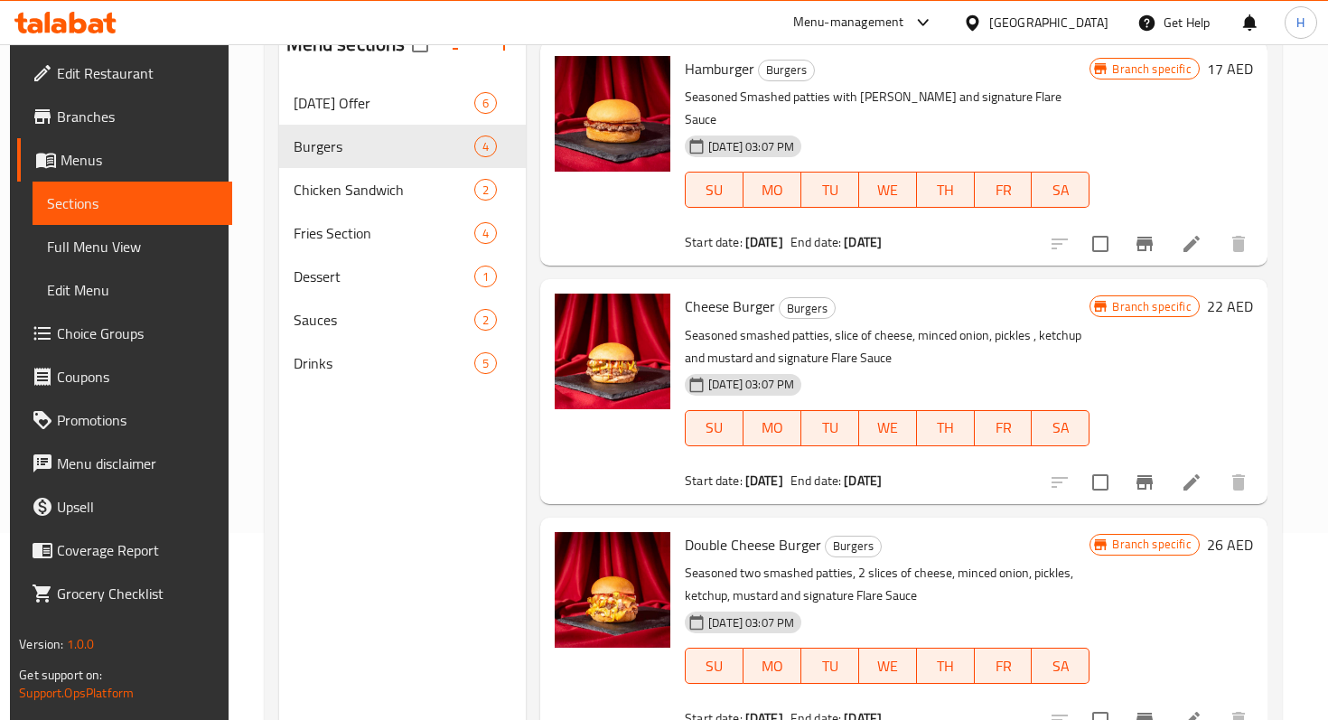
click at [919, 577] on p "Seasoned two smashed patties, 2 slices of cheese, minced onion, pickles, ketchu…" at bounding box center [887, 584] width 405 height 45
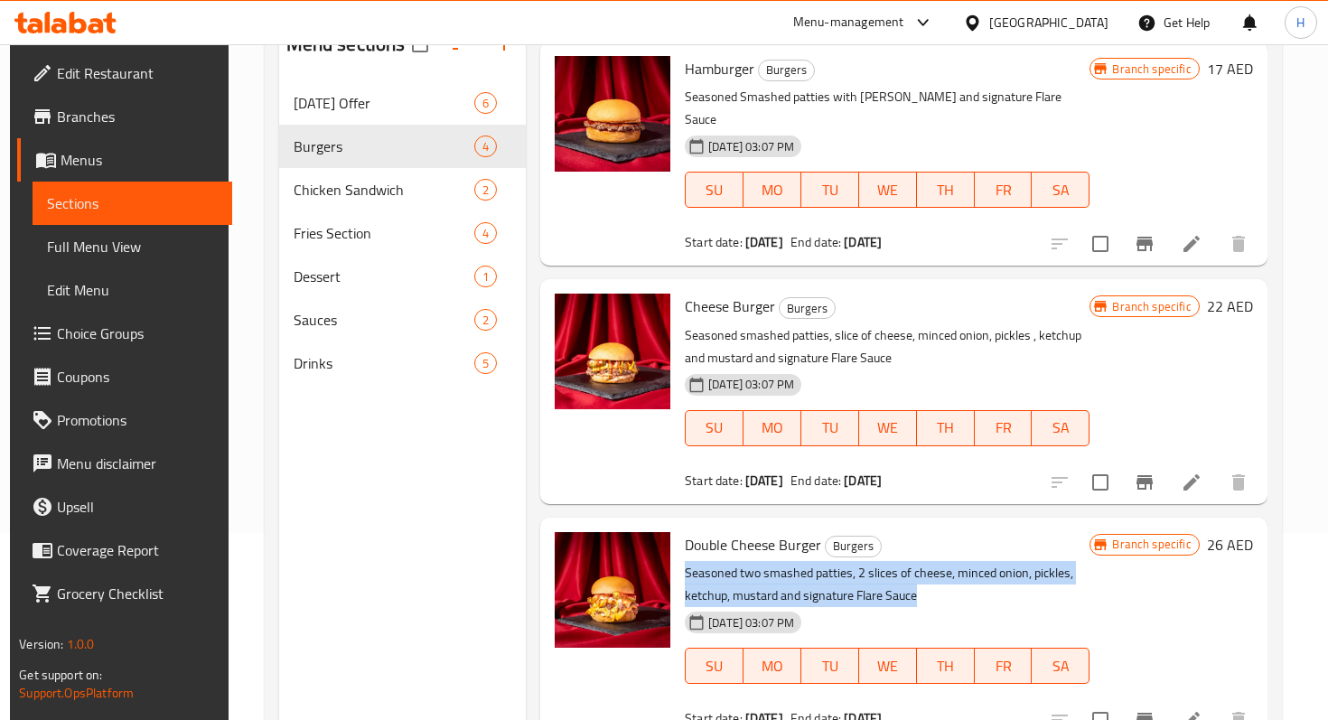
drag, startPoint x: 682, startPoint y: 550, endPoint x: 946, endPoint y: 574, distance: 264.9
click at [946, 574] on p "Seasoned two smashed patties, 2 slices of cheese, minced onion, pickles, ketchu…" at bounding box center [887, 584] width 405 height 45
click at [914, 576] on p "Seasoned two smashed patties, 2 slices of cheese, minced onion, pickles, ketchu…" at bounding box center [887, 584] width 405 height 45
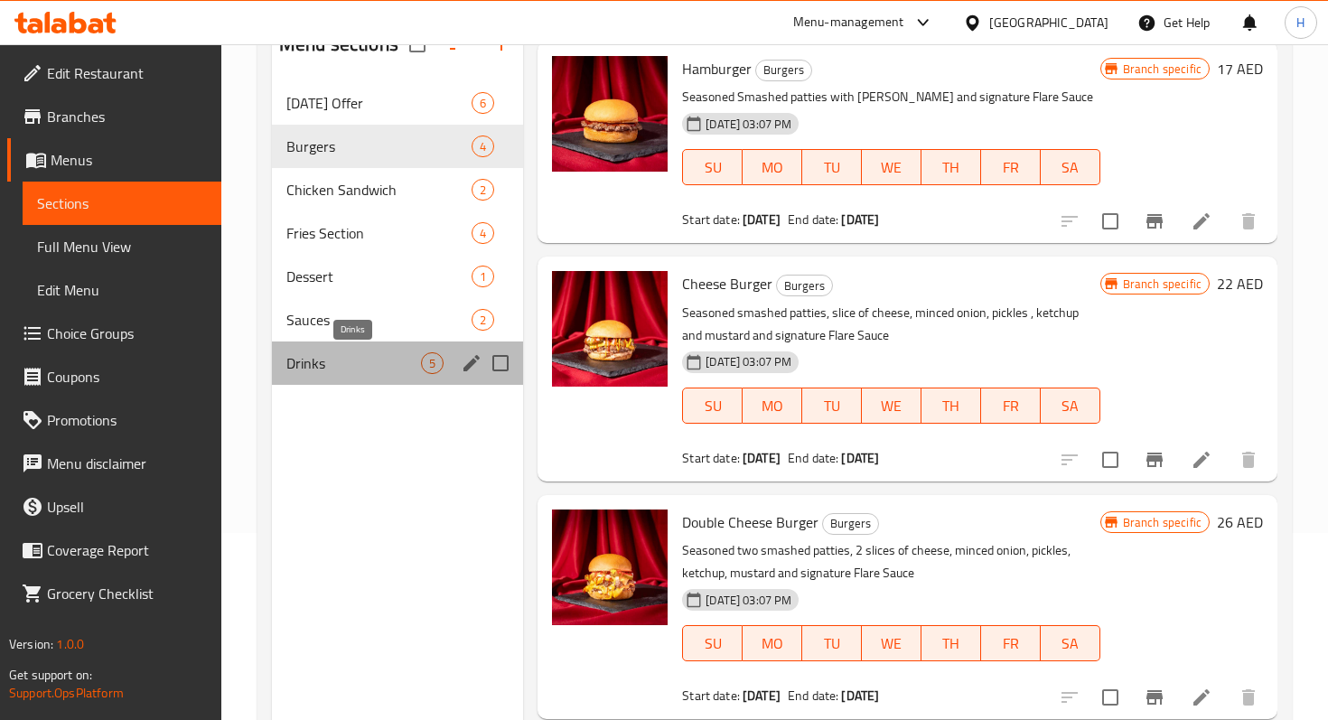
click at [327, 367] on span "Drinks" at bounding box center [353, 363] width 135 height 22
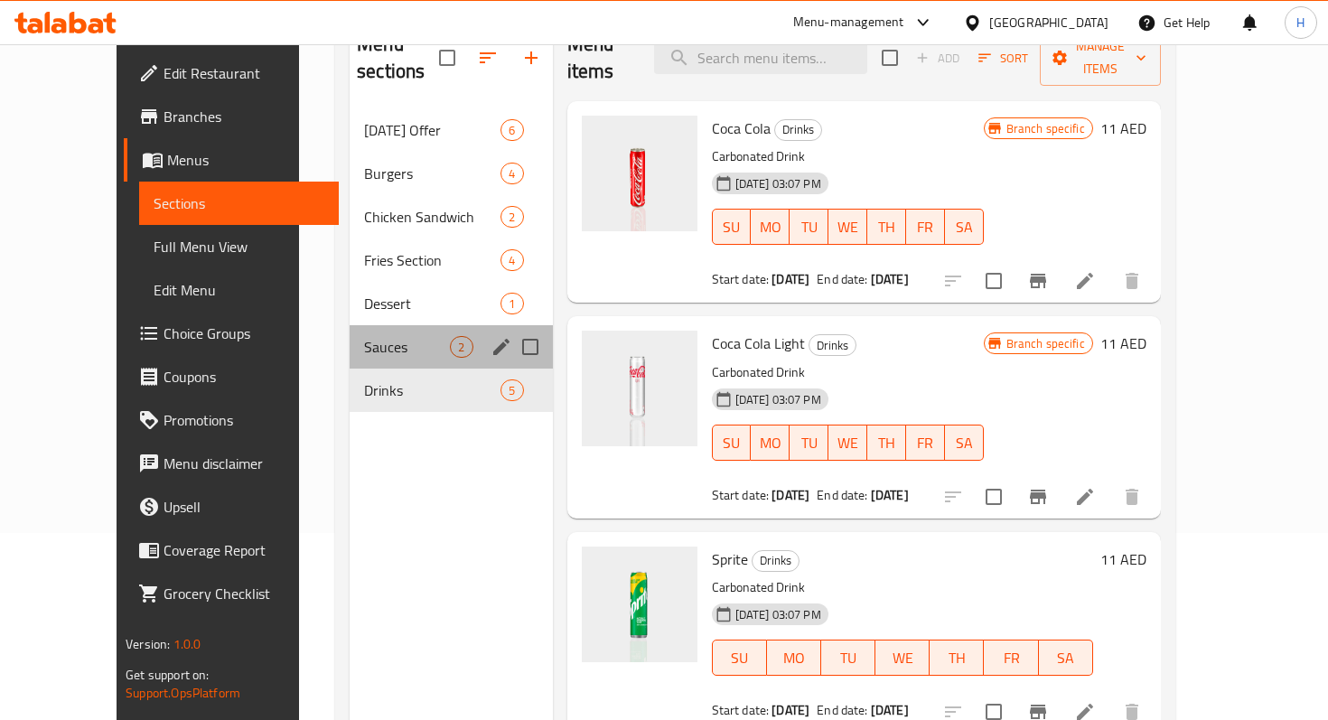
click at [363, 333] on div "Sauces 2" at bounding box center [451, 346] width 202 height 43
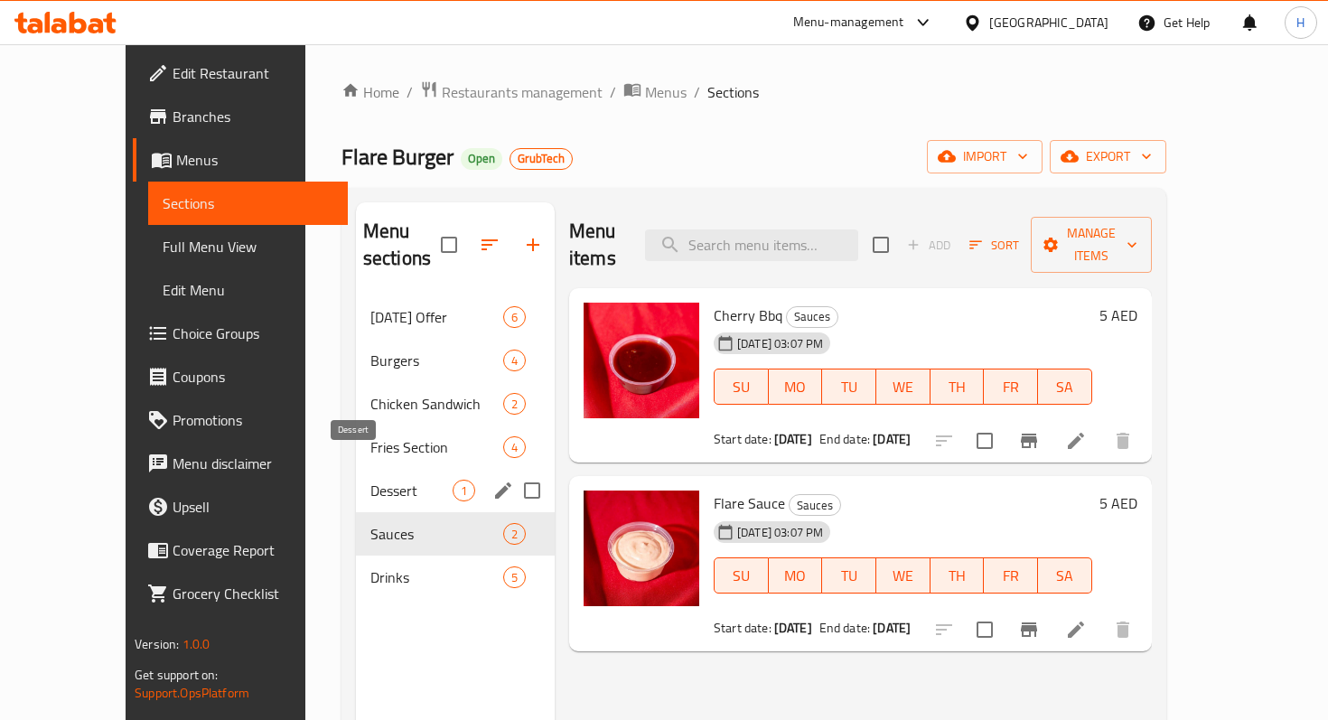
click at [371, 480] on span "Dessert" at bounding box center [412, 491] width 82 height 22
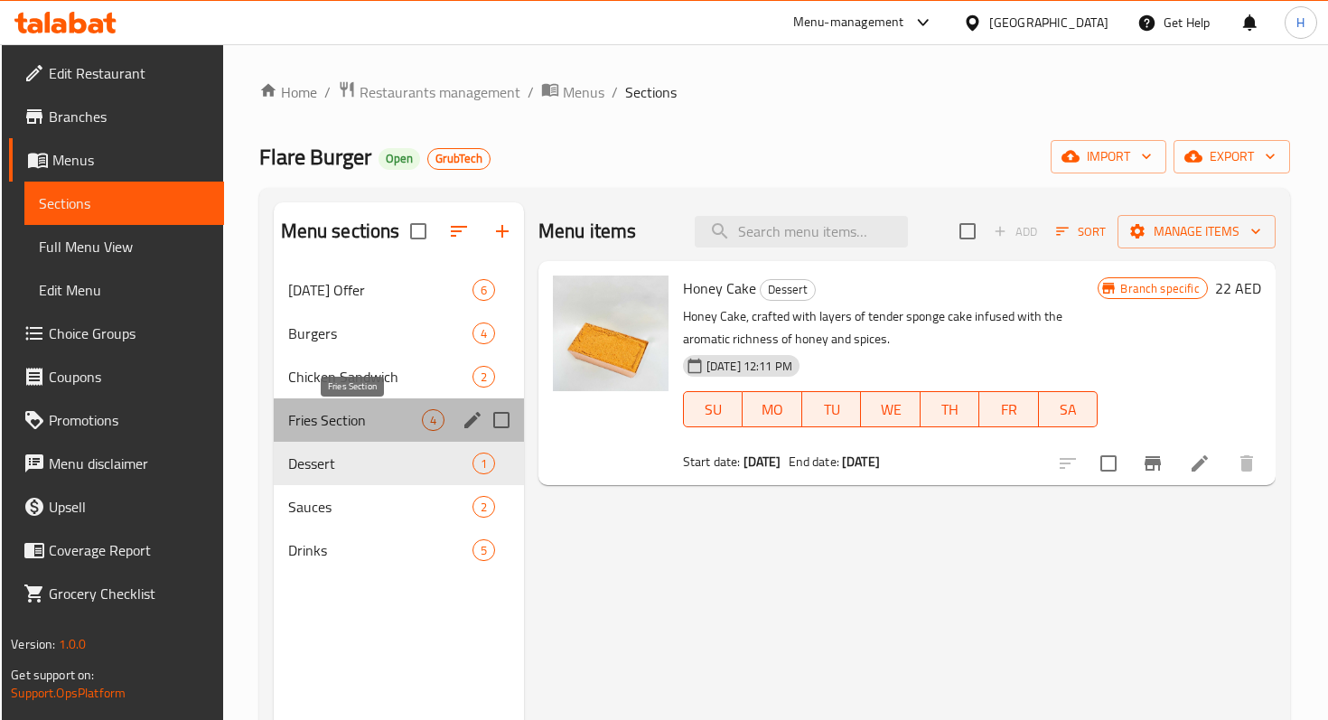
click at [340, 421] on span "Fries Section" at bounding box center [355, 420] width 134 height 22
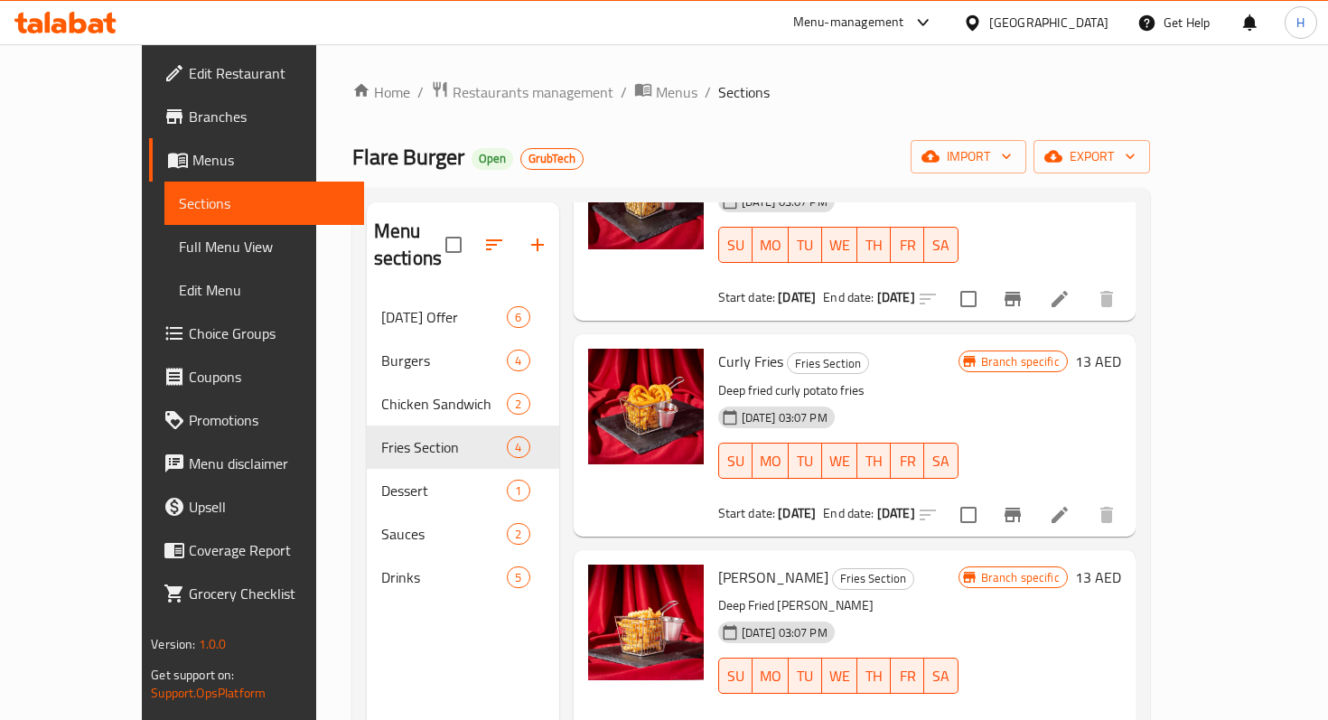
scroll to position [187, 0]
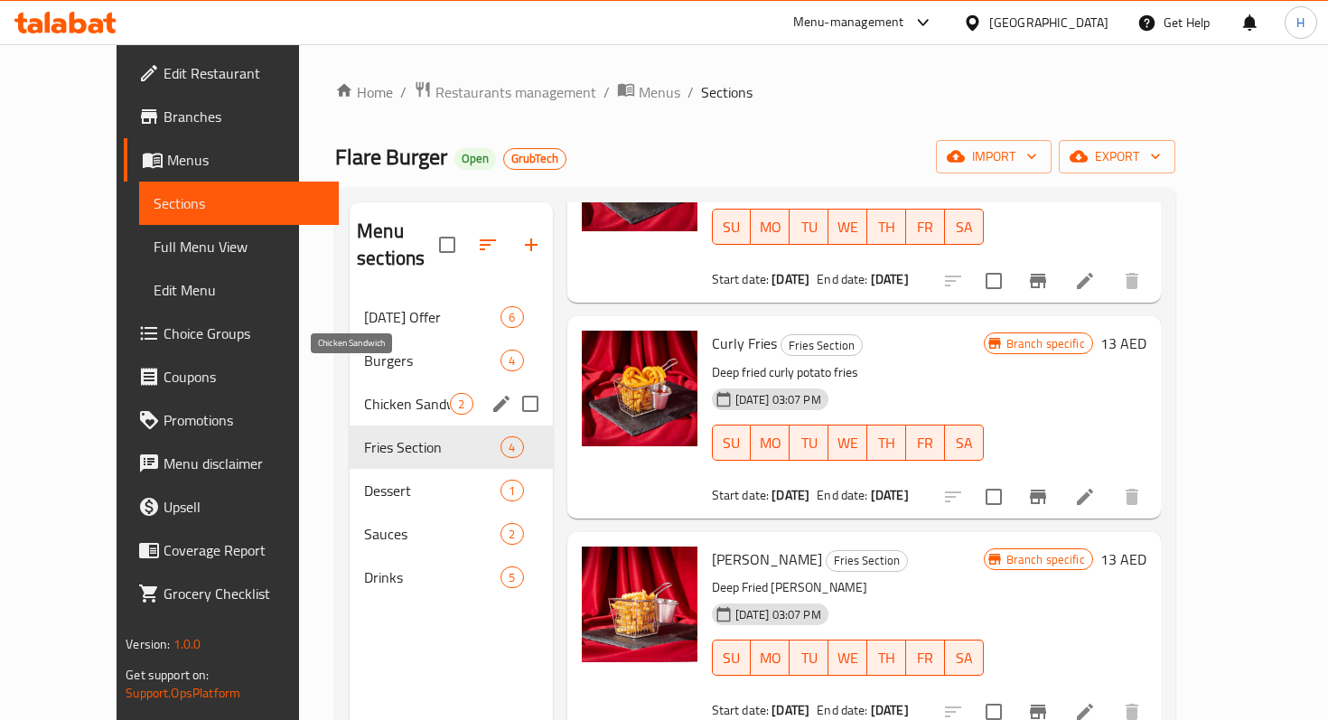
click at [379, 393] on span "Chicken Sandwich" at bounding box center [407, 404] width 86 height 22
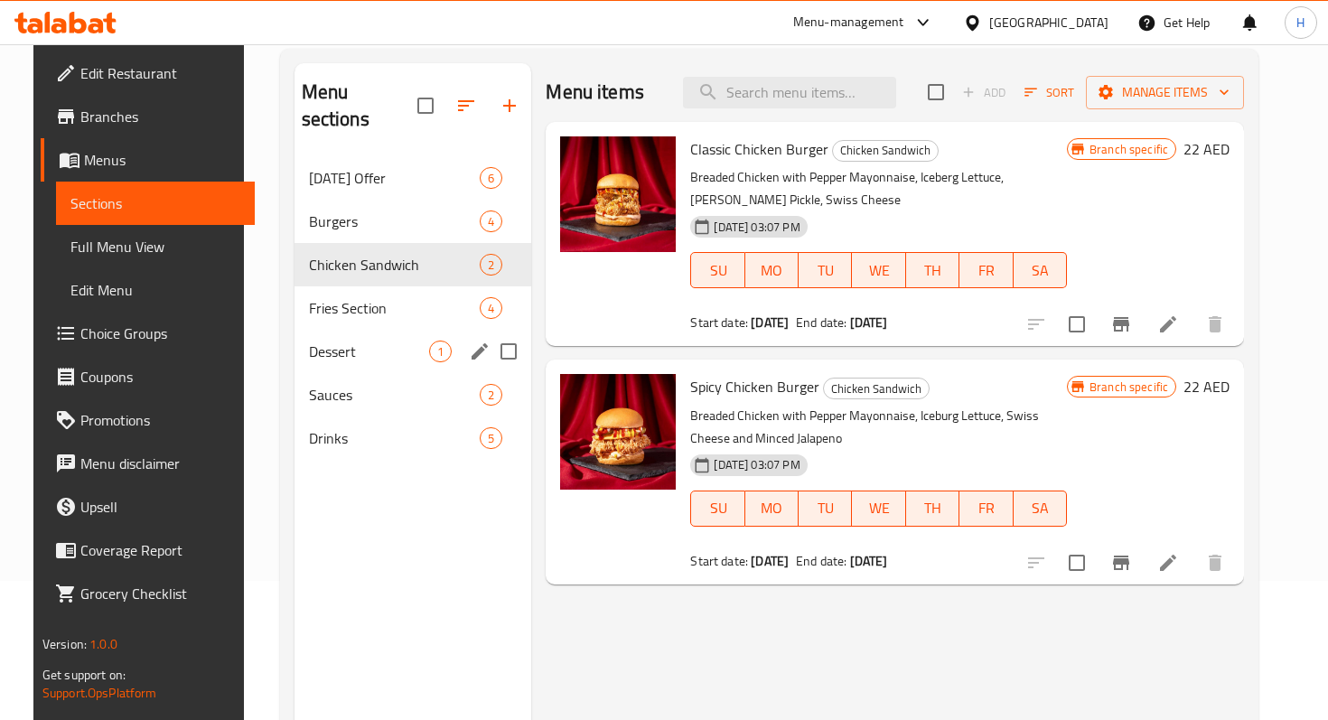
scroll to position [112, 0]
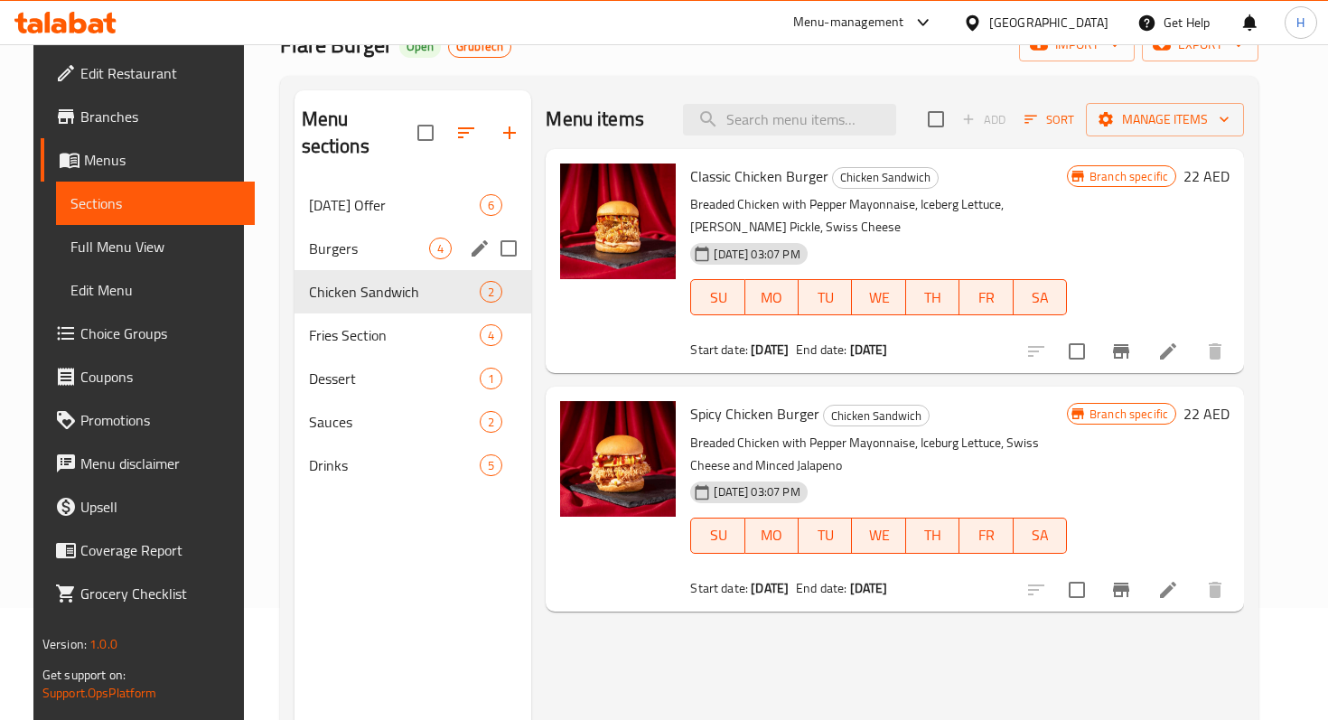
click at [309, 238] on span "Burgers" at bounding box center [369, 249] width 121 height 22
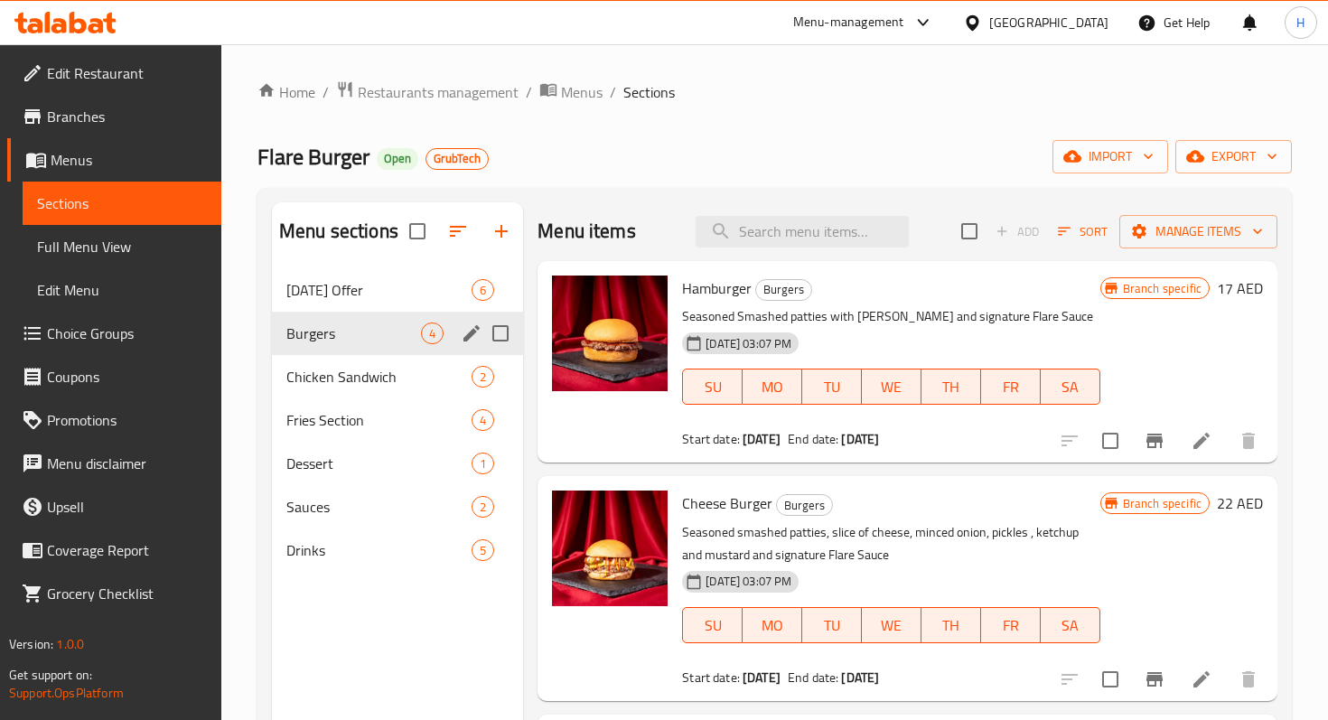
click at [344, 312] on div "Burgers 4" at bounding box center [397, 333] width 251 height 43
click at [351, 279] on span "[DATE] Offer" at bounding box center [353, 290] width 135 height 22
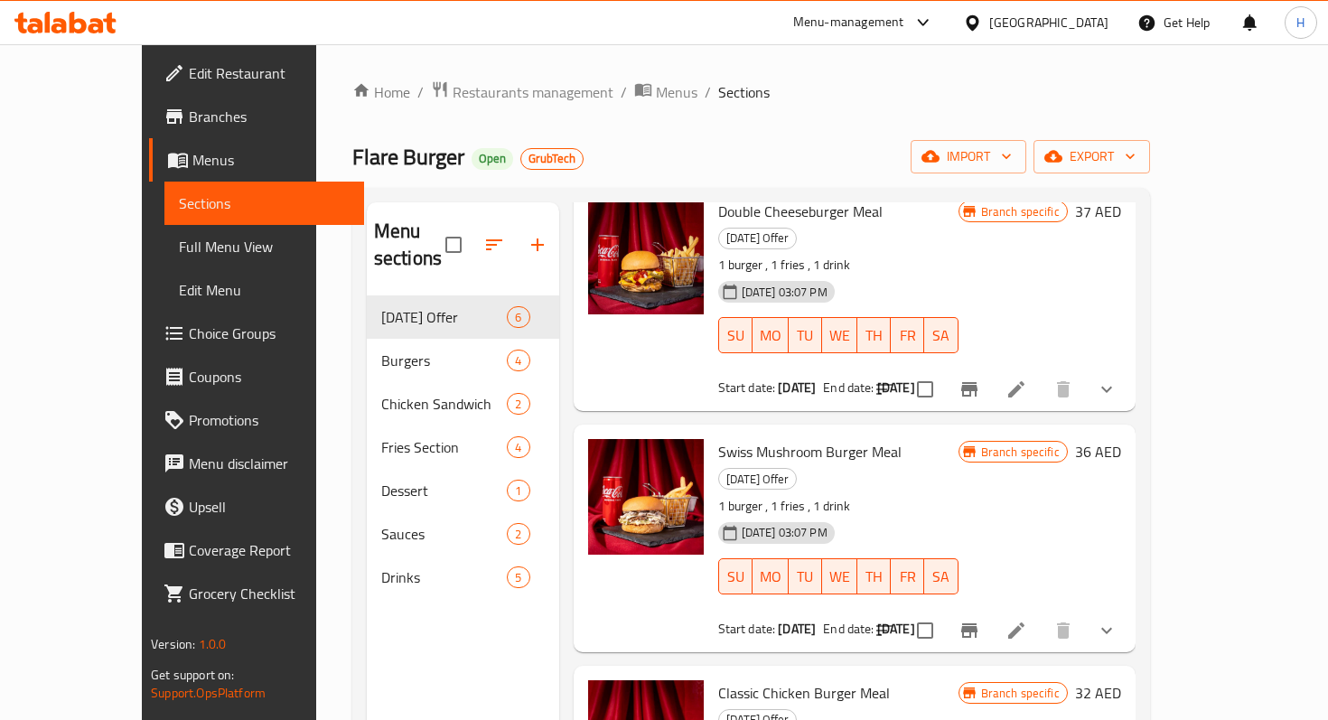
scroll to position [558, 0]
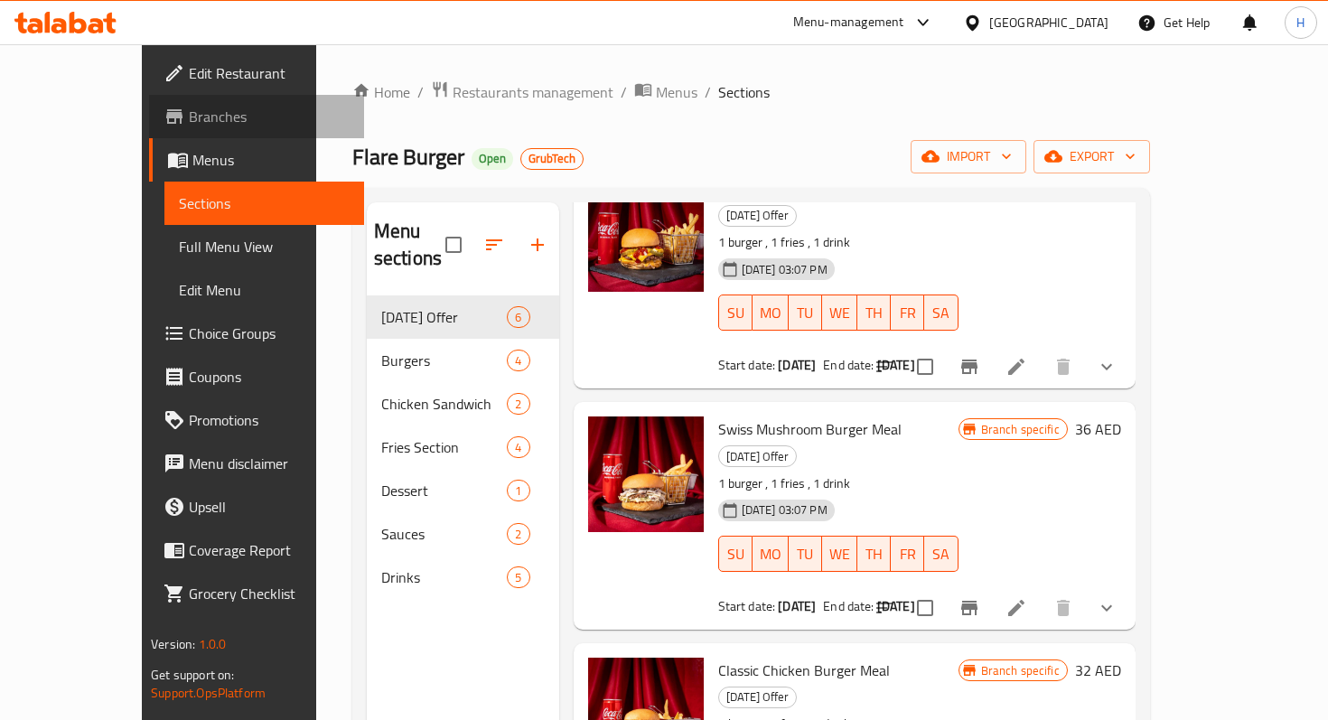
click at [149, 129] on link "Branches" at bounding box center [256, 116] width 214 height 43
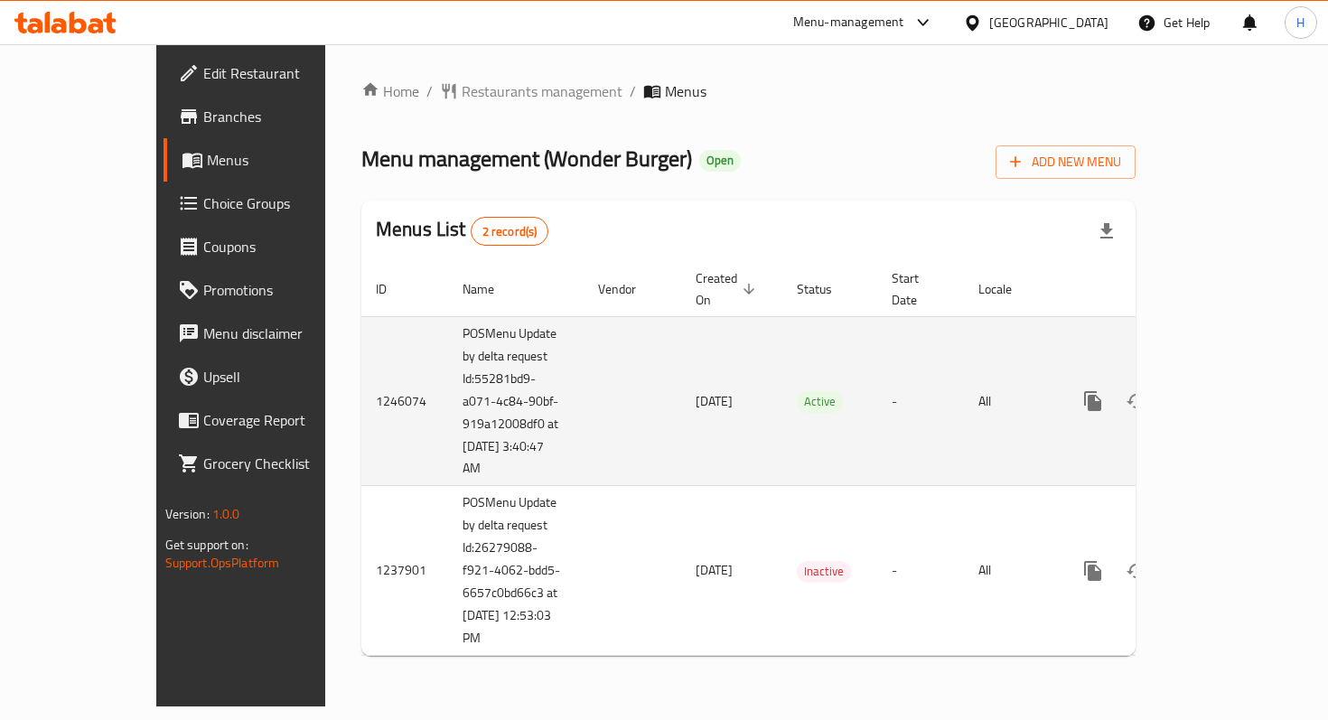
click at [1234, 390] on icon "enhanced table" at bounding box center [1224, 401] width 22 height 22
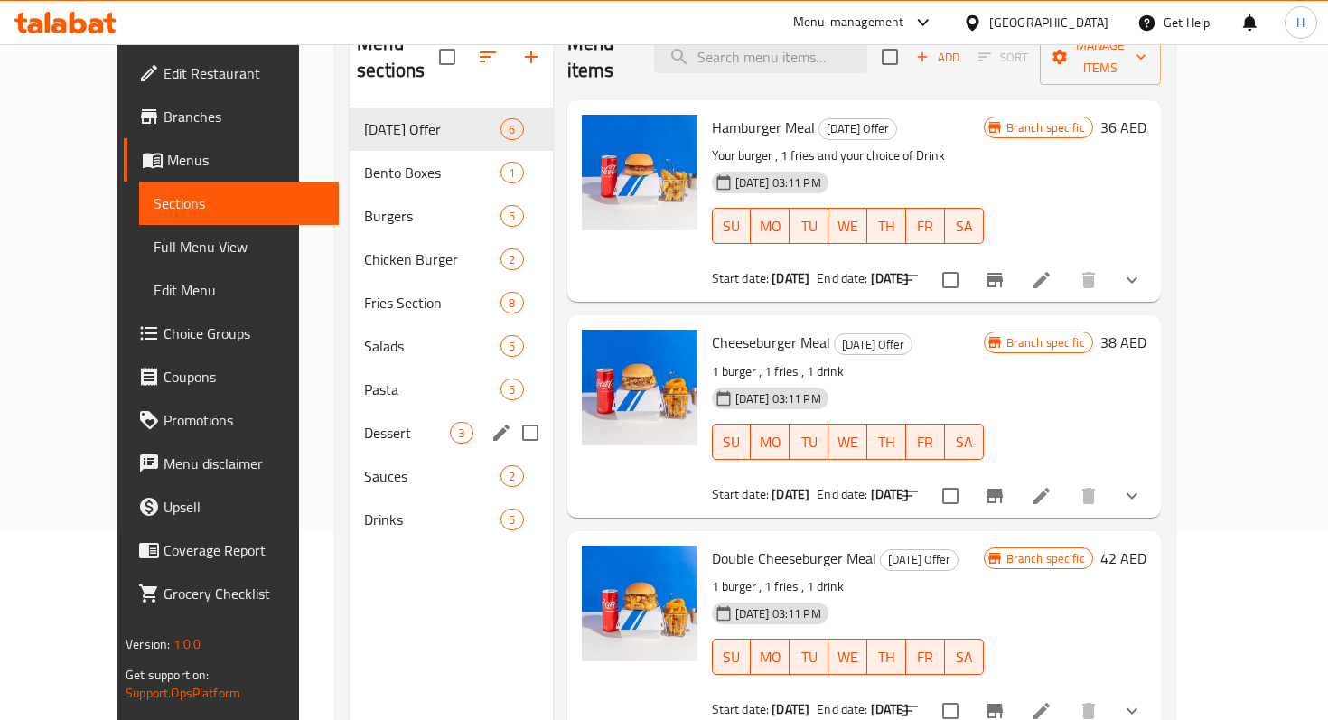
scroll to position [187, 0]
click at [364, 466] on span "Sauces" at bounding box center [407, 477] width 86 height 22
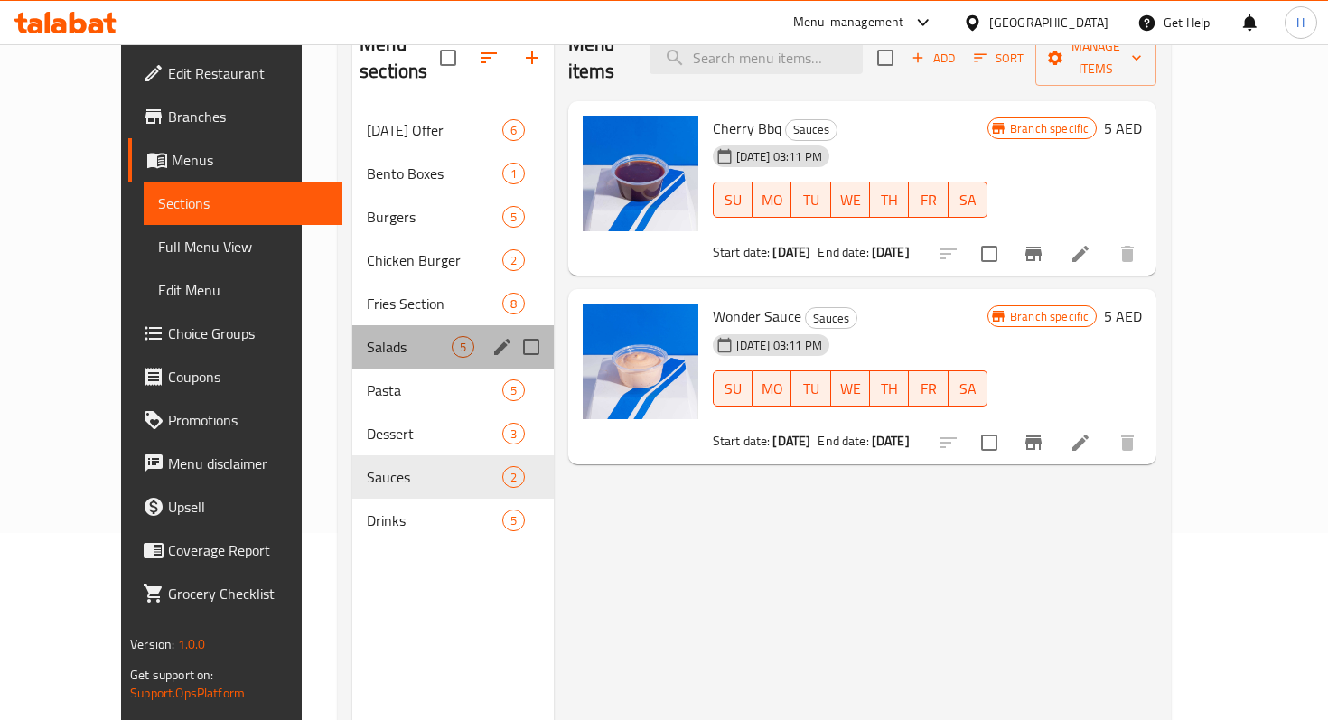
click at [352, 332] on div "Salads 5" at bounding box center [453, 346] width 202 height 43
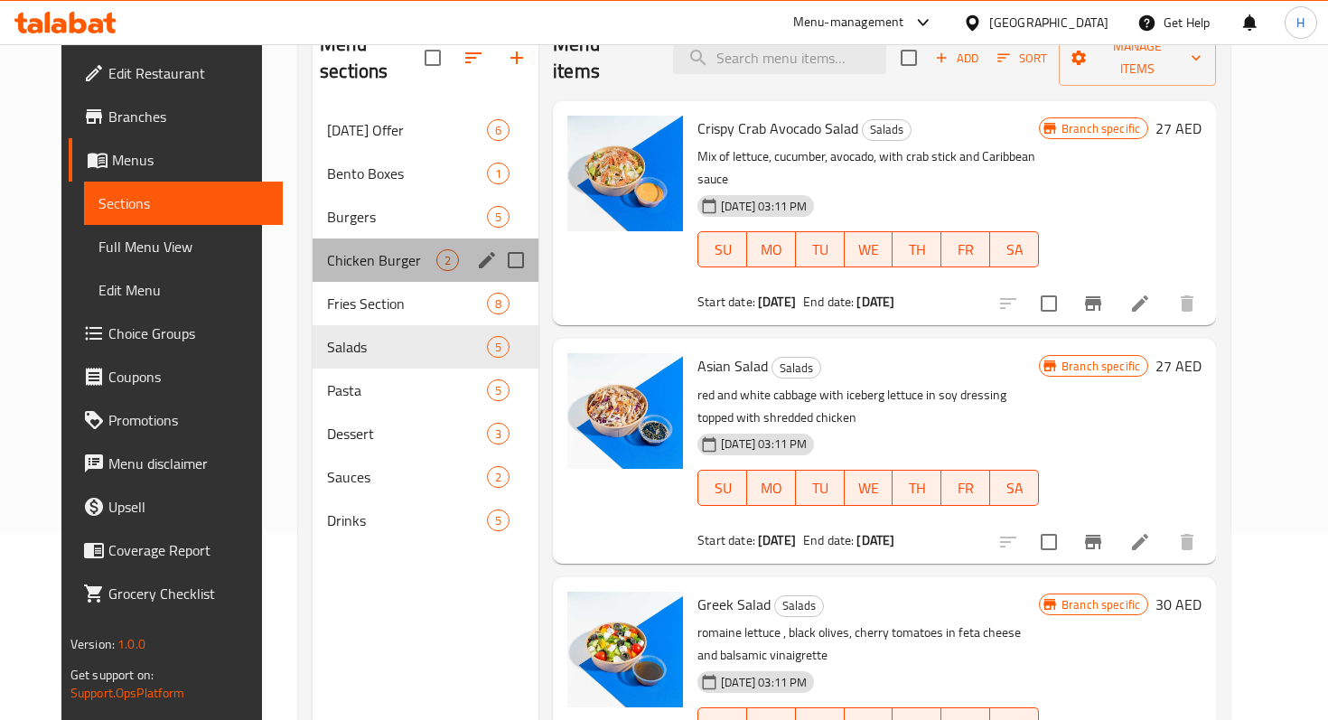
click at [324, 248] on div "Chicken Burger 2" at bounding box center [426, 260] width 226 height 43
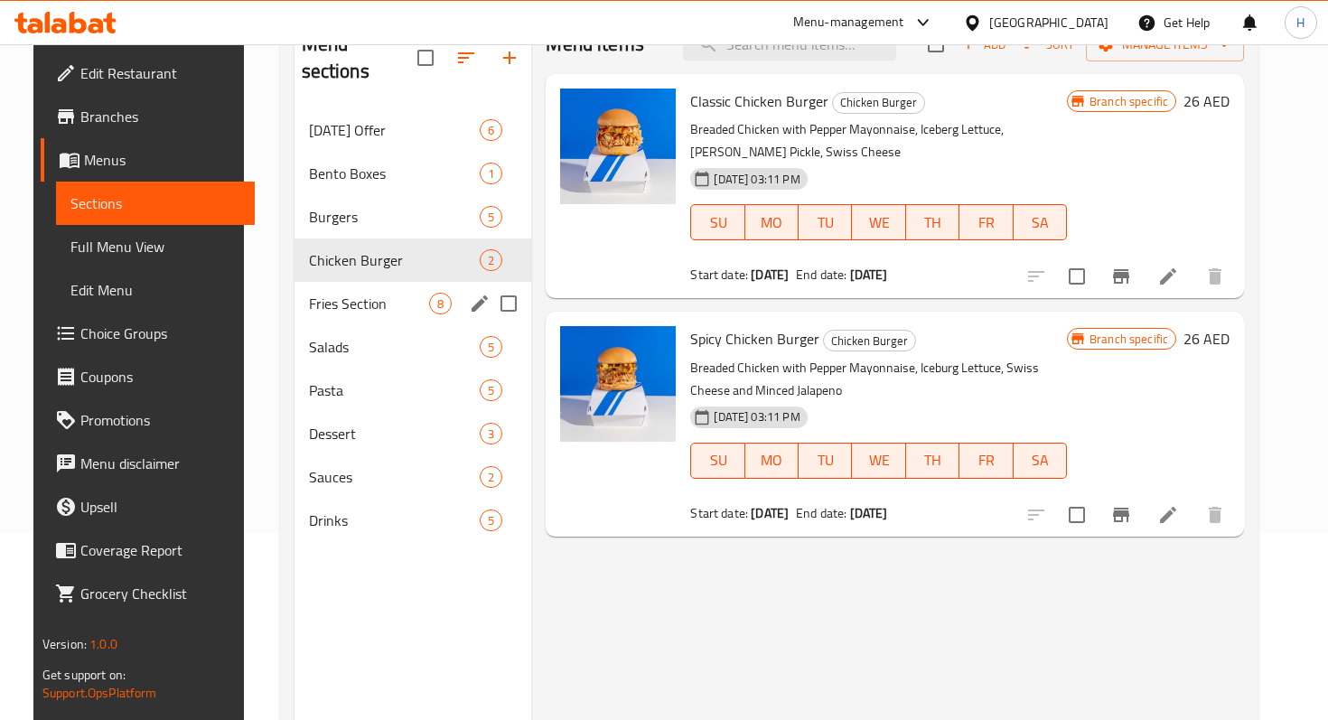
click at [324, 293] on span "Fries Section" at bounding box center [369, 304] width 121 height 22
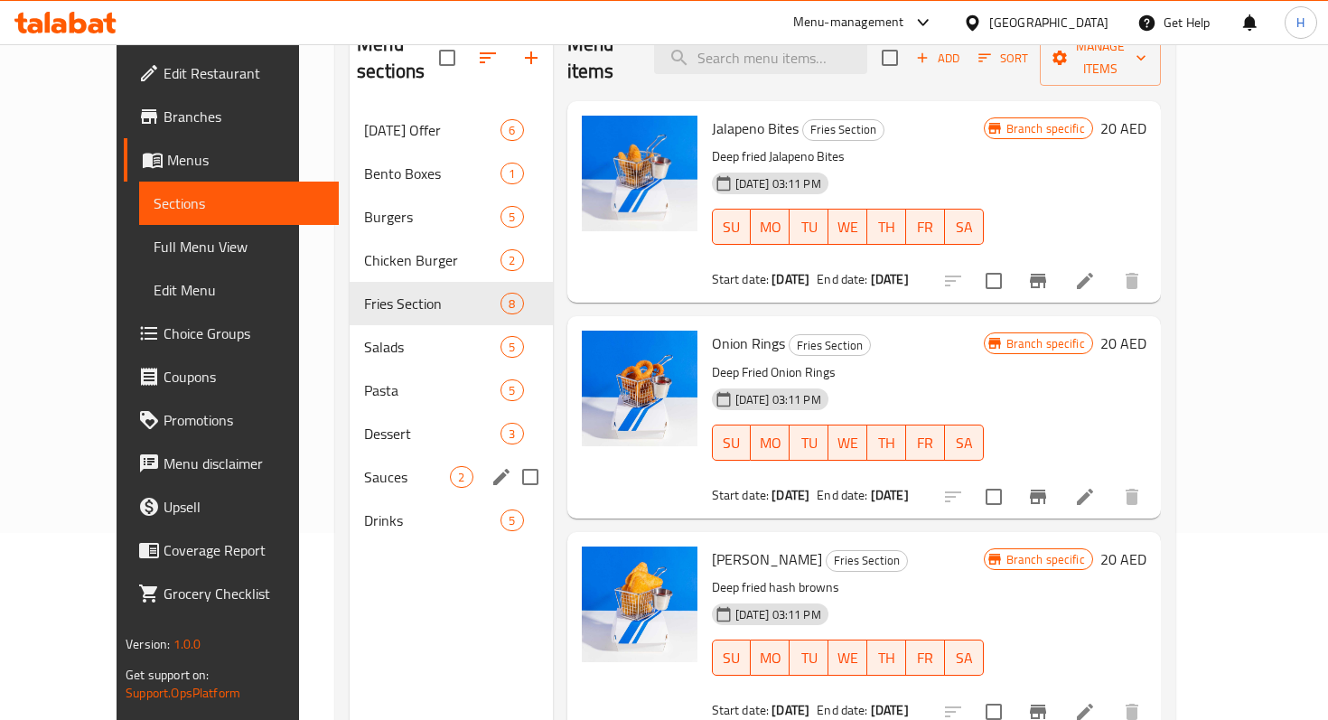
click at [364, 466] on span "Sauces" at bounding box center [407, 477] width 86 height 22
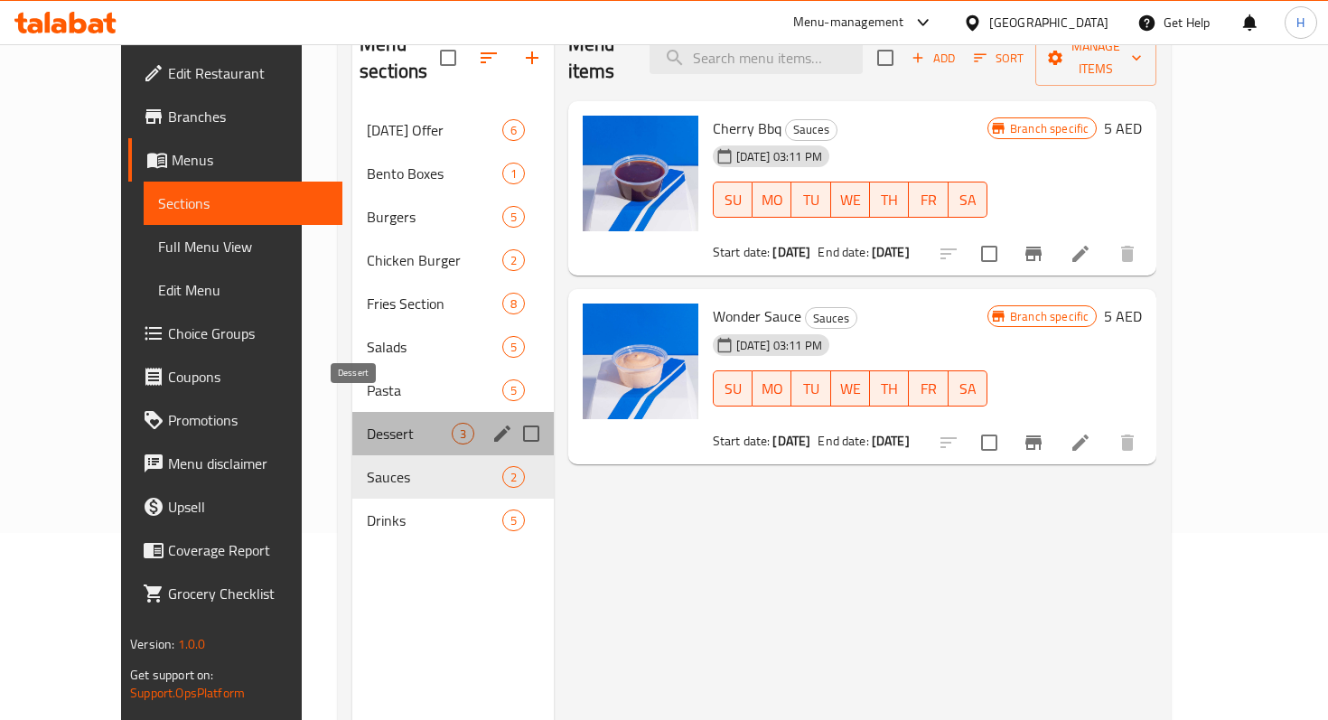
click at [367, 423] on span "Dessert" at bounding box center [409, 434] width 84 height 22
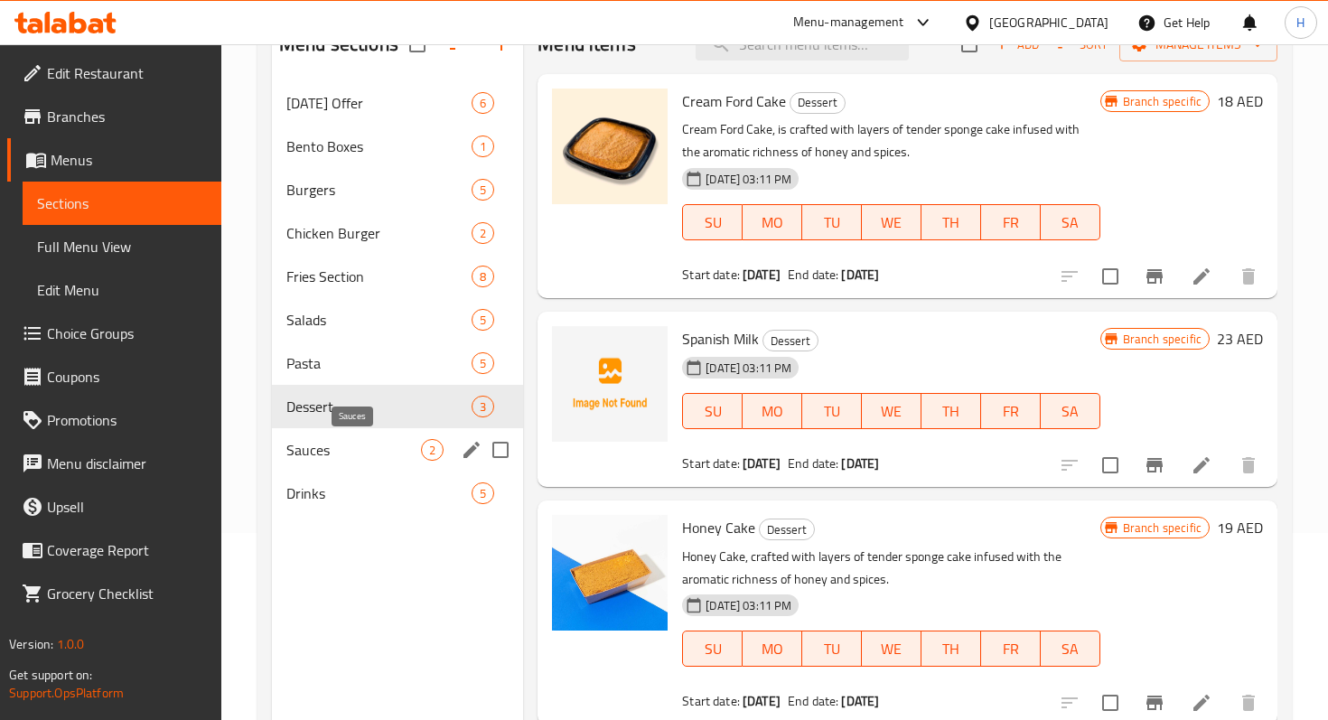
click at [321, 450] on span "Sauces" at bounding box center [353, 450] width 135 height 22
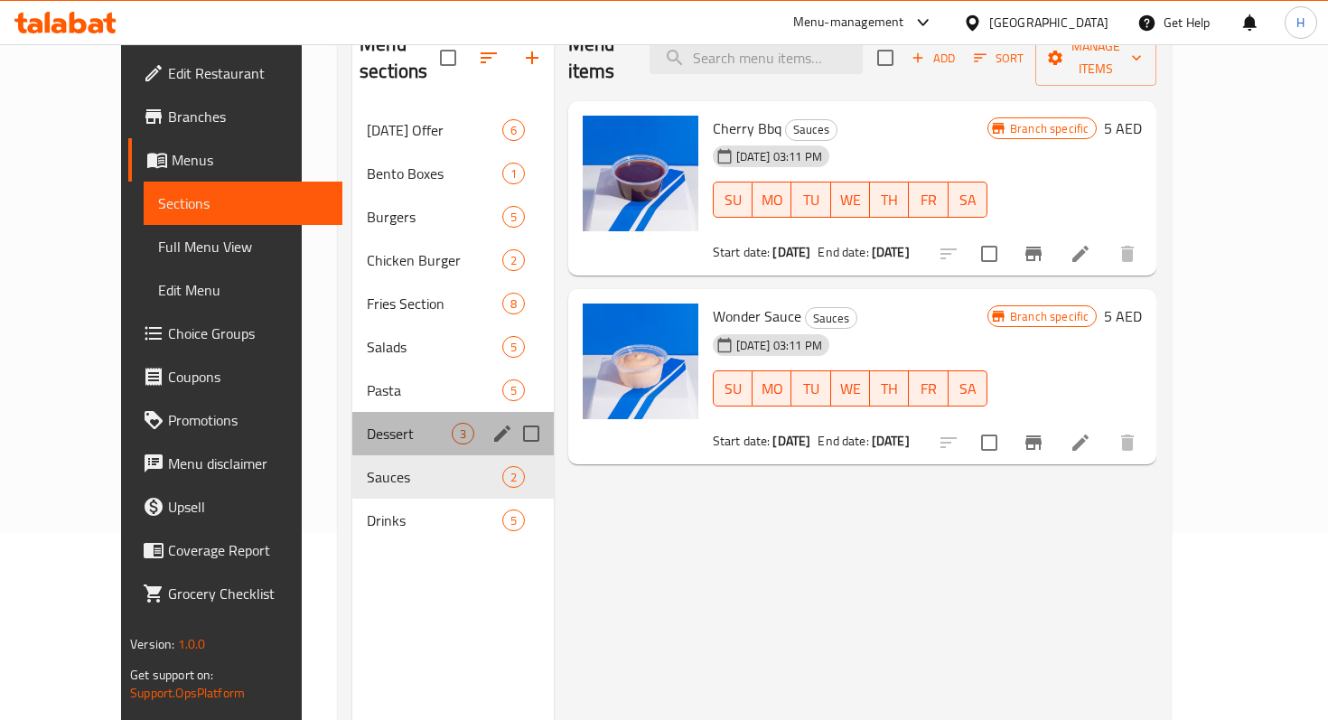
click at [352, 418] on div "Dessert 3" at bounding box center [453, 433] width 202 height 43
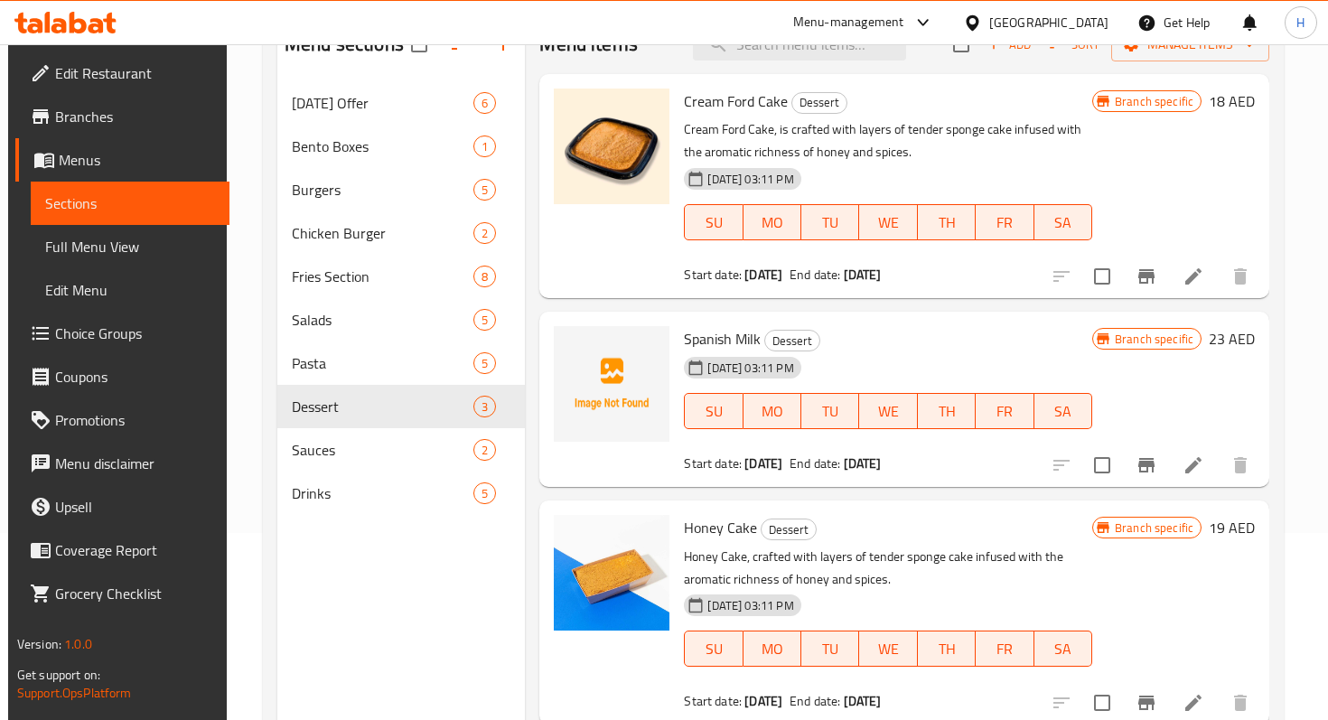
scroll to position [253, 0]
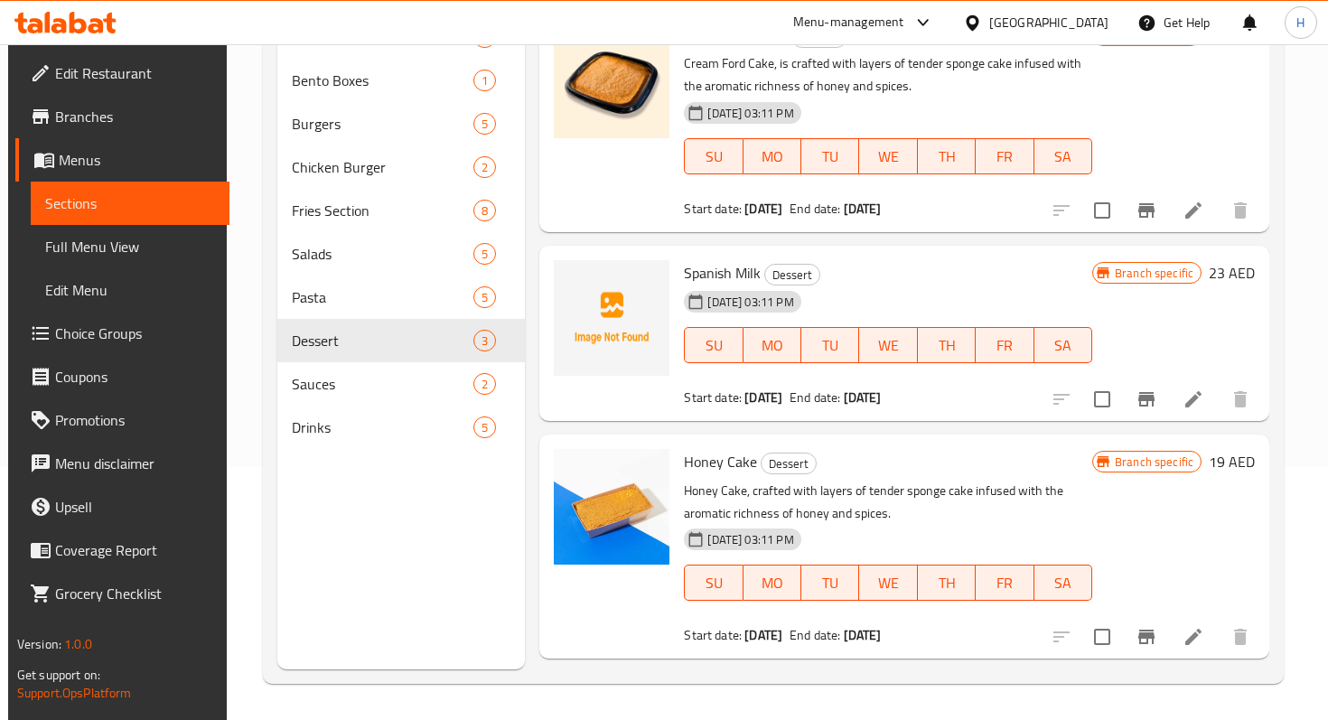
click at [1201, 394] on icon at bounding box center [1194, 400] width 22 height 22
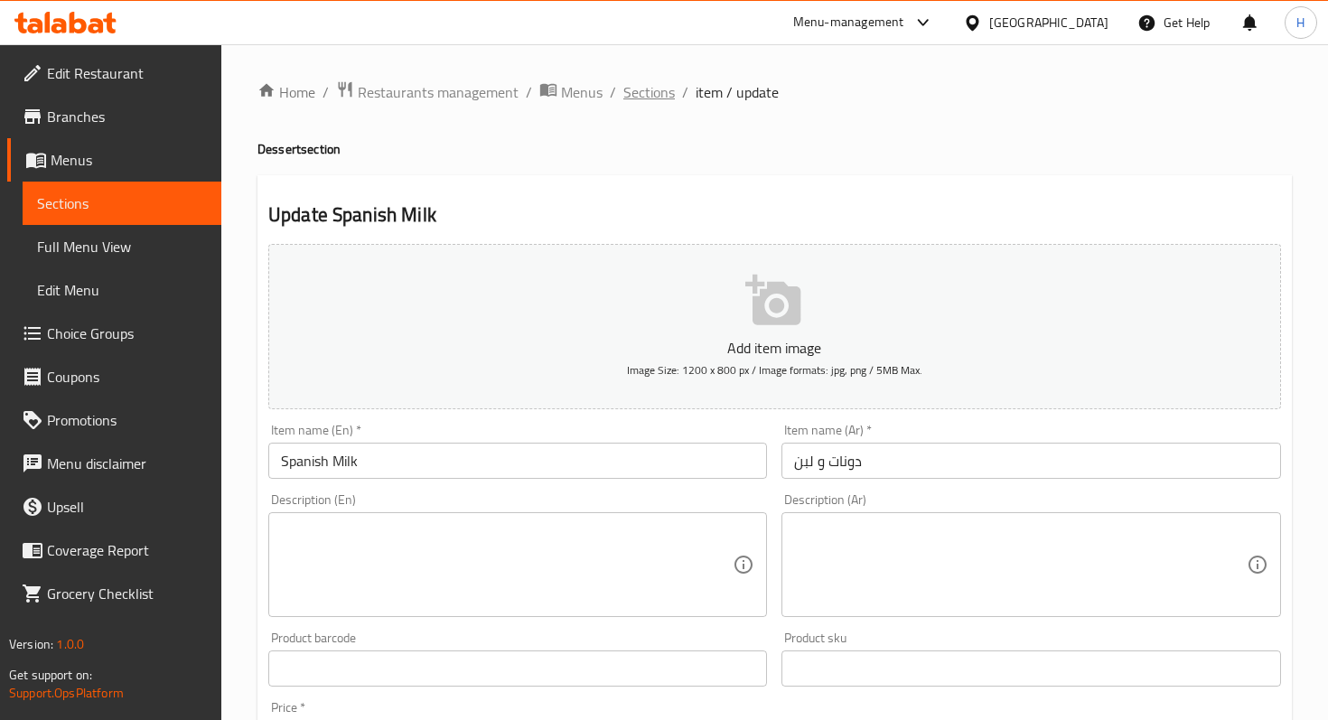
click at [624, 89] on span "Sections" at bounding box center [650, 92] width 52 height 22
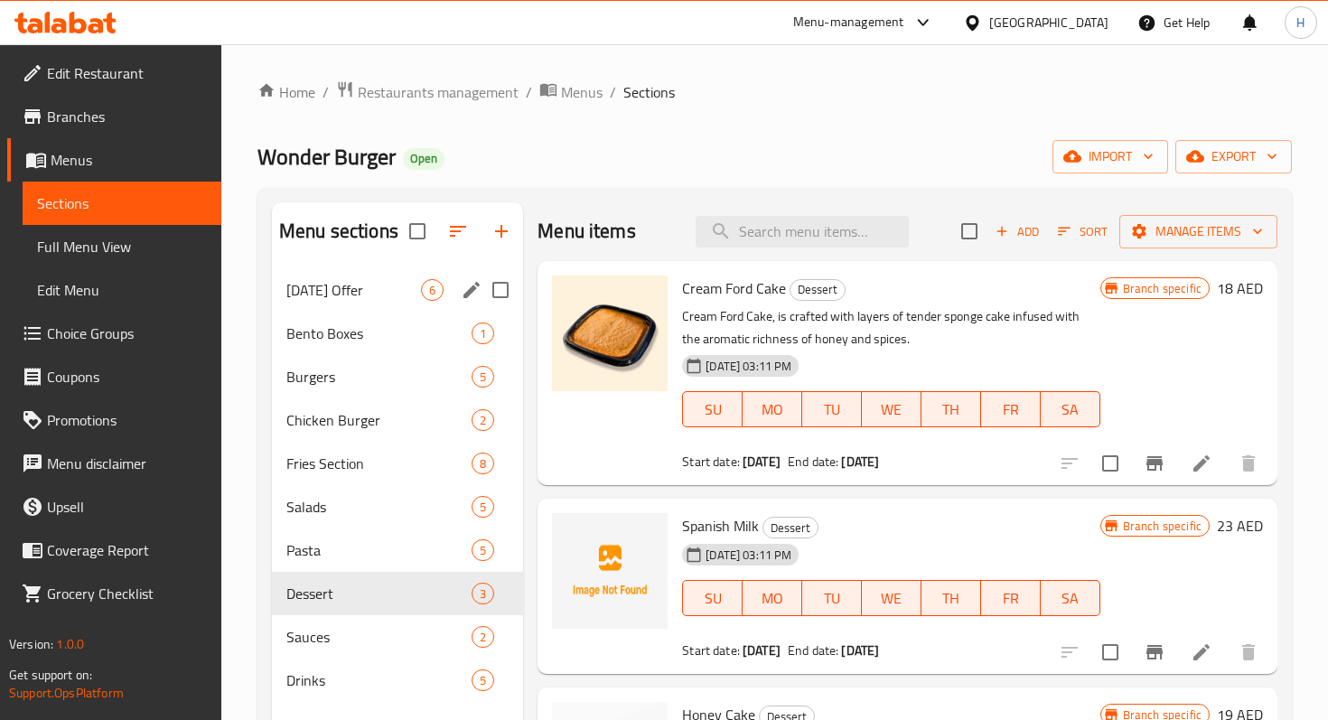
click at [377, 304] on div "Today's Offer 6" at bounding box center [397, 289] width 251 height 43
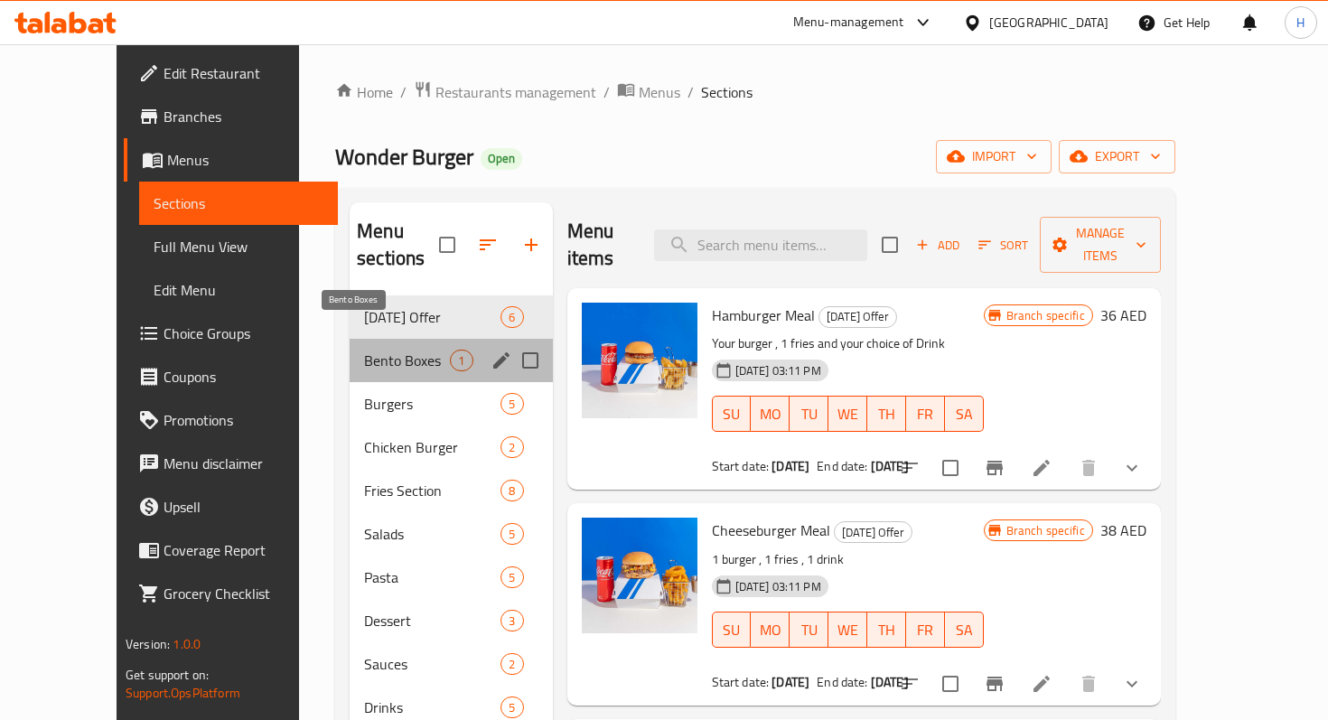
click at [372, 350] on span "Bento Boxes" at bounding box center [407, 361] width 86 height 22
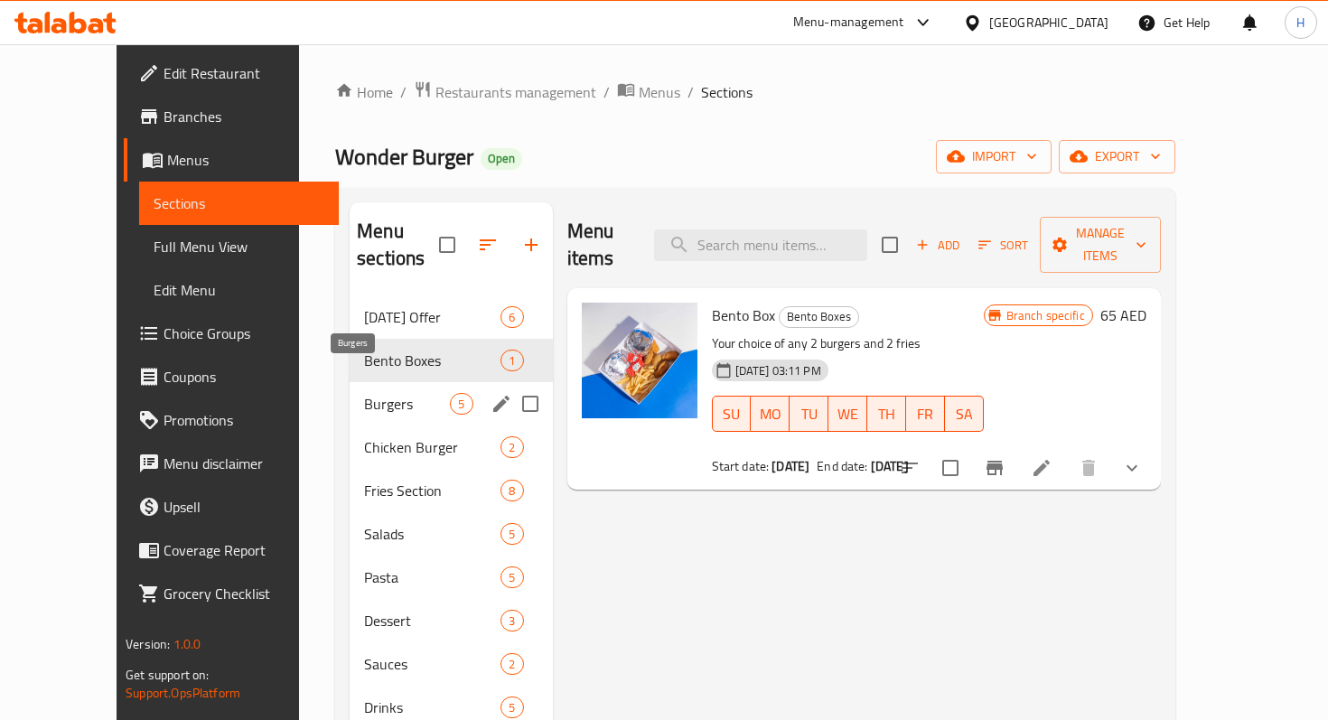
click at [364, 393] on span "Burgers" at bounding box center [407, 404] width 86 height 22
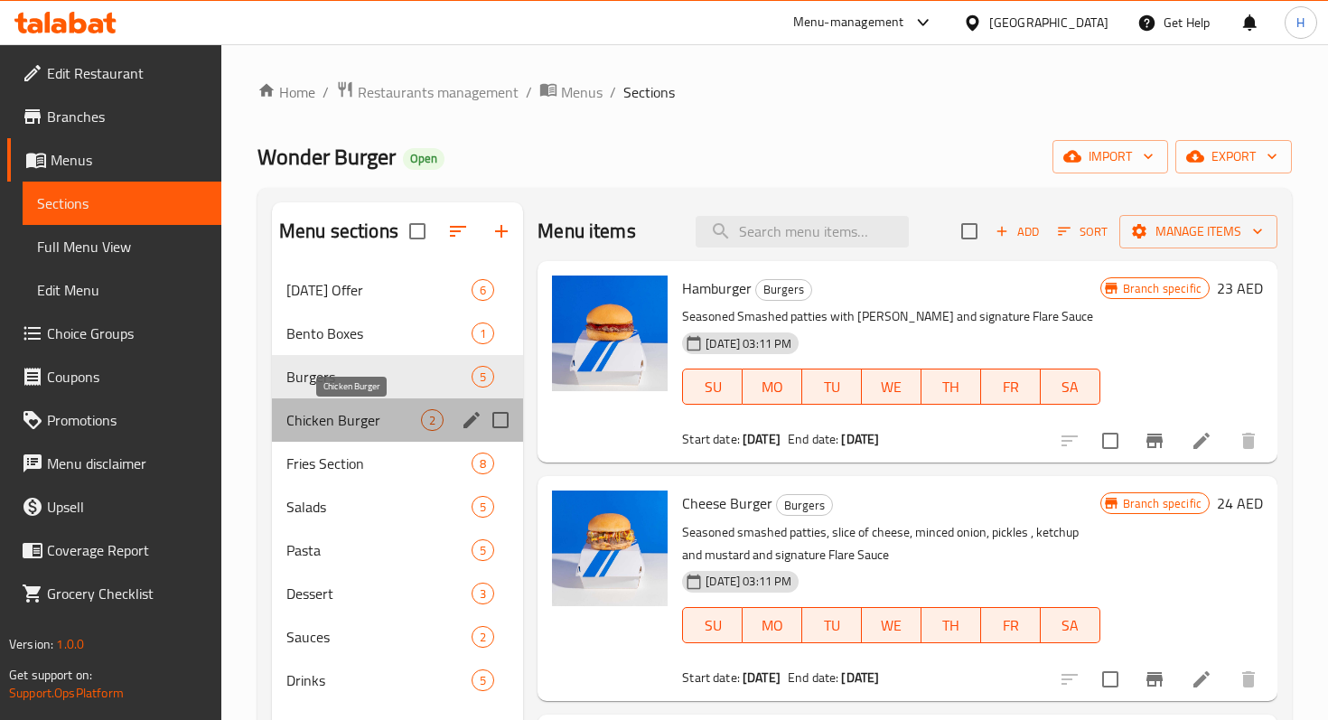
click at [361, 410] on span "Chicken Burger" at bounding box center [353, 420] width 135 height 22
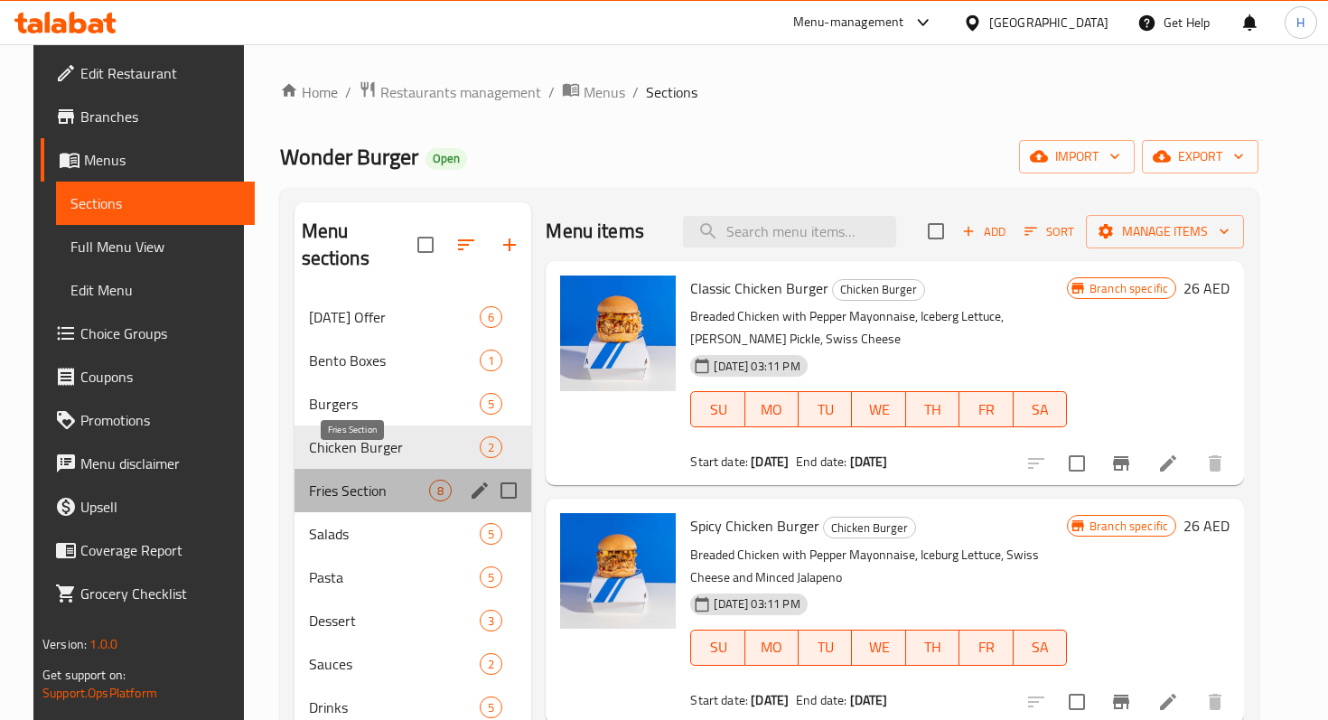
click at [361, 480] on span "Fries Section" at bounding box center [369, 491] width 121 height 22
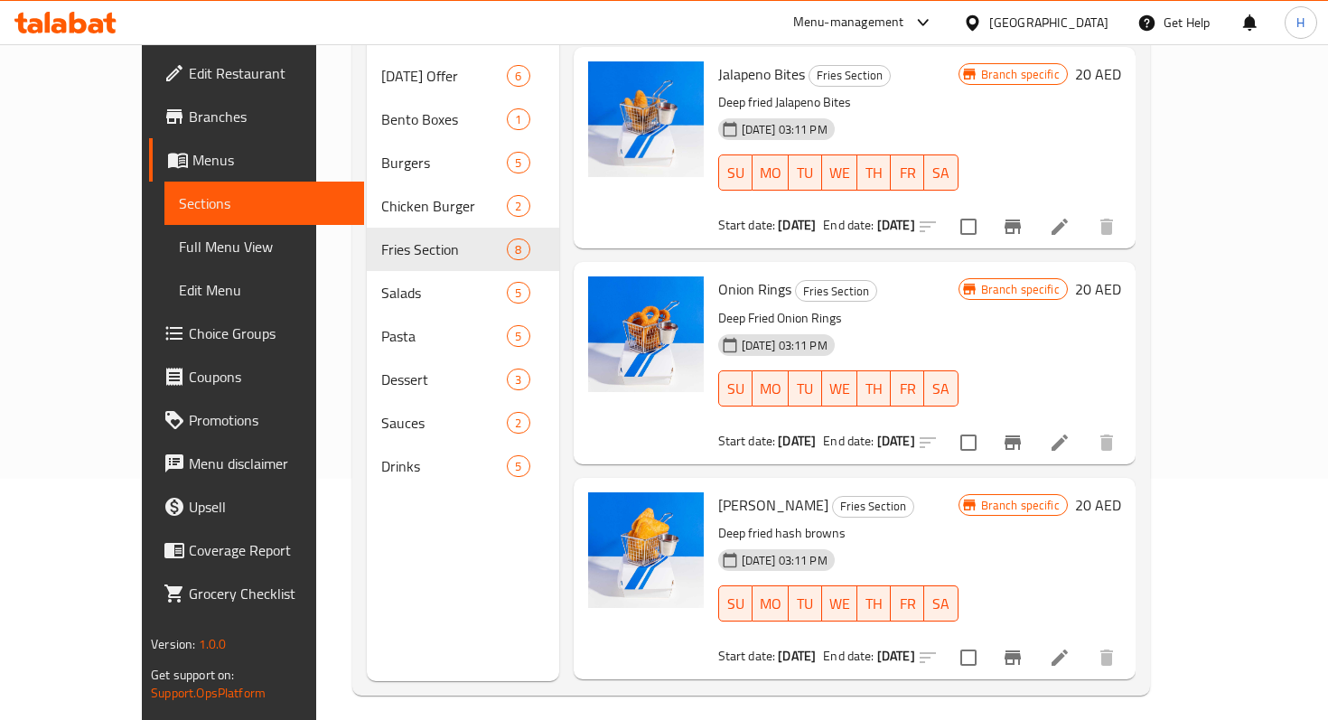
scroll to position [250, 0]
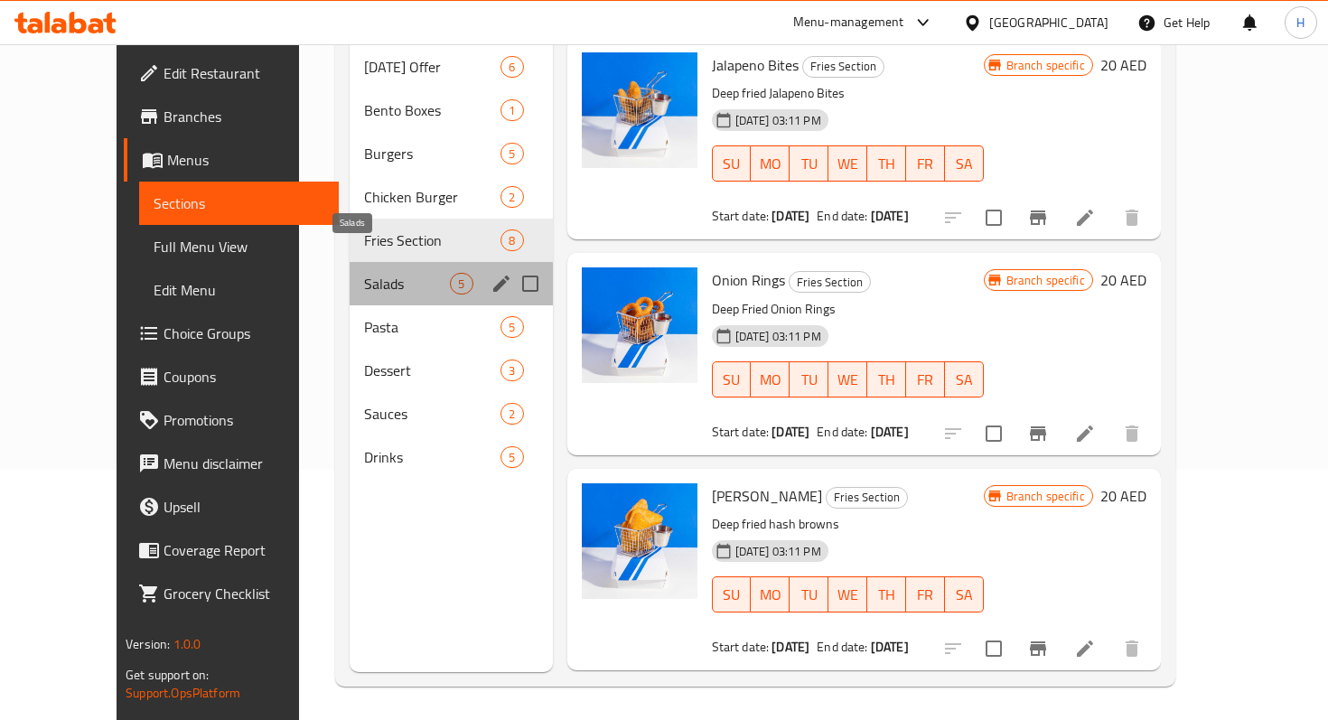
click at [364, 273] on span "Salads" at bounding box center [407, 284] width 86 height 22
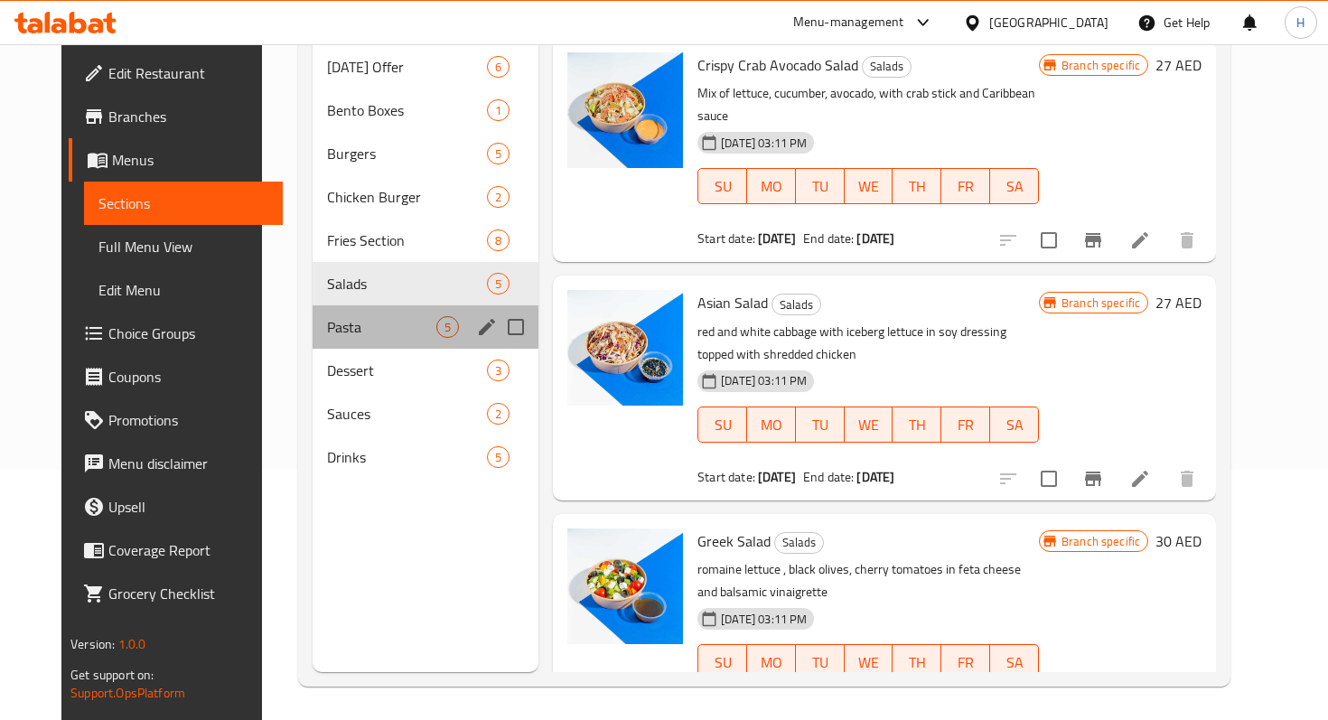
click at [333, 305] on div "Pasta 5" at bounding box center [426, 326] width 226 height 43
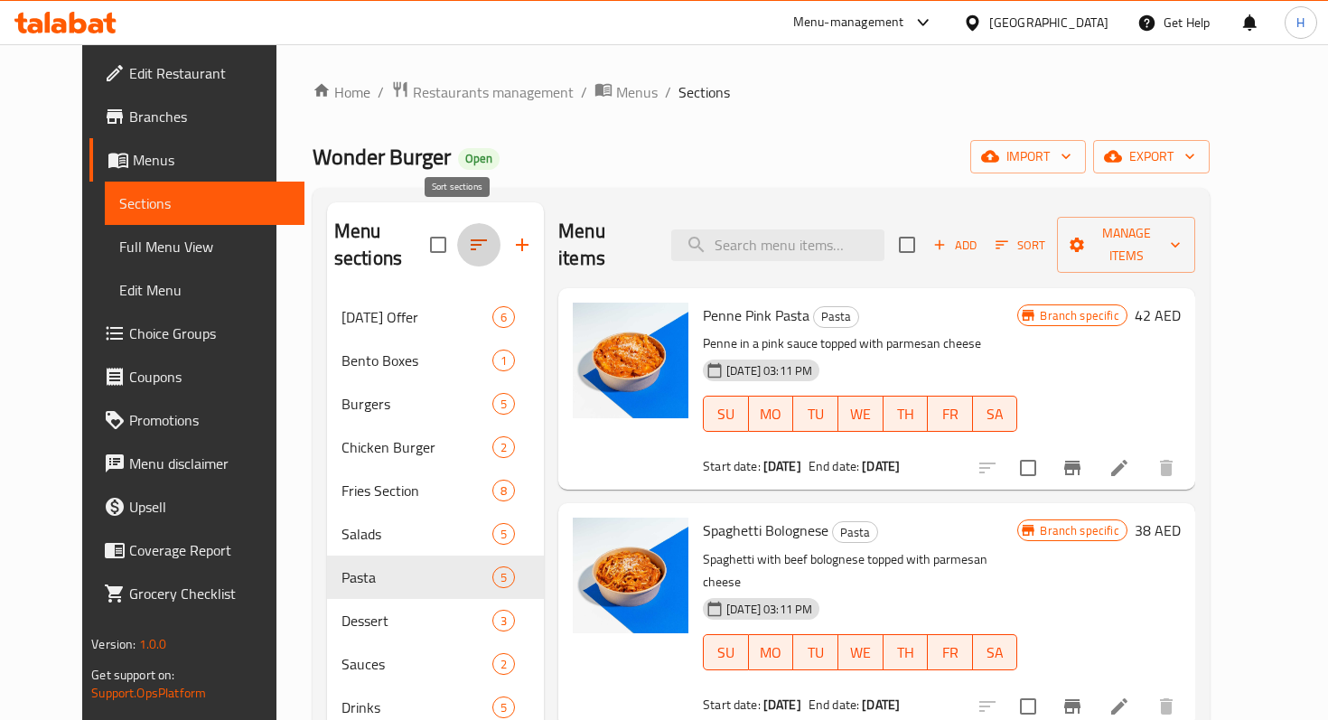
click at [468, 234] on icon "button" at bounding box center [479, 245] width 22 height 22
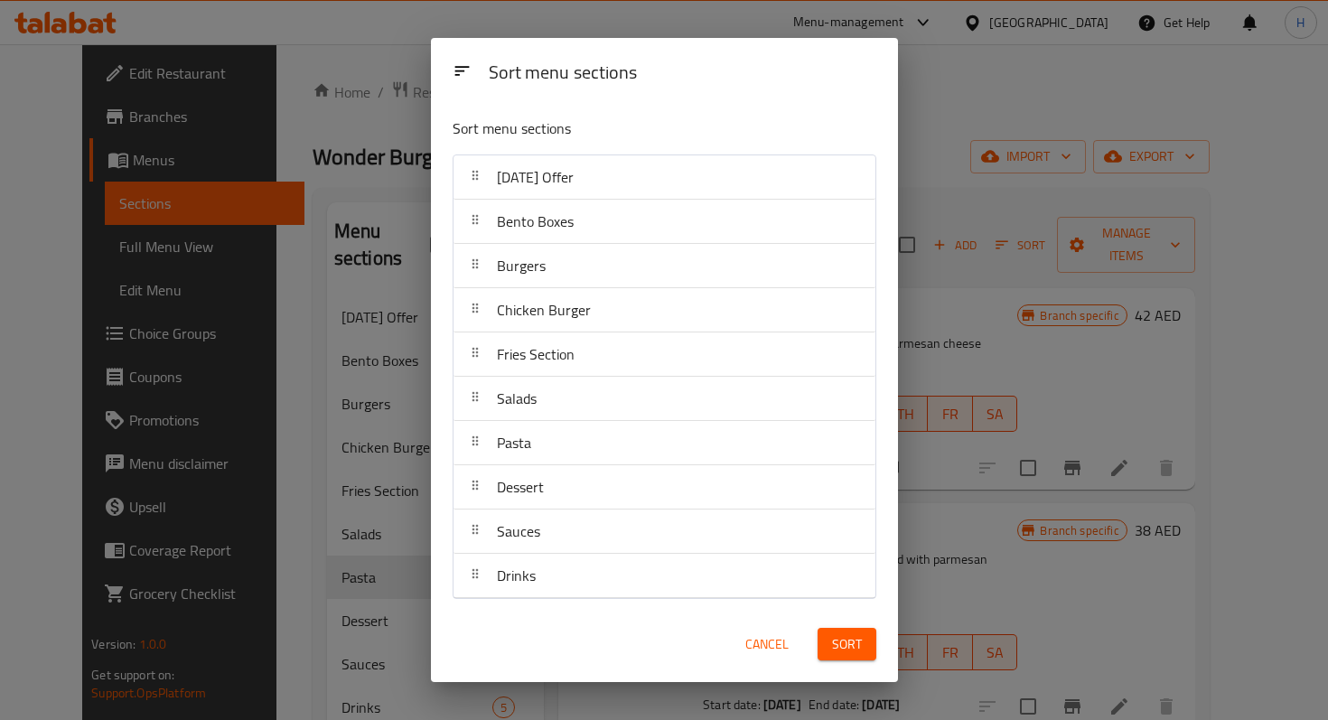
click at [911, 119] on div "Sort menu sections Sort menu sections Today's Offer Bento Boxes Burgers Chicken…" at bounding box center [664, 360] width 1328 height 720
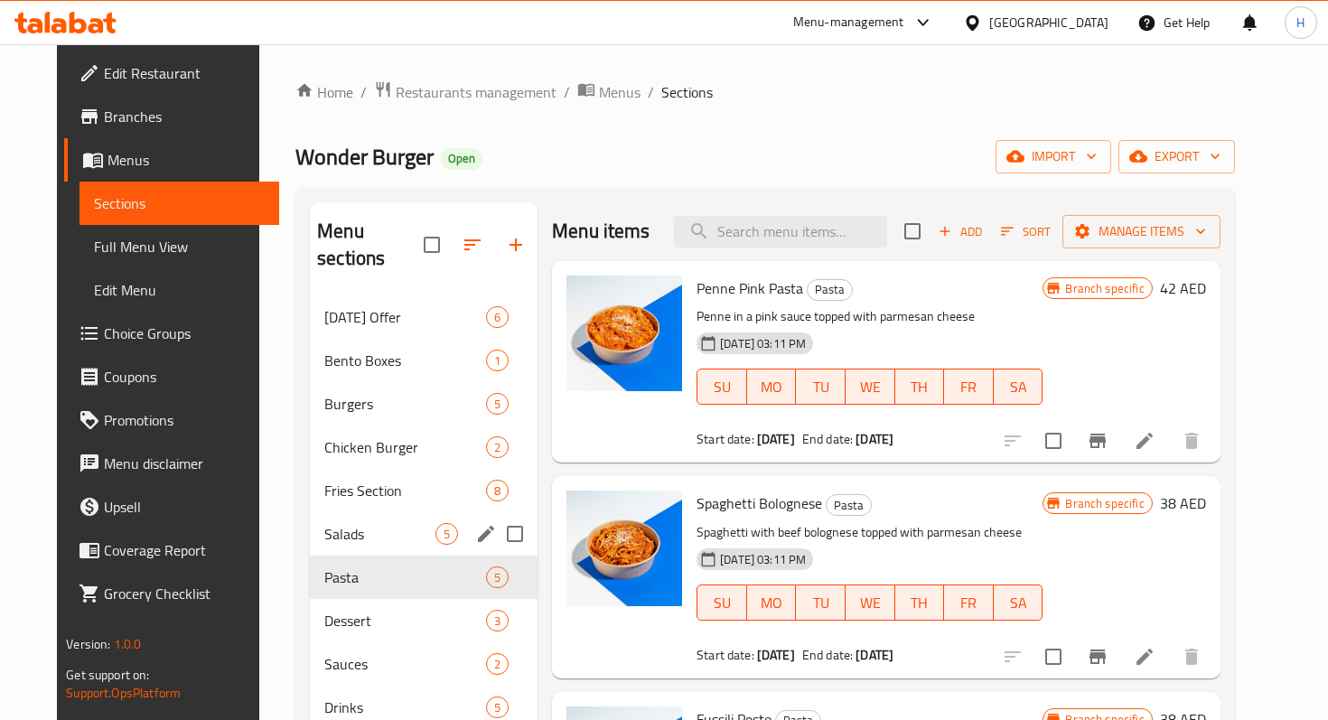
click at [345, 521] on div "Salads 5" at bounding box center [424, 533] width 228 height 43
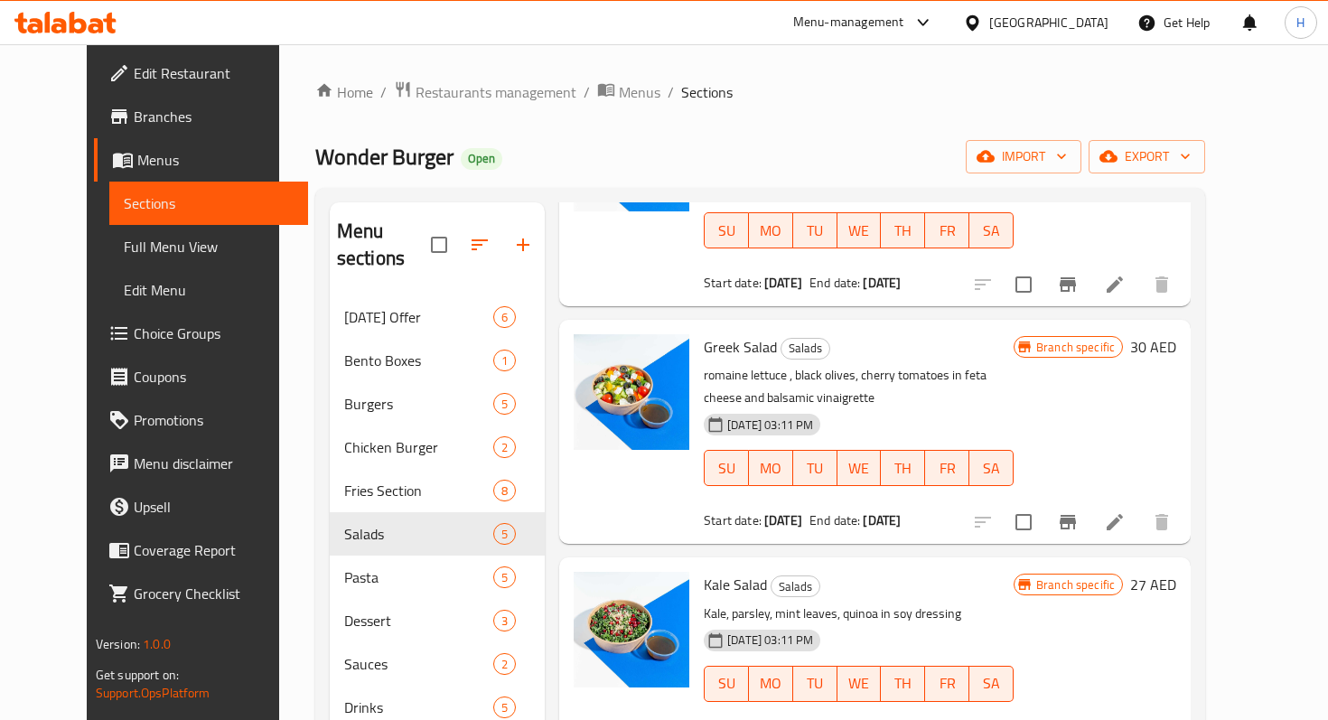
scroll to position [253, 0]
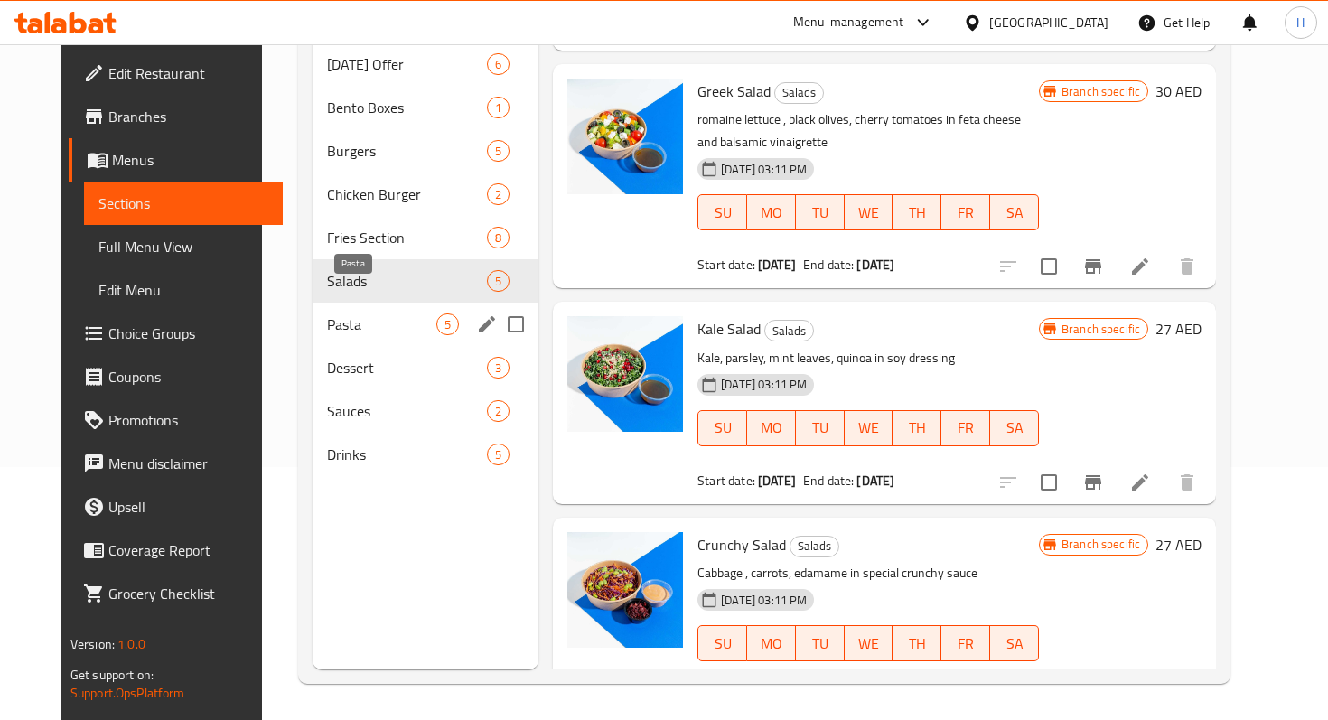
click at [329, 314] on span "Pasta" at bounding box center [381, 325] width 109 height 22
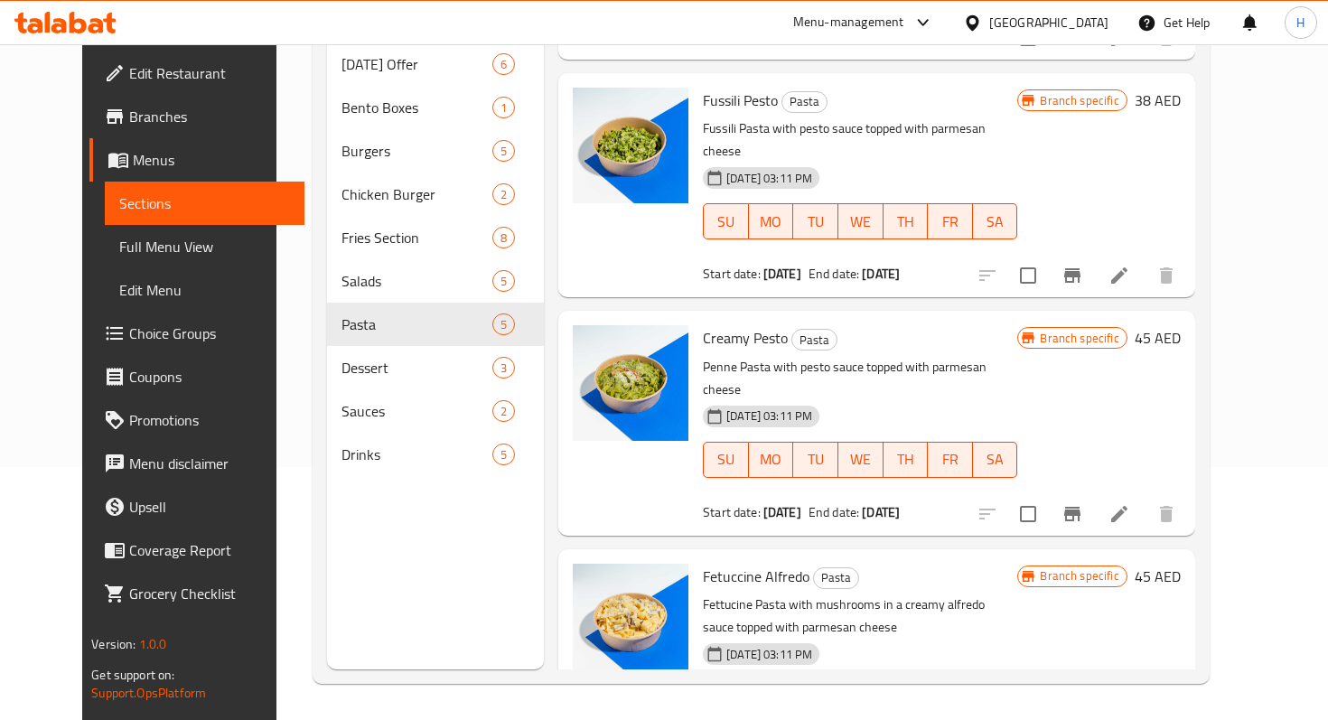
scroll to position [425, 0]
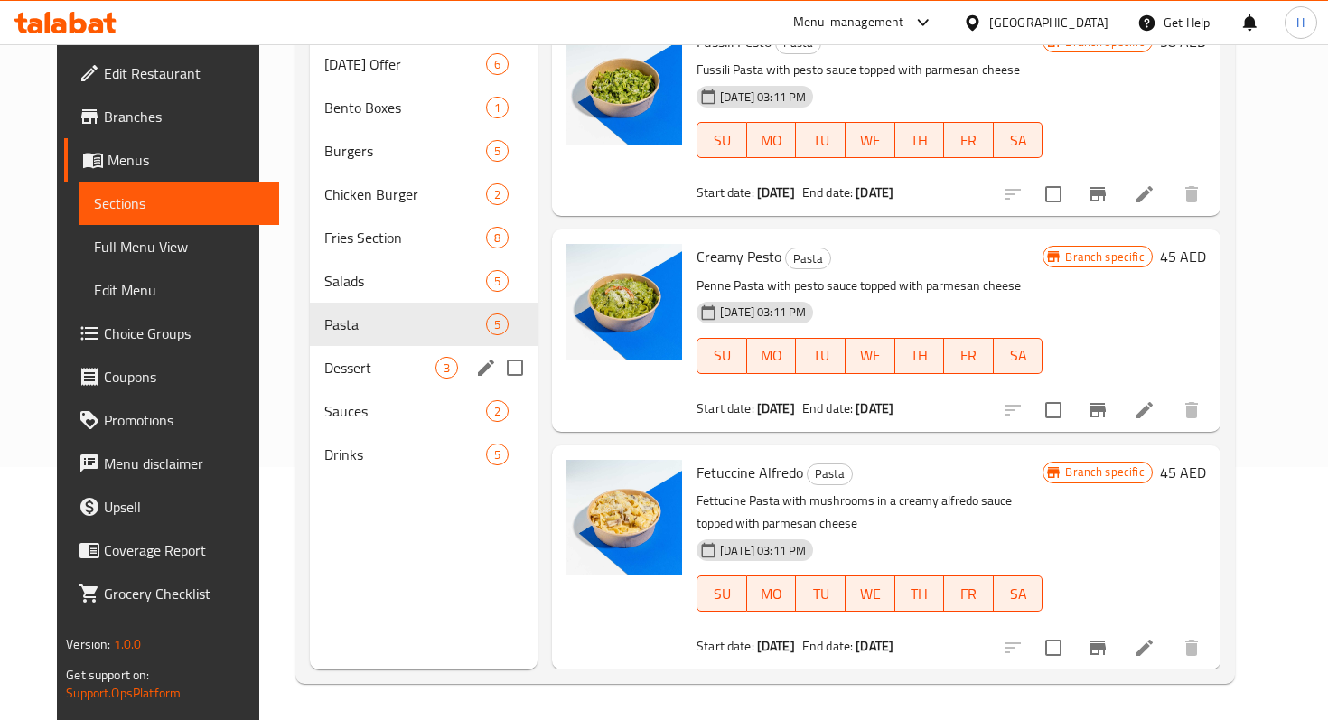
click at [337, 357] on span "Dessert" at bounding box center [379, 368] width 111 height 22
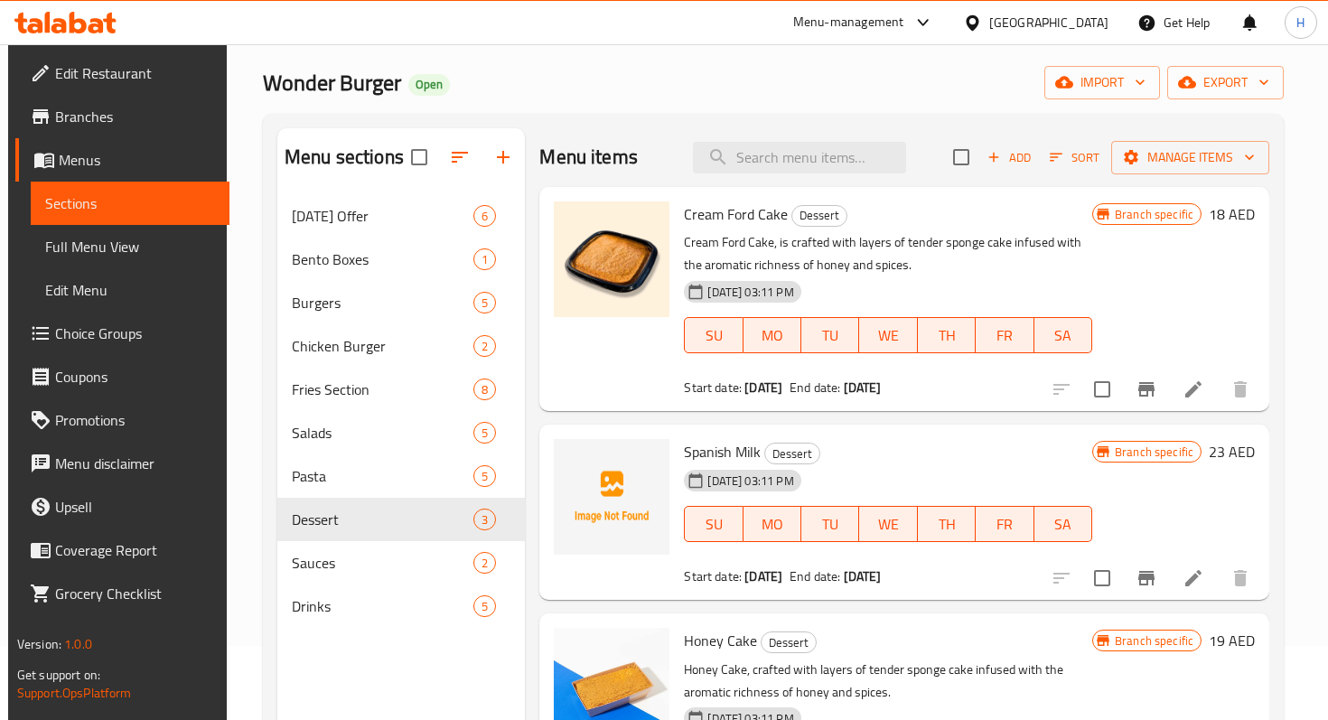
scroll to position [120, 0]
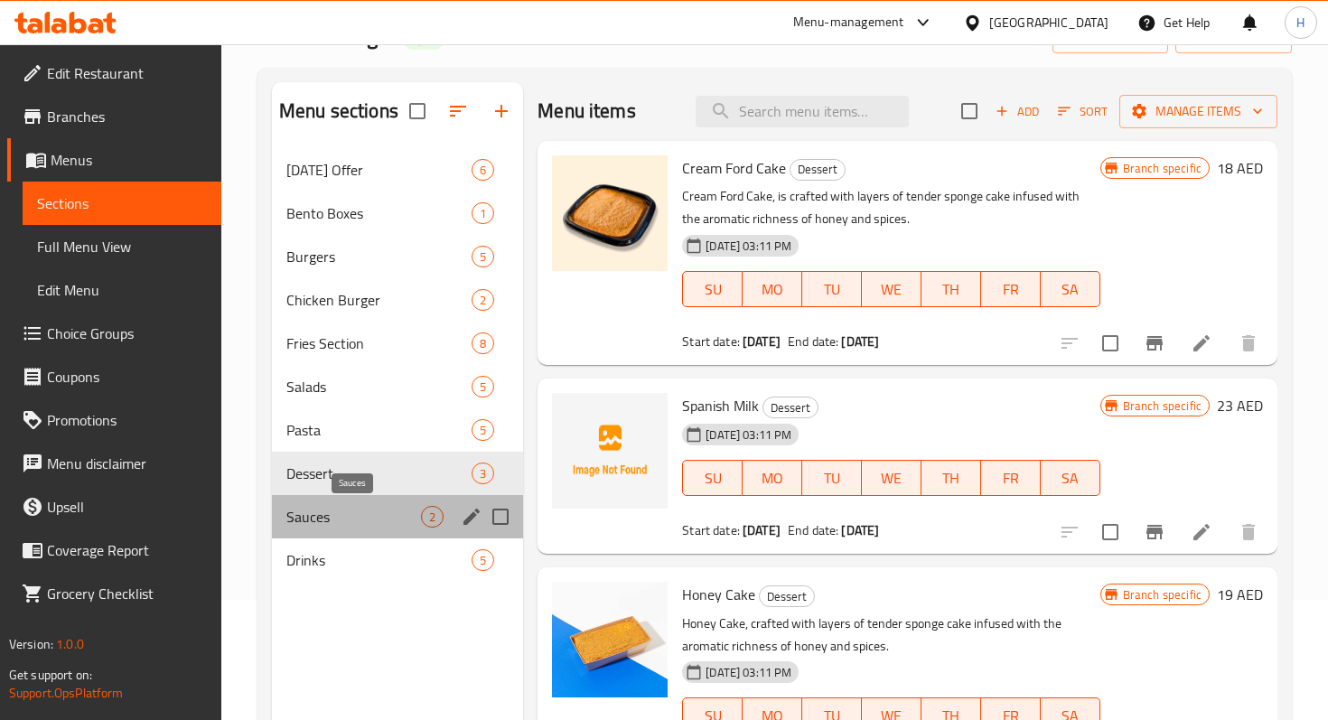
click at [342, 519] on span "Sauces" at bounding box center [353, 517] width 135 height 22
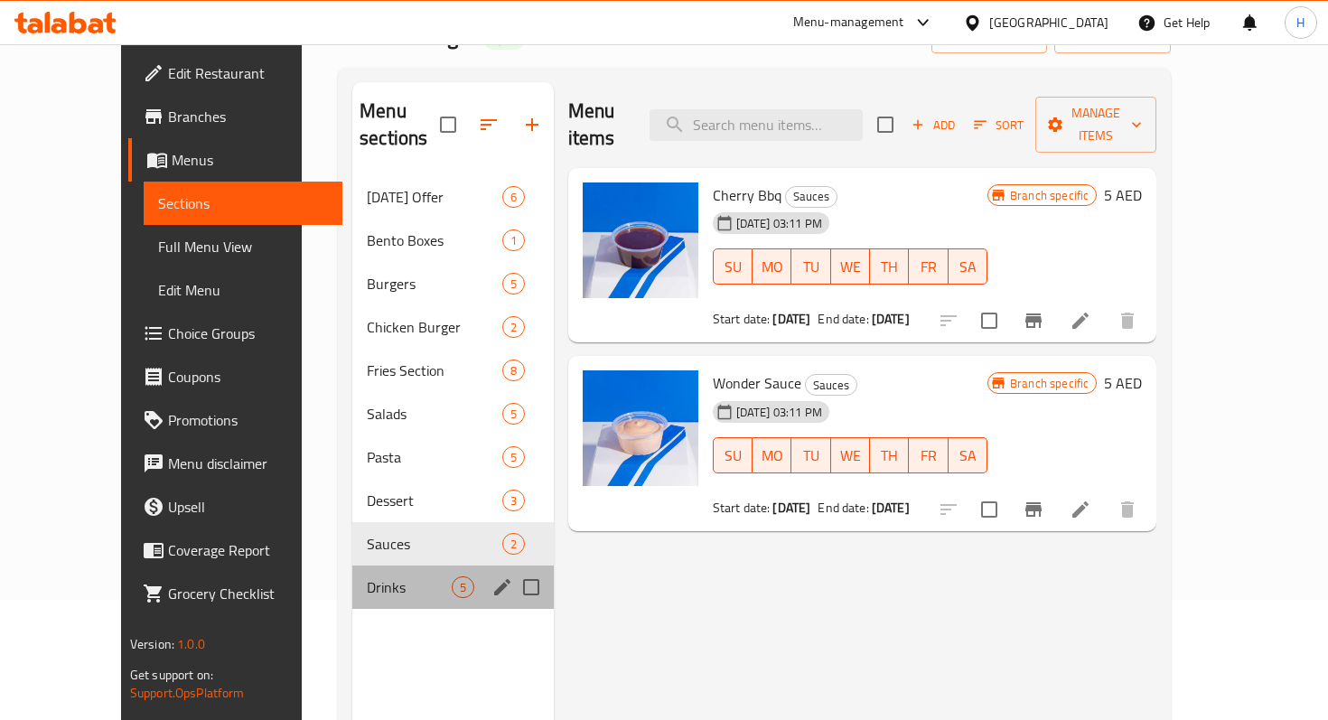
click at [381, 571] on div "Drinks 5" at bounding box center [453, 587] width 202 height 43
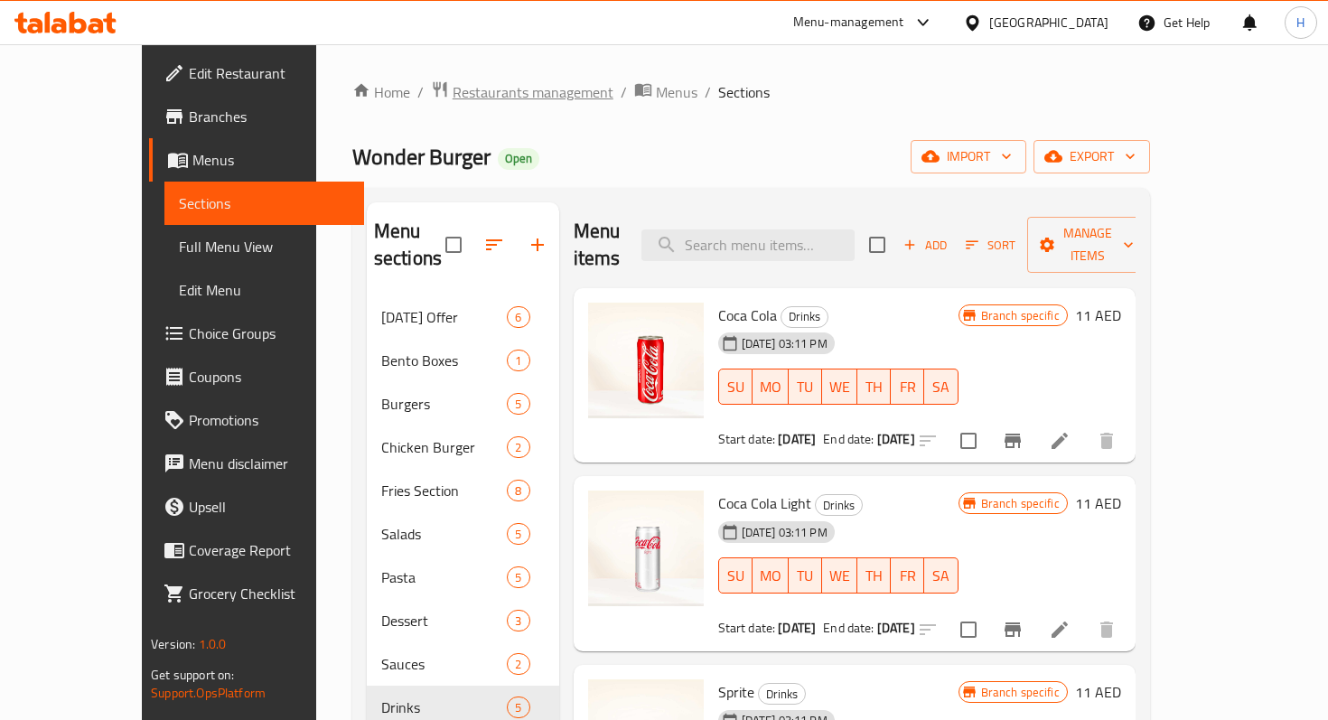
click at [489, 97] on span "Restaurants management" at bounding box center [533, 92] width 161 height 22
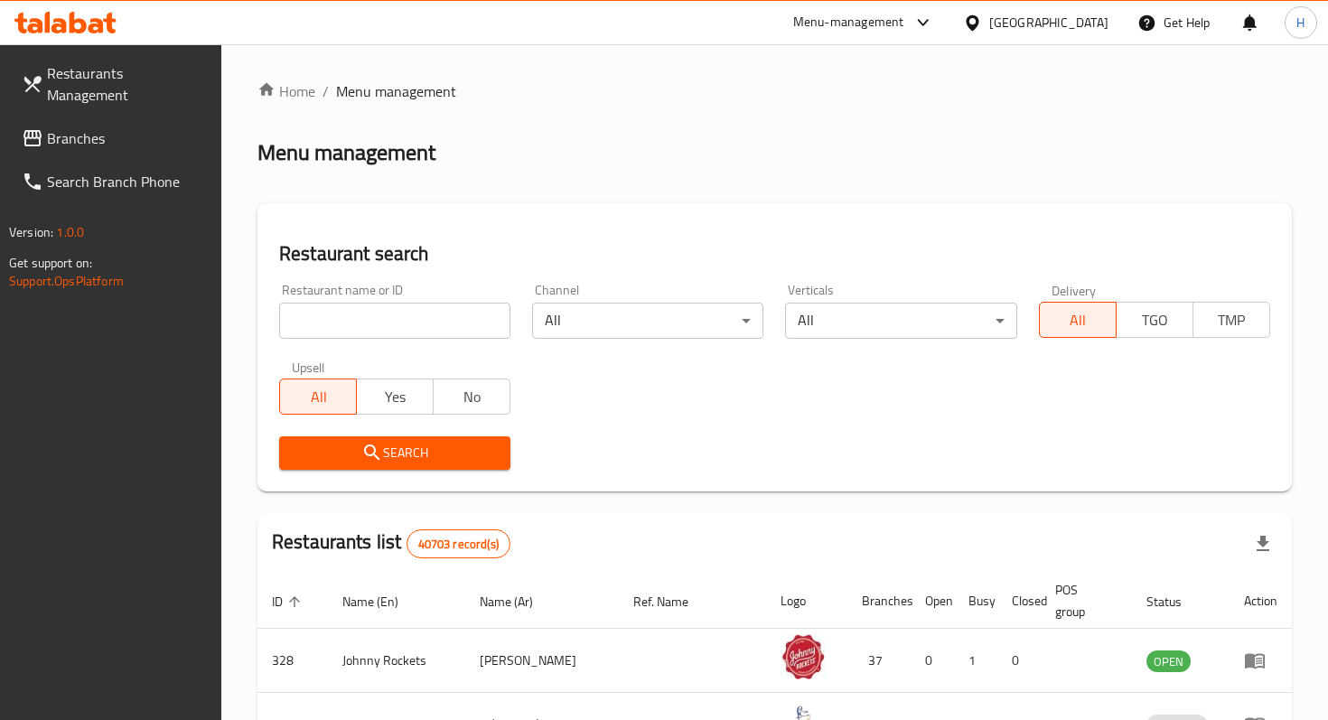
click at [78, 127] on span "Branches" at bounding box center [127, 138] width 160 height 22
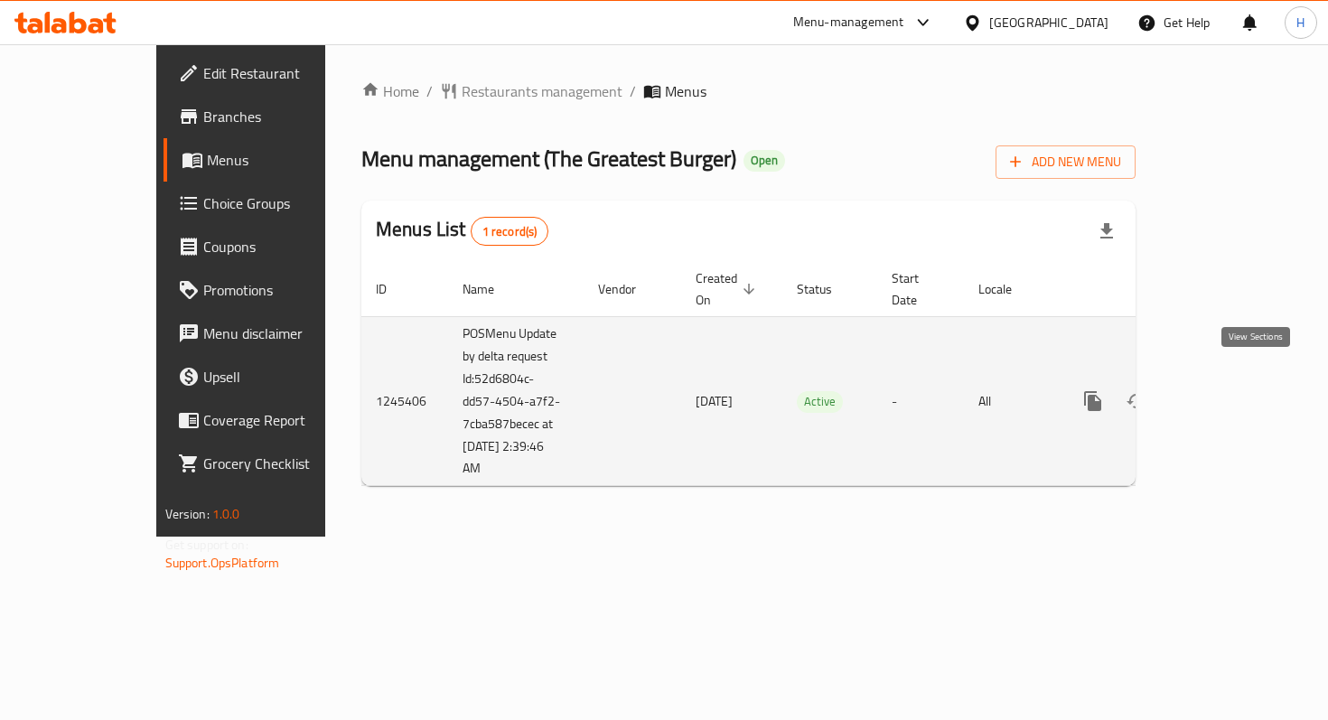
click at [1234, 390] on icon "enhanced table" at bounding box center [1224, 401] width 22 height 22
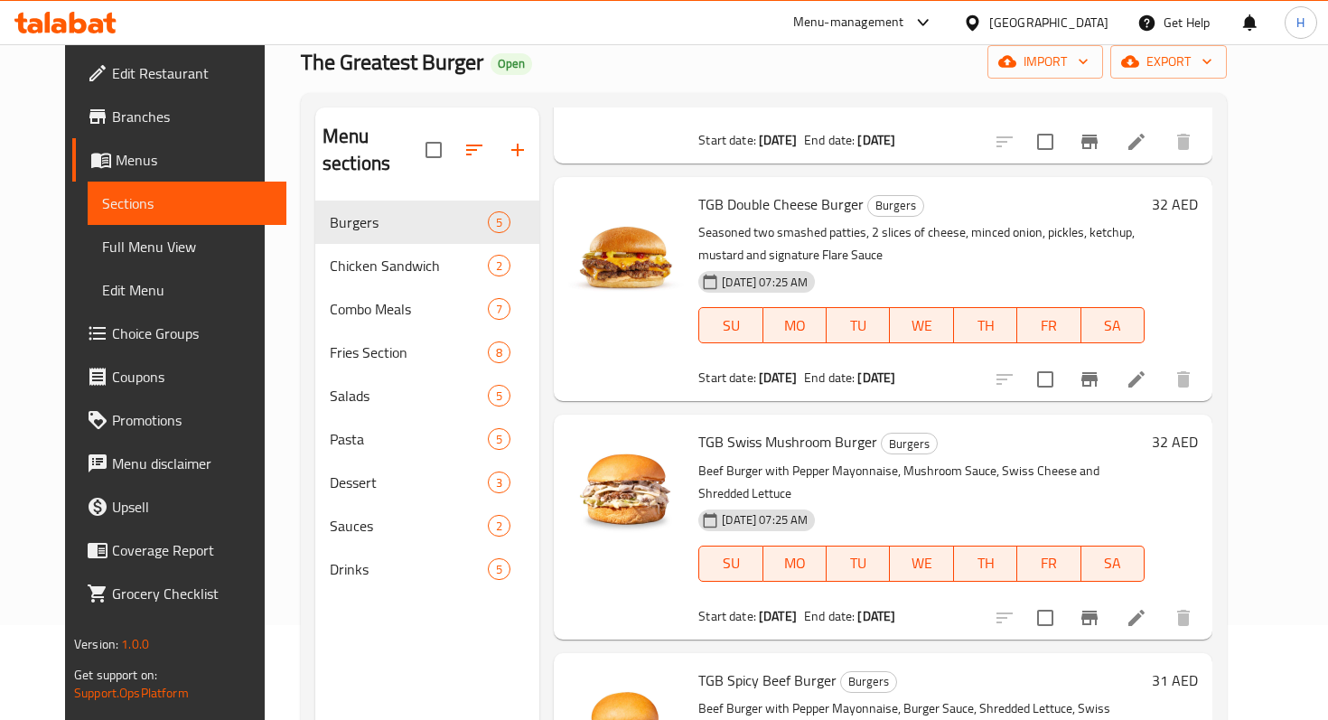
scroll to position [93, 0]
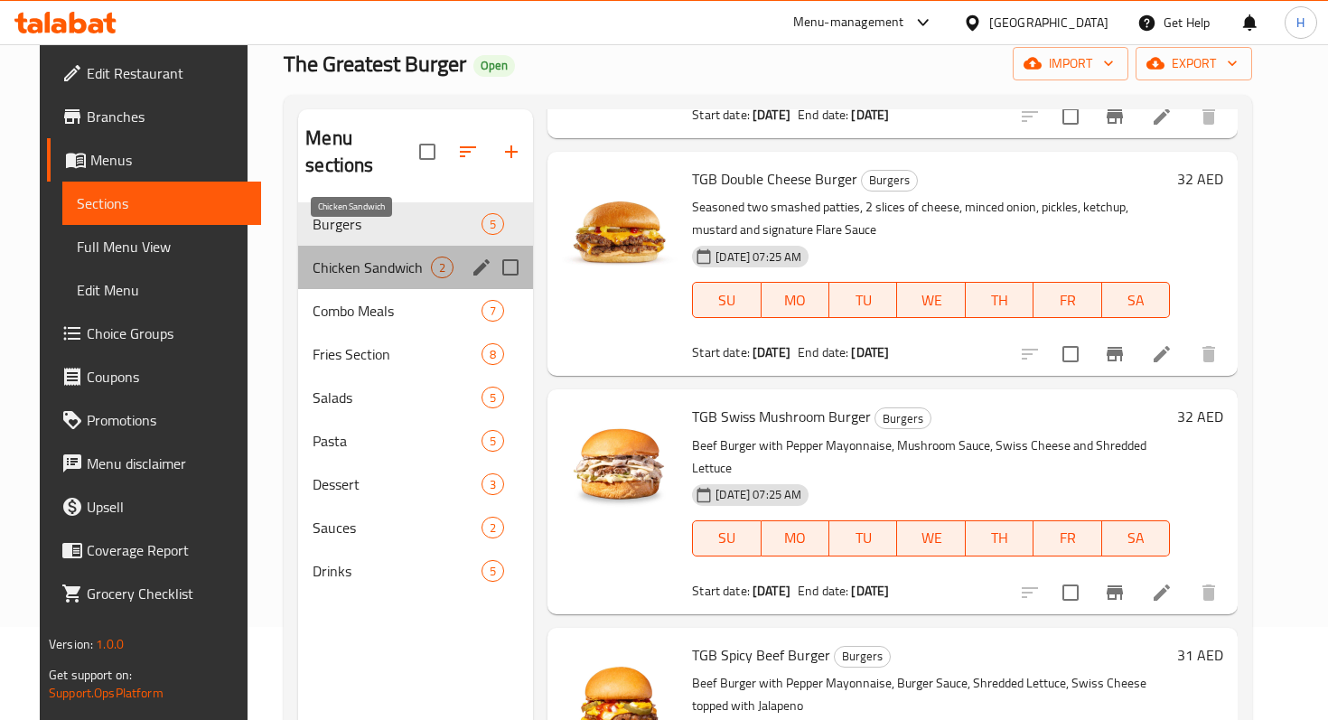
click at [338, 257] on span "Chicken Sandwich" at bounding box center [372, 268] width 118 height 22
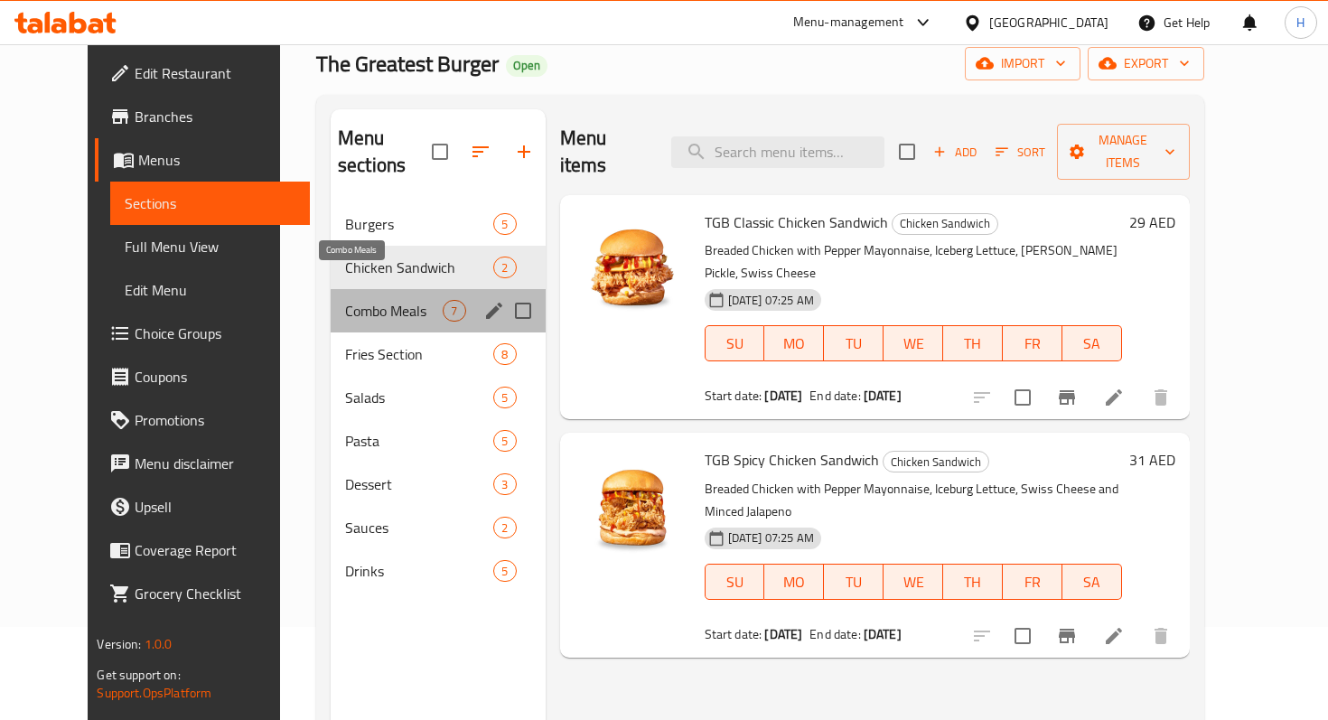
click at [359, 300] on span "Combo Meals" at bounding box center [394, 311] width 98 height 22
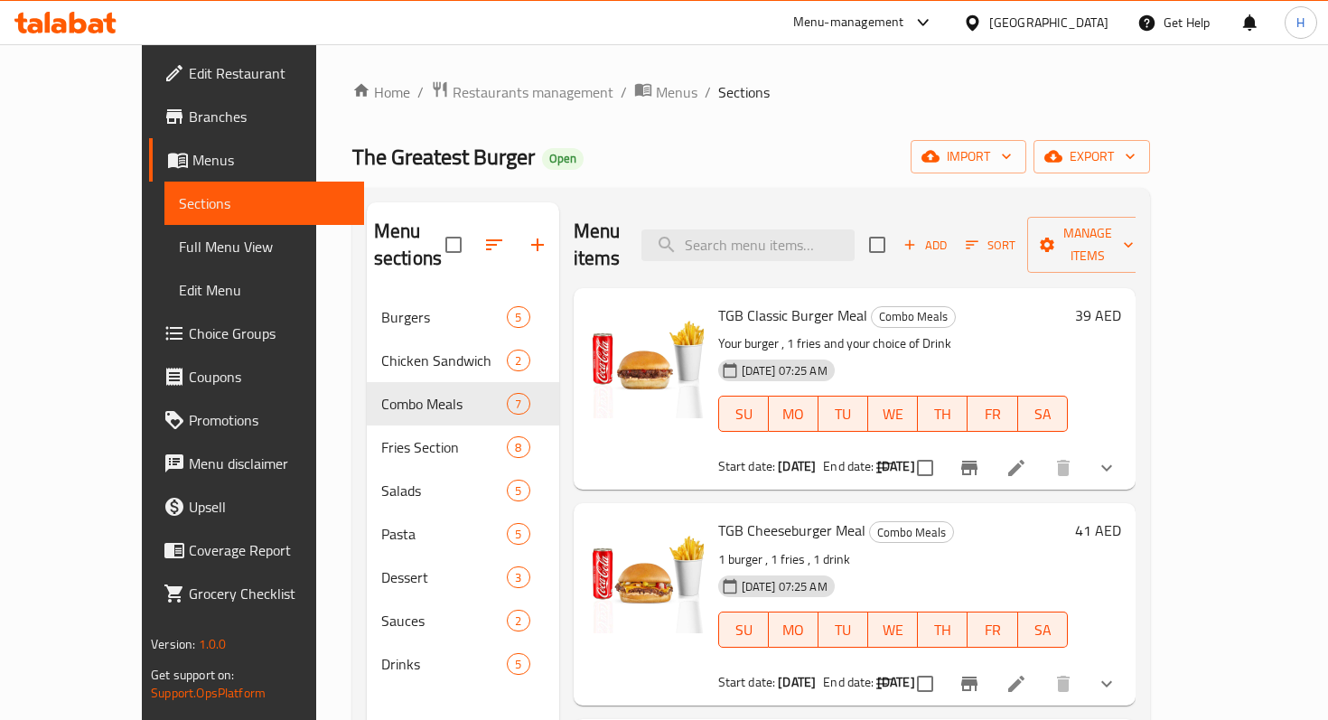
click at [477, 113] on div "Home / Restaurants management / Menus / Sections The Greatest Burger Open impor…" at bounding box center [751, 508] width 798 height 857
click at [453, 93] on span "Restaurants management" at bounding box center [533, 92] width 161 height 22
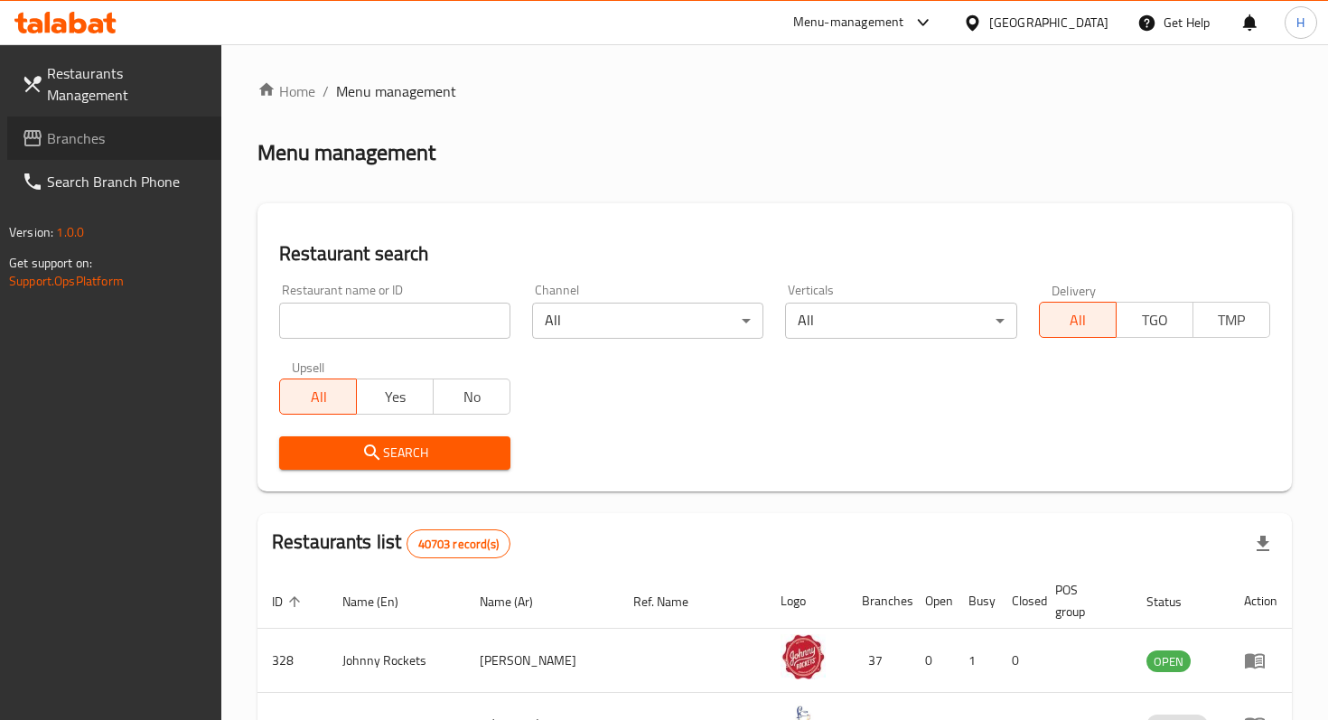
click at [62, 127] on span "Branches" at bounding box center [127, 138] width 160 height 22
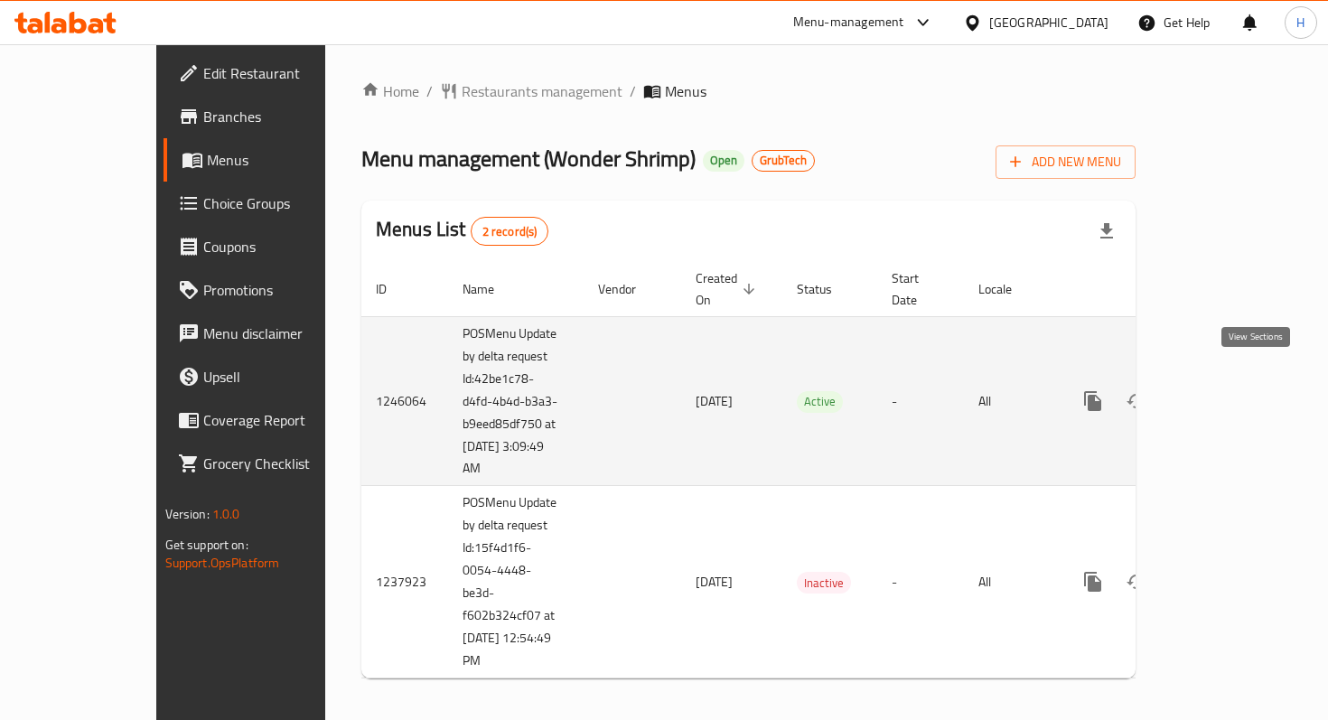
click at [1234, 390] on icon "enhanced table" at bounding box center [1224, 401] width 22 height 22
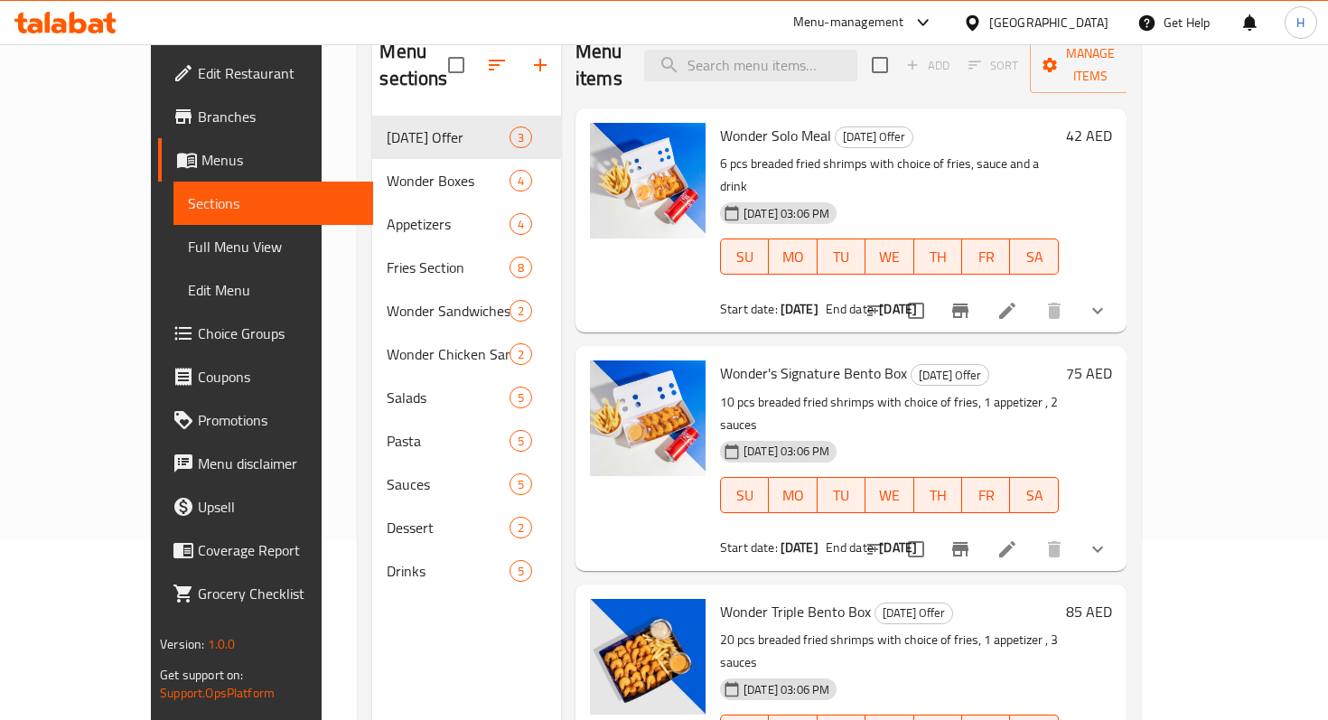
scroll to position [176, 0]
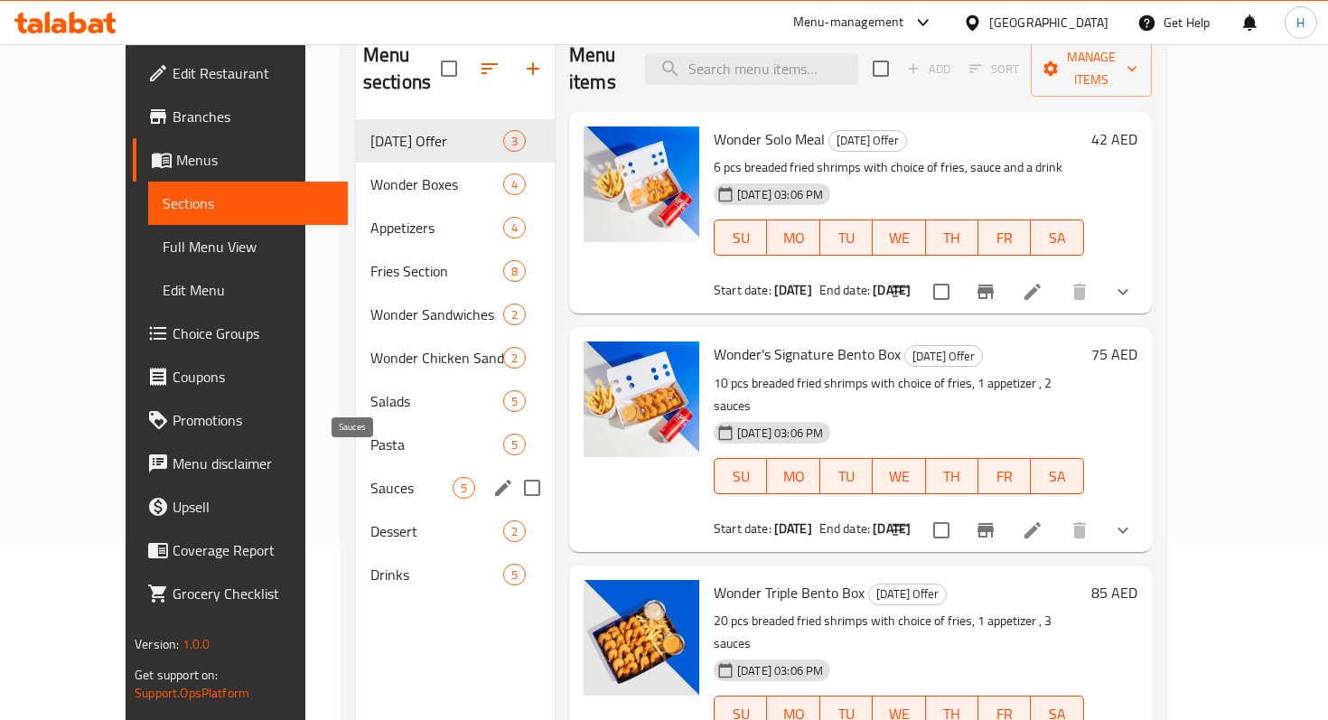
click at [371, 477] on span "Sauces" at bounding box center [412, 488] width 82 height 22
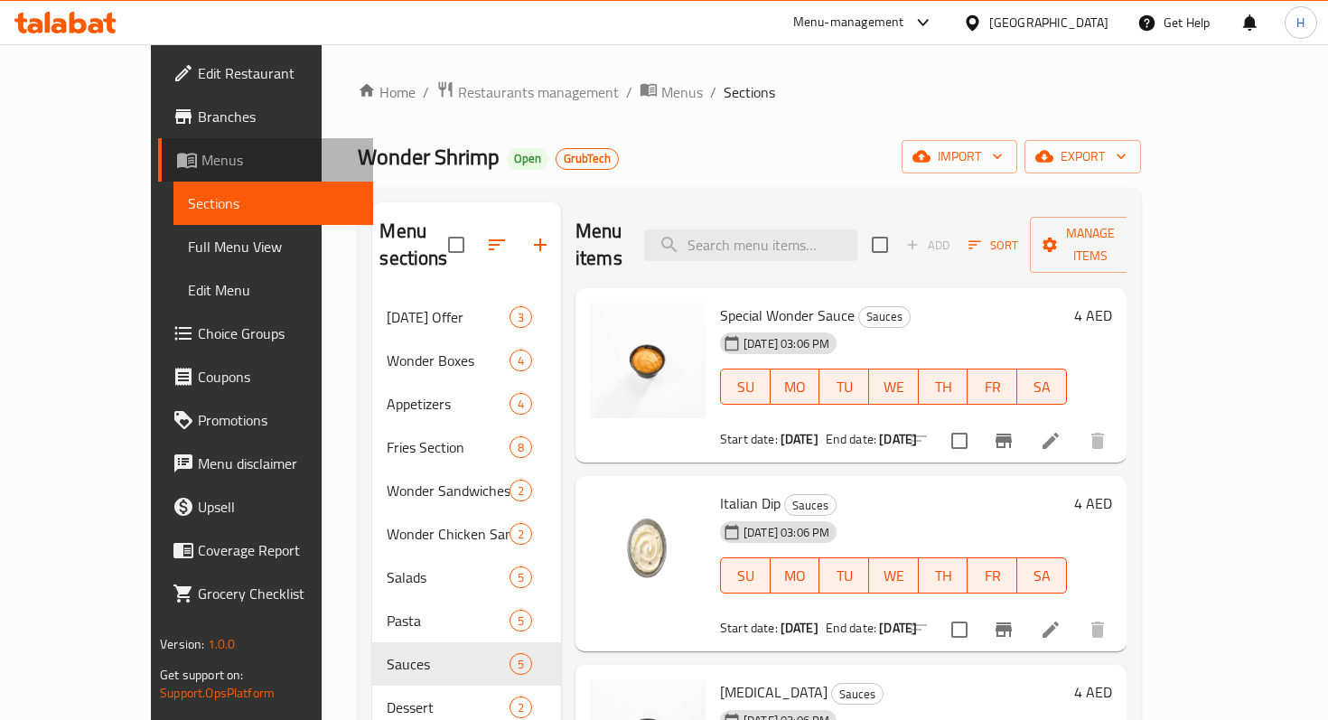
click at [202, 154] on span "Menus" at bounding box center [280, 160] width 156 height 22
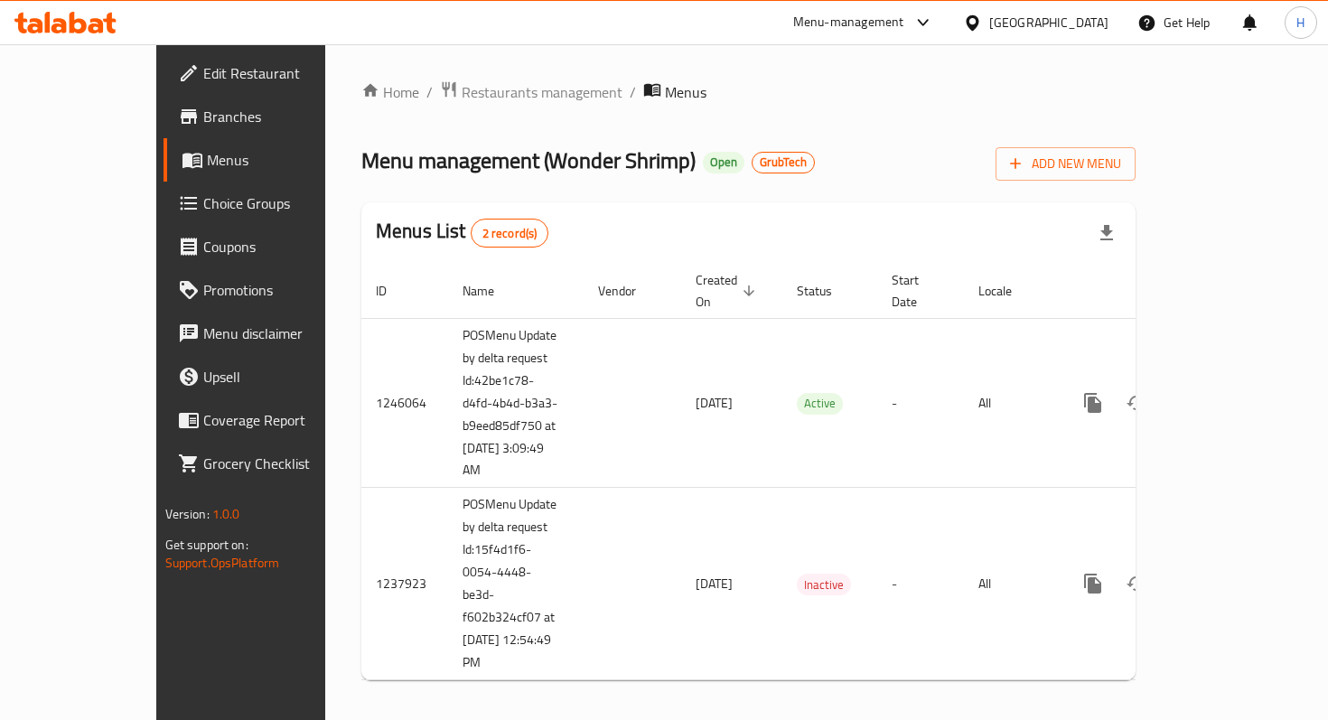
click at [88, 25] on icon at bounding box center [65, 23] width 102 height 22
